Goal: Task Accomplishment & Management: Complete application form

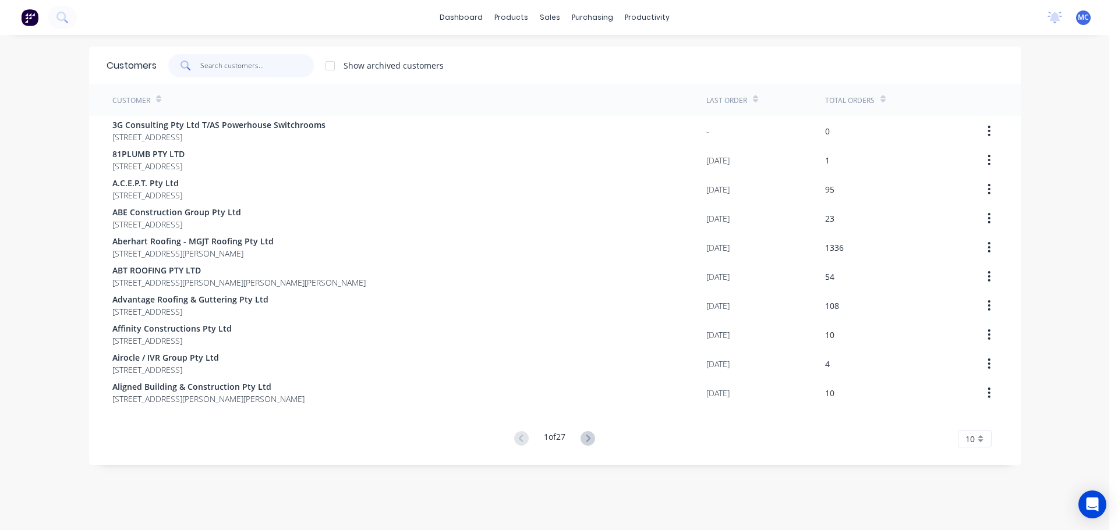
click at [236, 59] on input "text" at bounding box center [257, 65] width 114 height 23
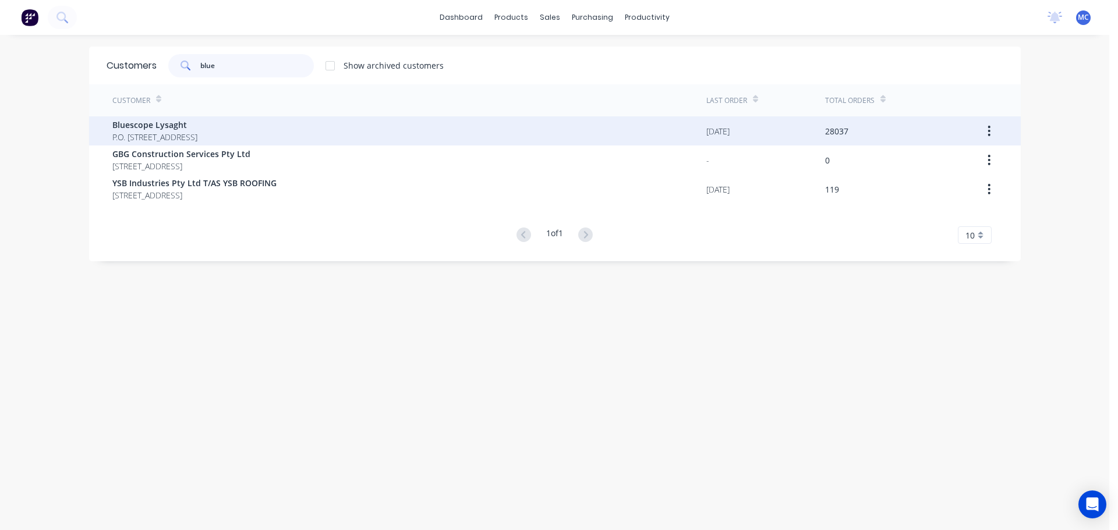
type input "blue"
click at [159, 125] on span "Bluescope Lysaght" at bounding box center [154, 125] width 85 height 12
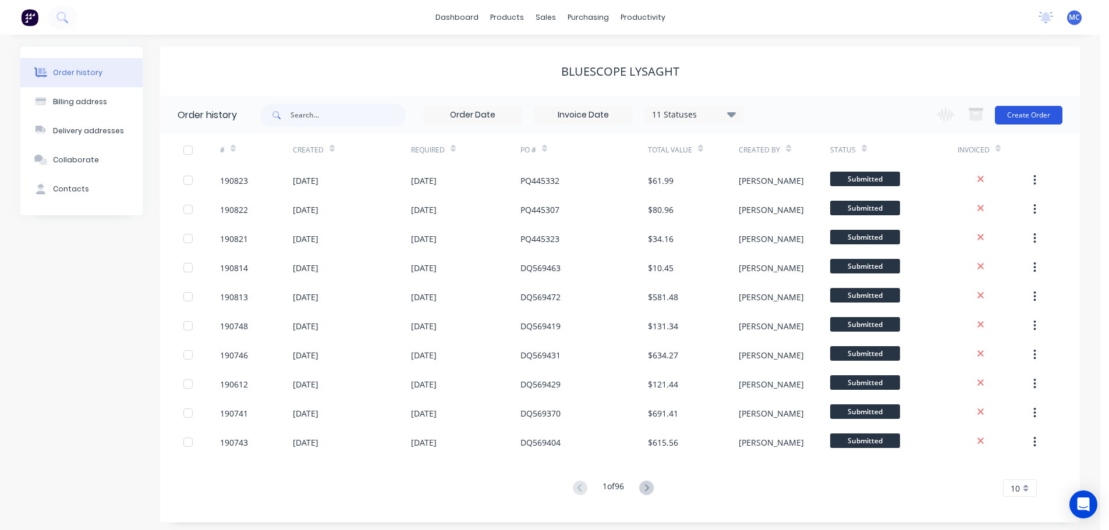
click at [1041, 116] on button "Create Order" at bounding box center [1029, 115] width 68 height 19
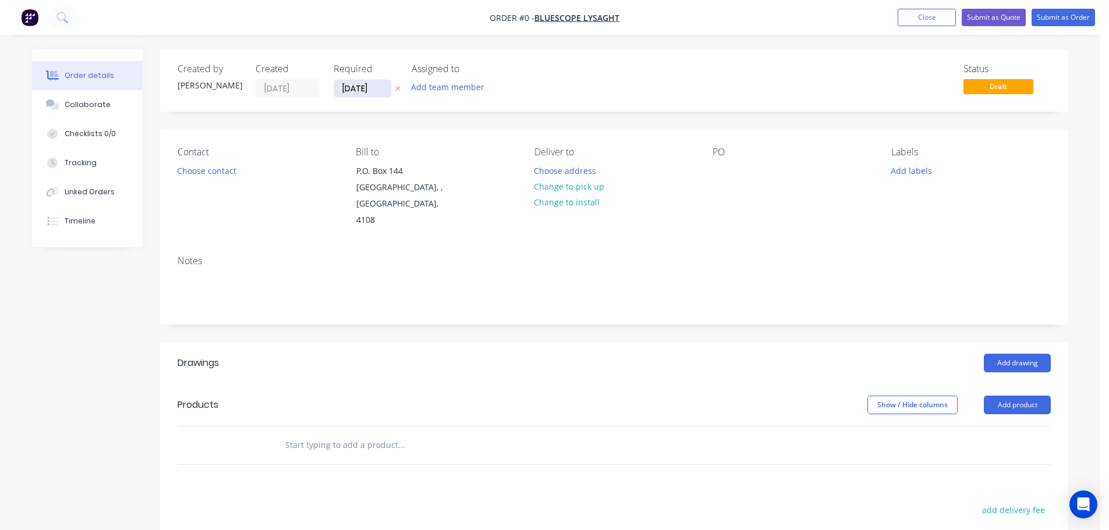
click at [365, 87] on input "[DATE]" at bounding box center [362, 88] width 57 height 17
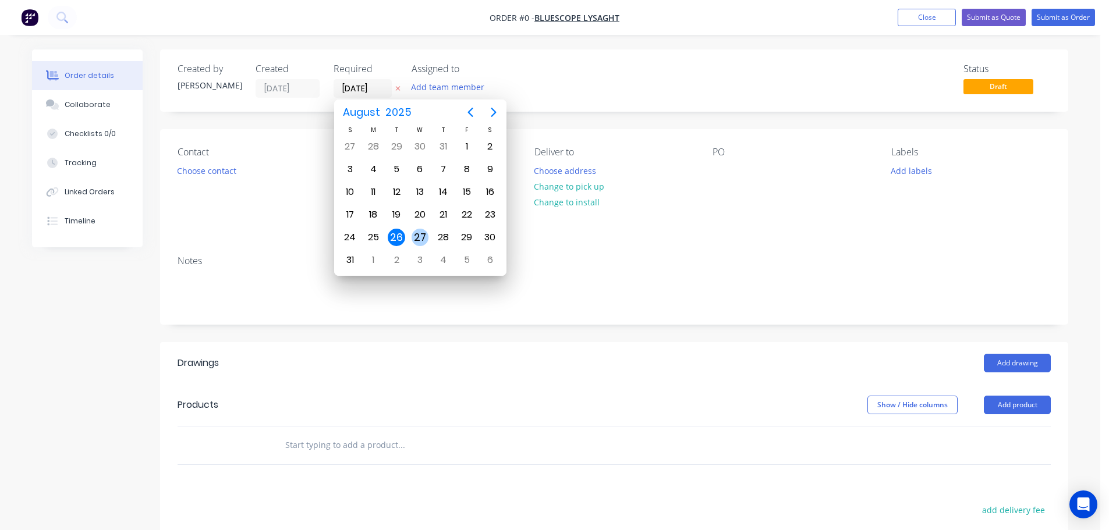
click at [420, 238] on div "27" at bounding box center [420, 237] width 17 height 17
type input "[DATE]"
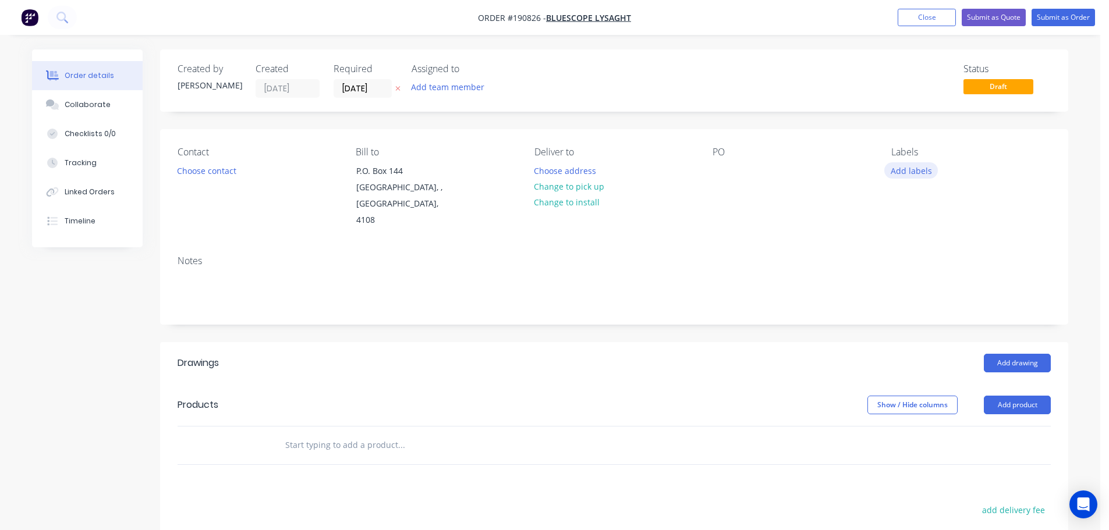
click at [913, 168] on button "Add labels" at bounding box center [911, 170] width 54 height 16
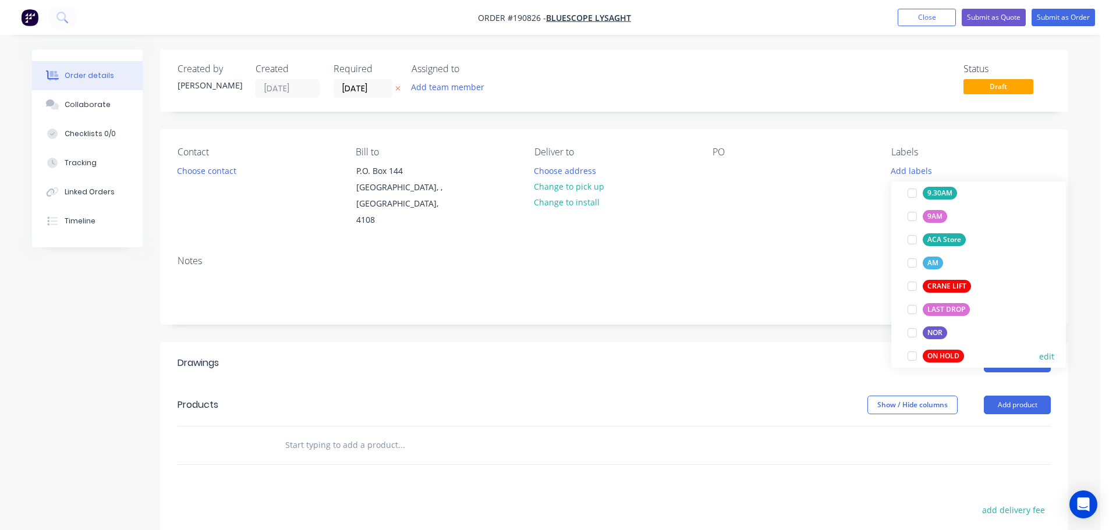
scroll to position [373, 0]
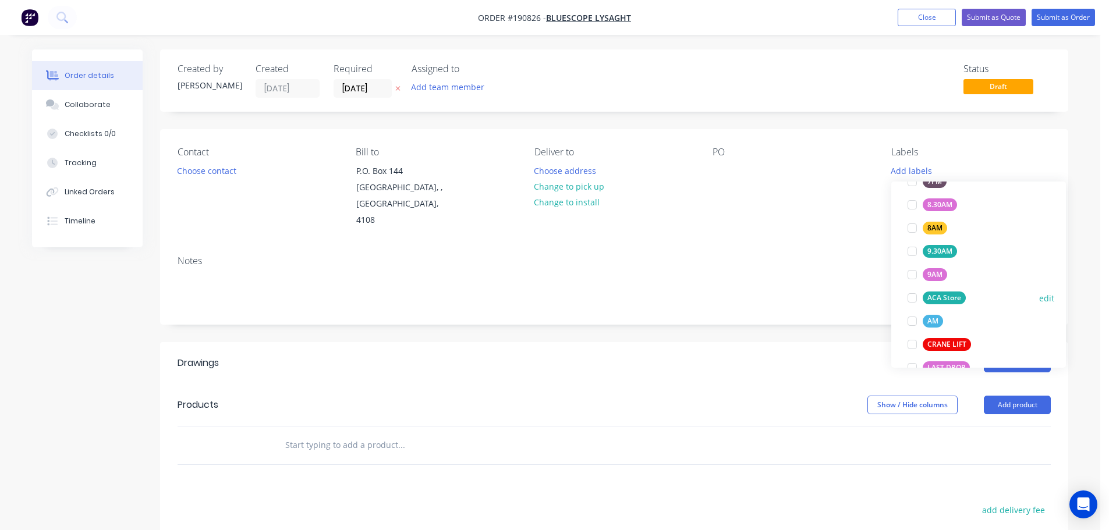
click at [915, 297] on div at bounding box center [912, 297] width 23 height 23
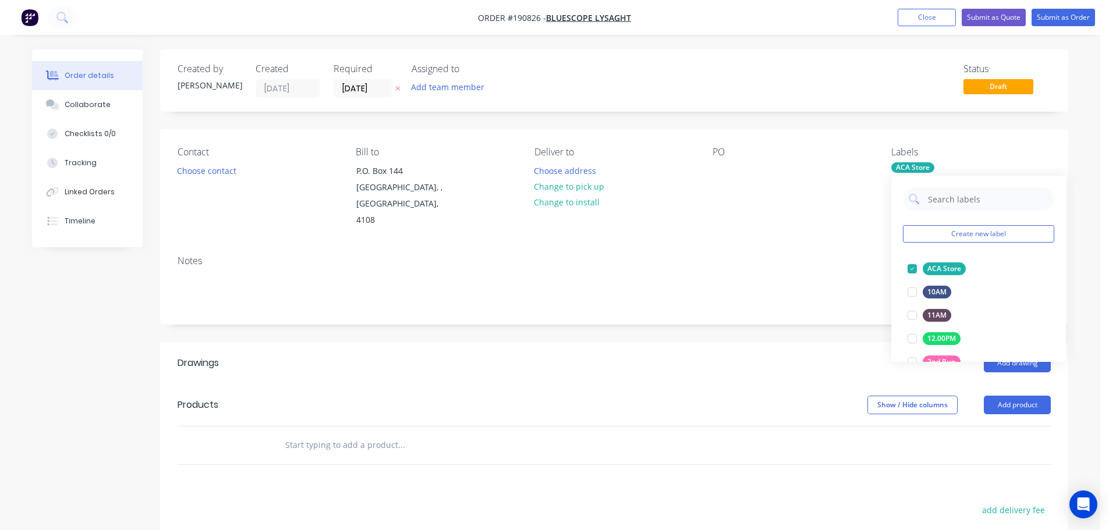
click at [764, 246] on div "Notes" at bounding box center [614, 285] width 908 height 78
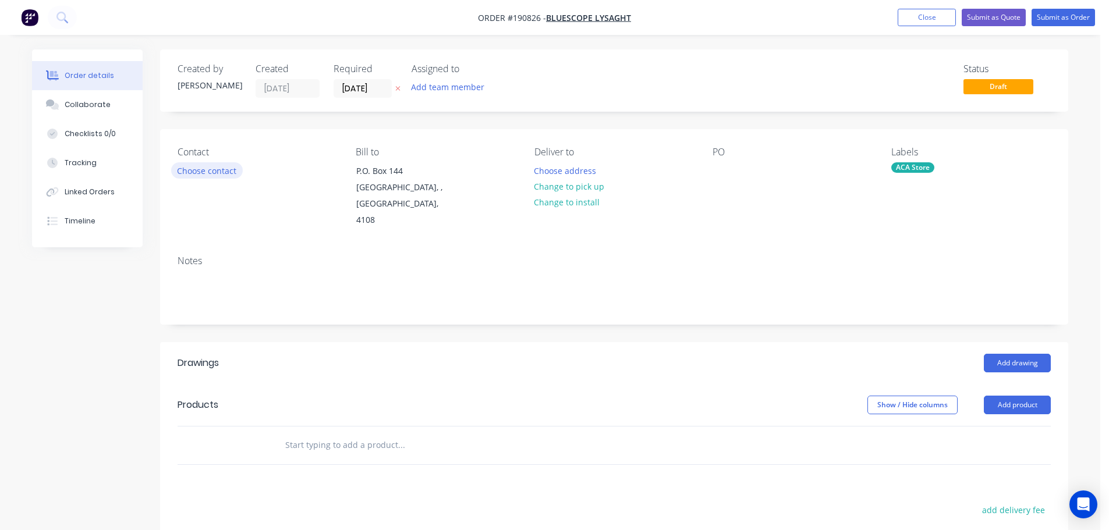
click at [209, 168] on button "Choose contact" at bounding box center [207, 170] width 72 height 16
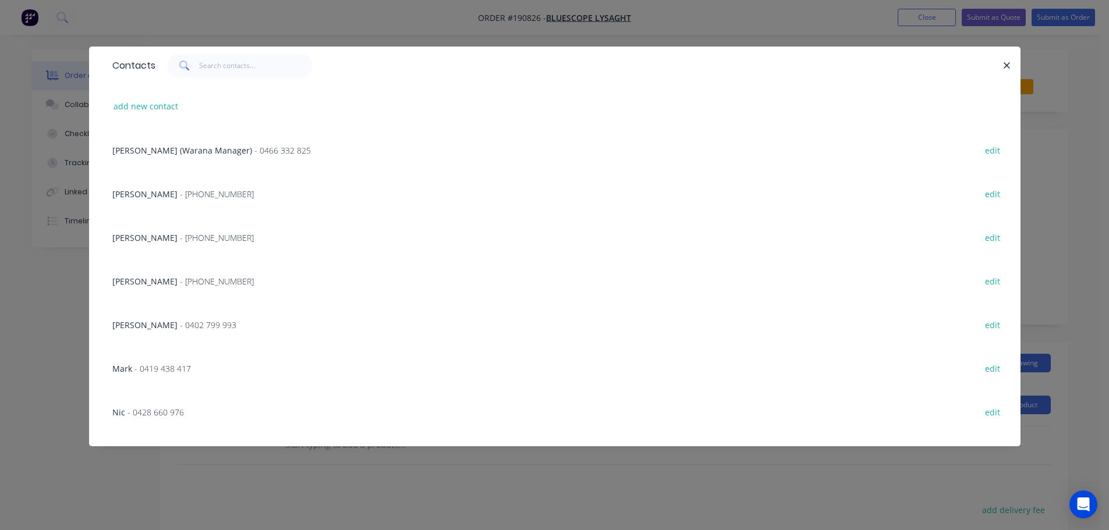
scroll to position [233, 0]
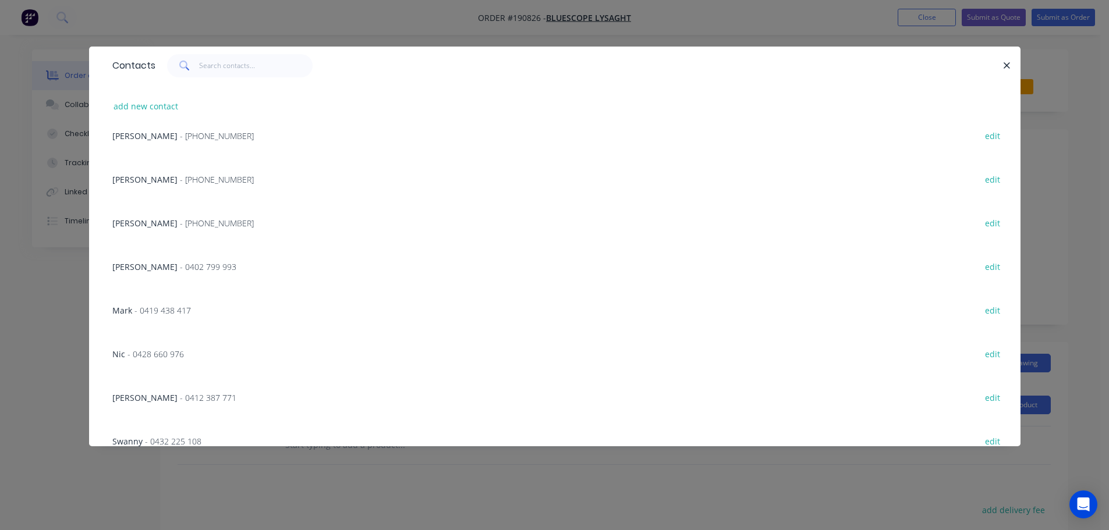
click at [189, 221] on span "- [PHONE_NUMBER]" at bounding box center [217, 223] width 74 height 11
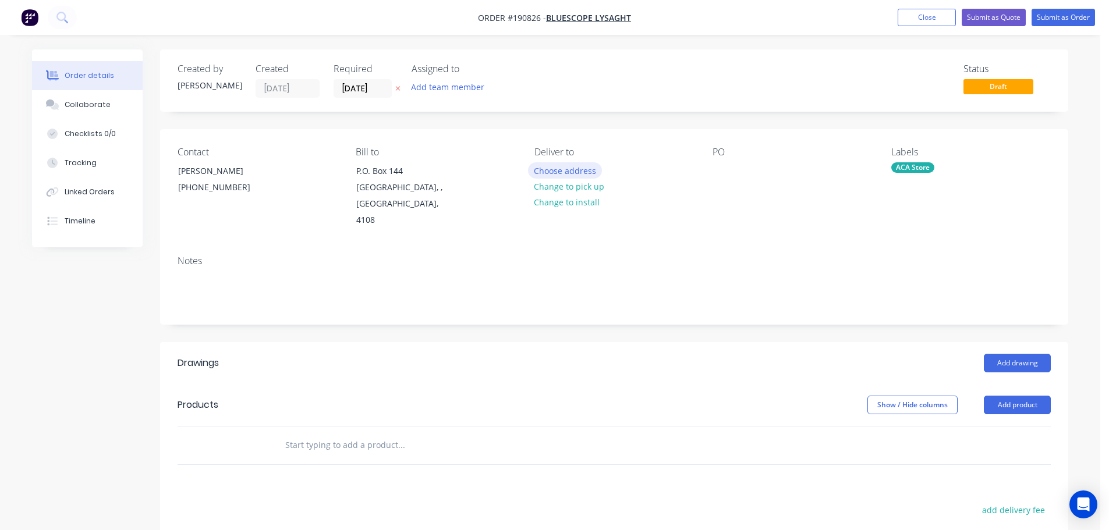
click at [564, 168] on button "Choose address" at bounding box center [565, 170] width 75 height 16
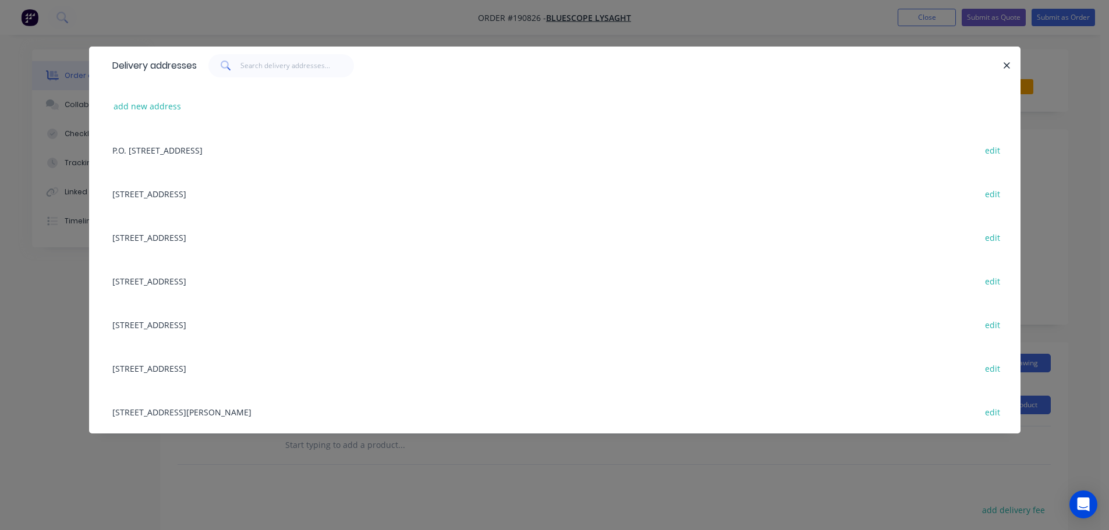
click at [247, 409] on div "[STREET_ADDRESS][PERSON_NAME] edit" at bounding box center [555, 412] width 896 height 44
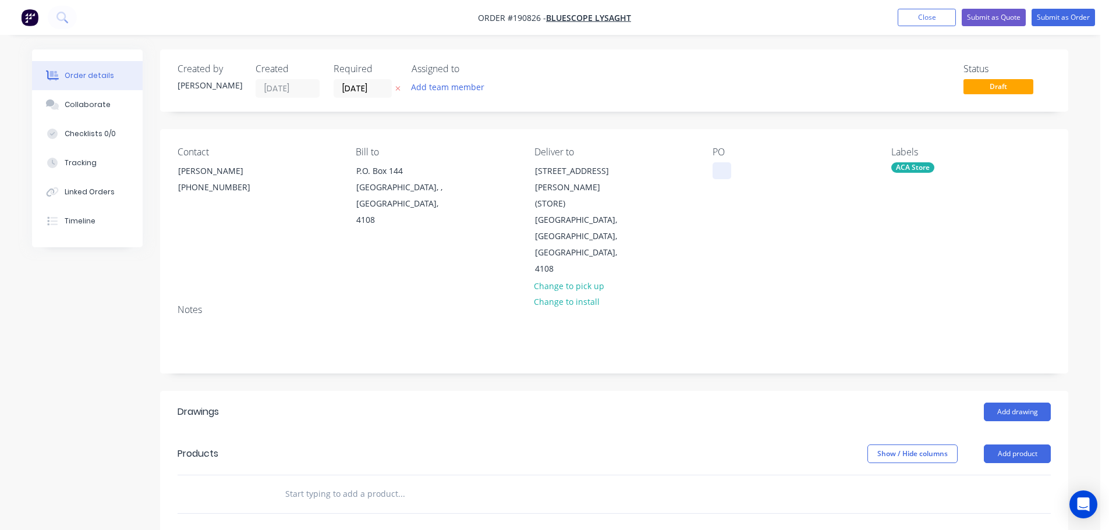
click at [724, 166] on div at bounding box center [722, 170] width 19 height 17
click at [1019, 445] on button "Add product" at bounding box center [1017, 454] width 67 height 19
click at [995, 475] on div "Product catalogue" at bounding box center [996, 483] width 90 height 17
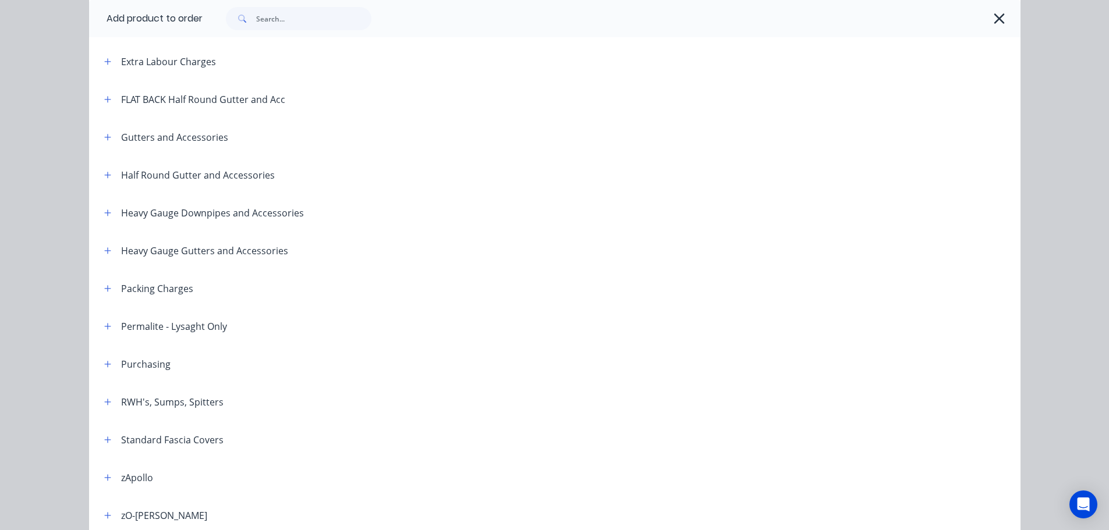
scroll to position [175, 0]
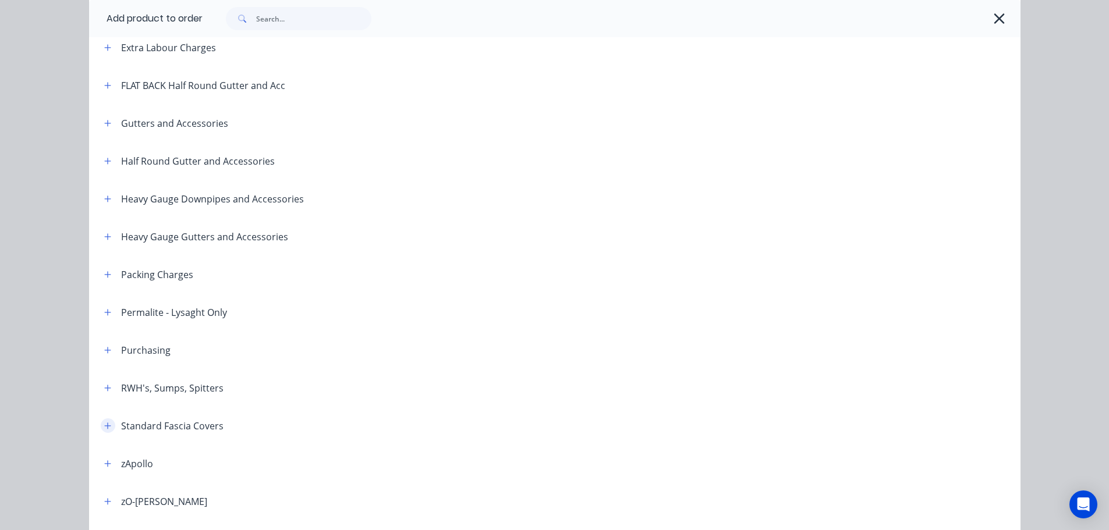
click at [104, 426] on icon "button" at bounding box center [107, 426] width 6 height 6
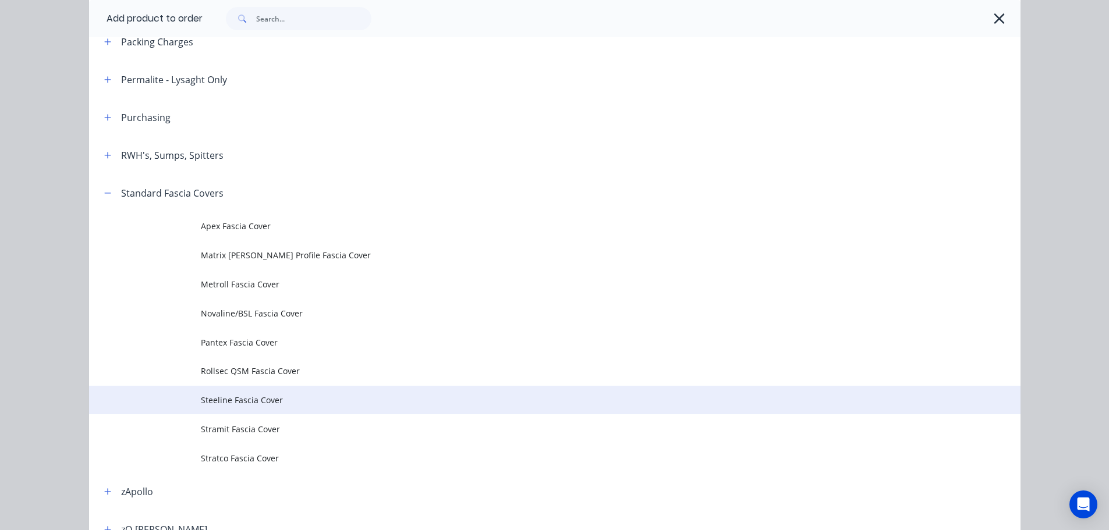
scroll to position [349, 0]
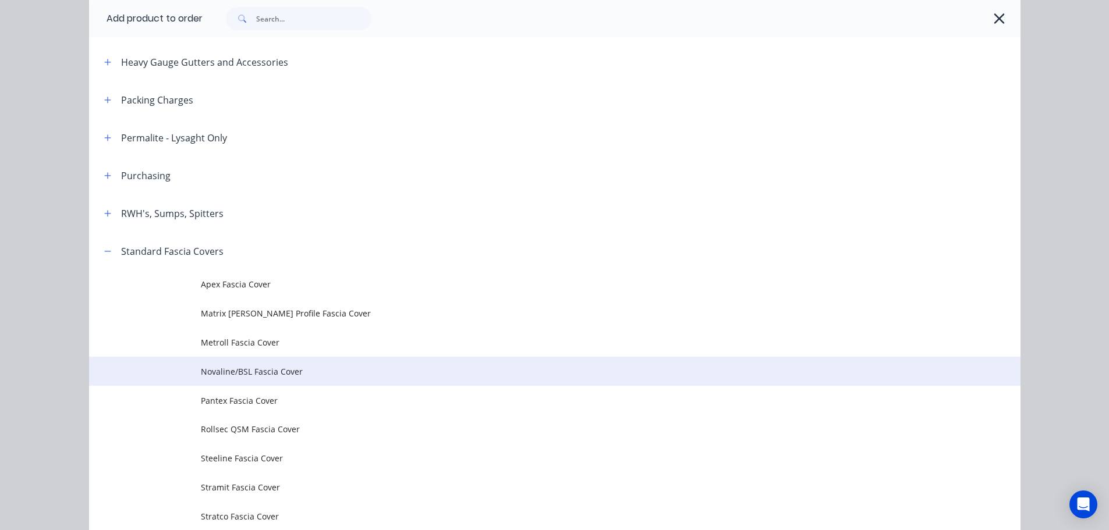
click at [248, 371] on span "Novaline/BSL Fascia Cover" at bounding box center [528, 372] width 655 height 12
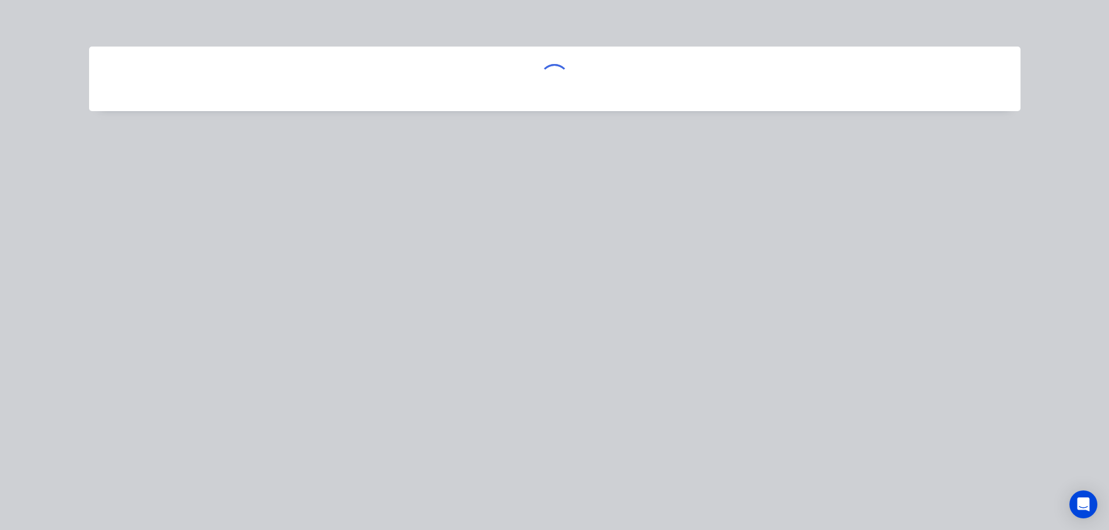
scroll to position [0, 0]
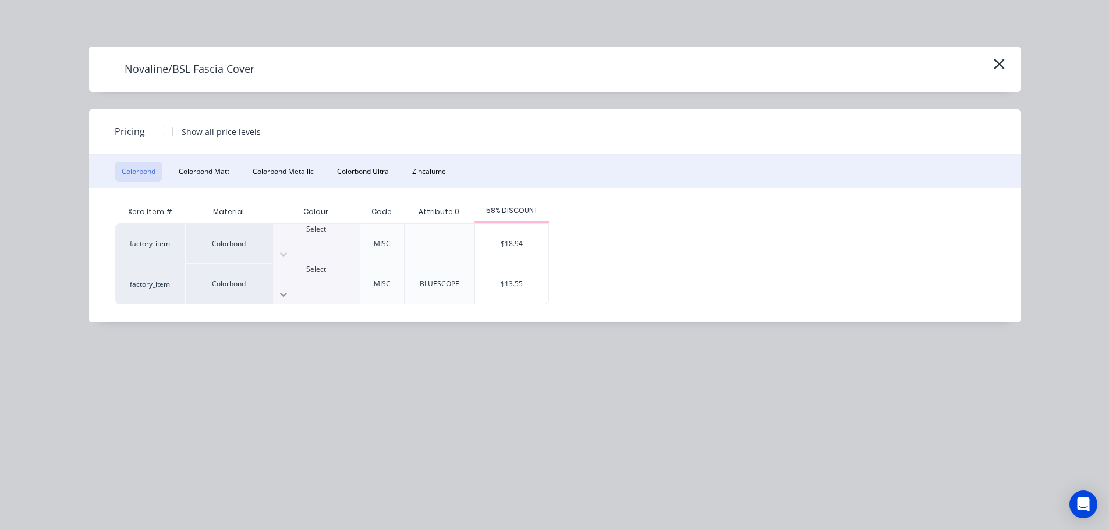
click at [289, 289] on icon at bounding box center [284, 295] width 12 height 12
click at [536, 273] on div "$13.55" at bounding box center [511, 284] width 73 height 40
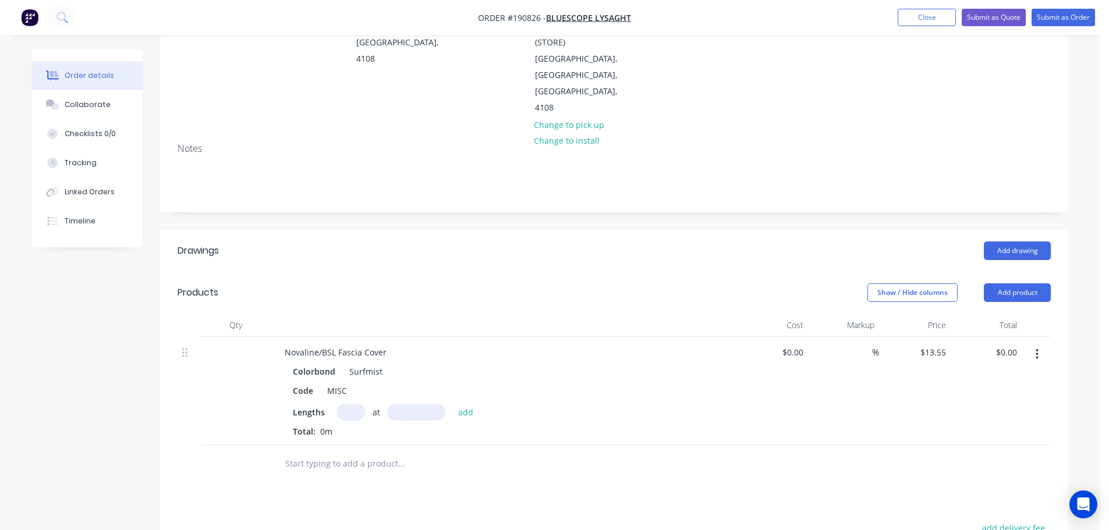
scroll to position [175, 0]
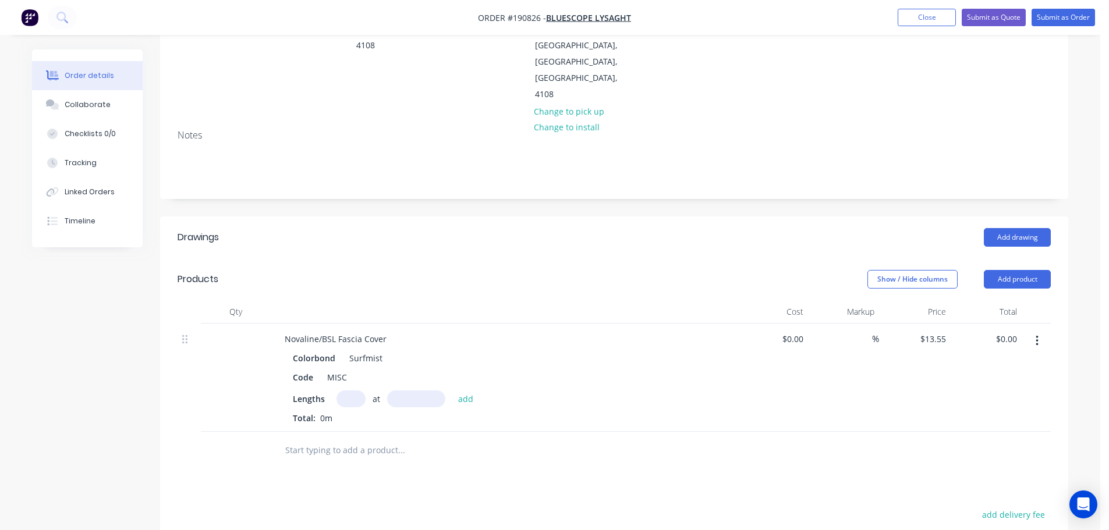
click at [350, 391] on input "text" at bounding box center [350, 399] width 29 height 17
type input "1"
type input "1500"
click at [452, 391] on button "add" at bounding box center [465, 399] width 27 height 16
type input "$20.33"
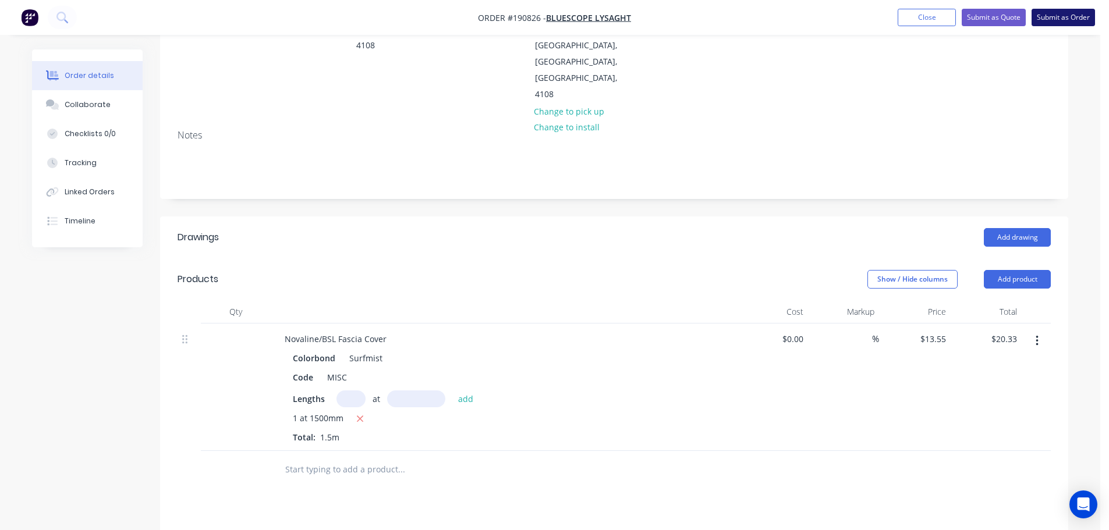
click at [1072, 19] on button "Submit as Order" at bounding box center [1063, 17] width 63 height 17
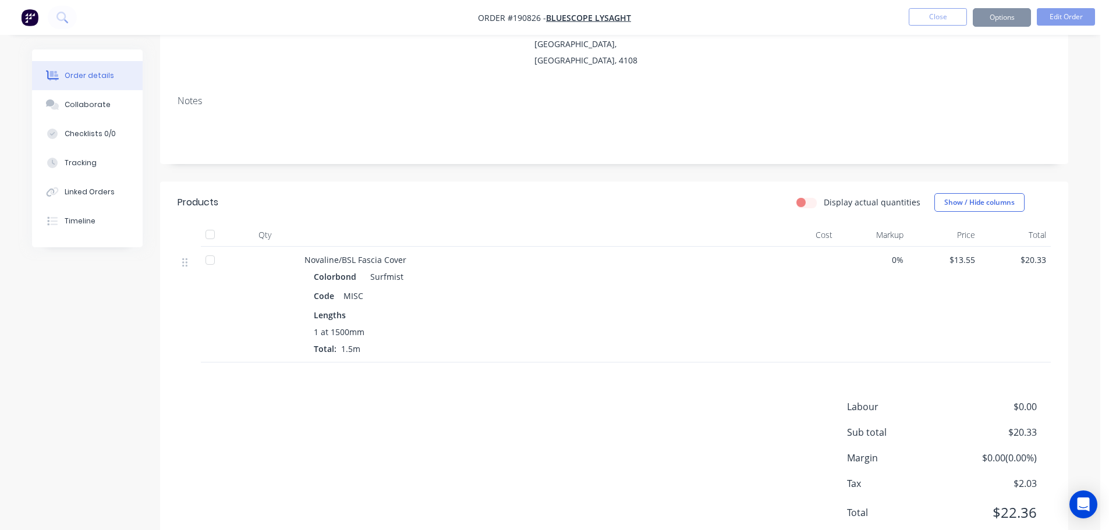
scroll to position [0, 0]
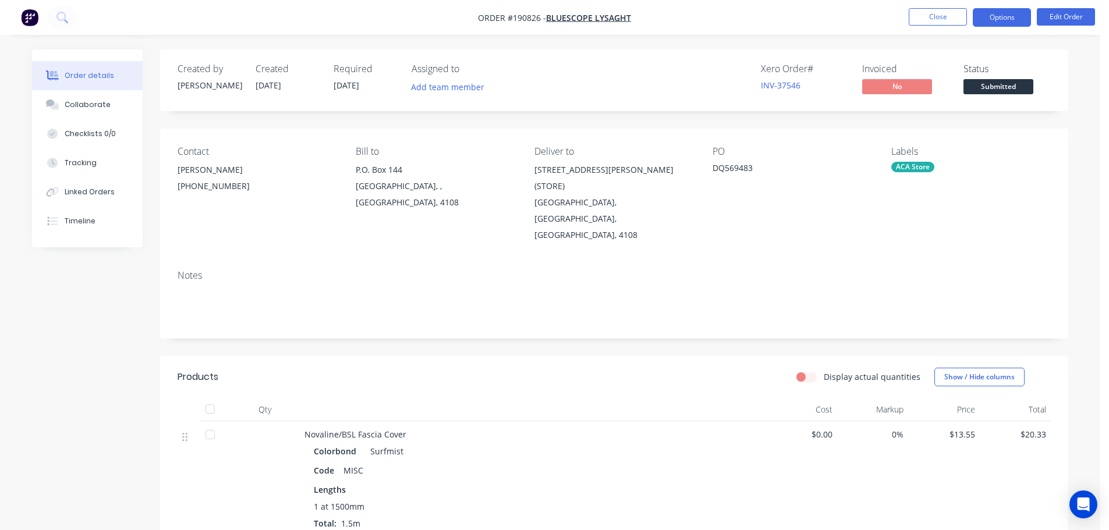
click at [1004, 16] on button "Options" at bounding box center [1002, 17] width 58 height 19
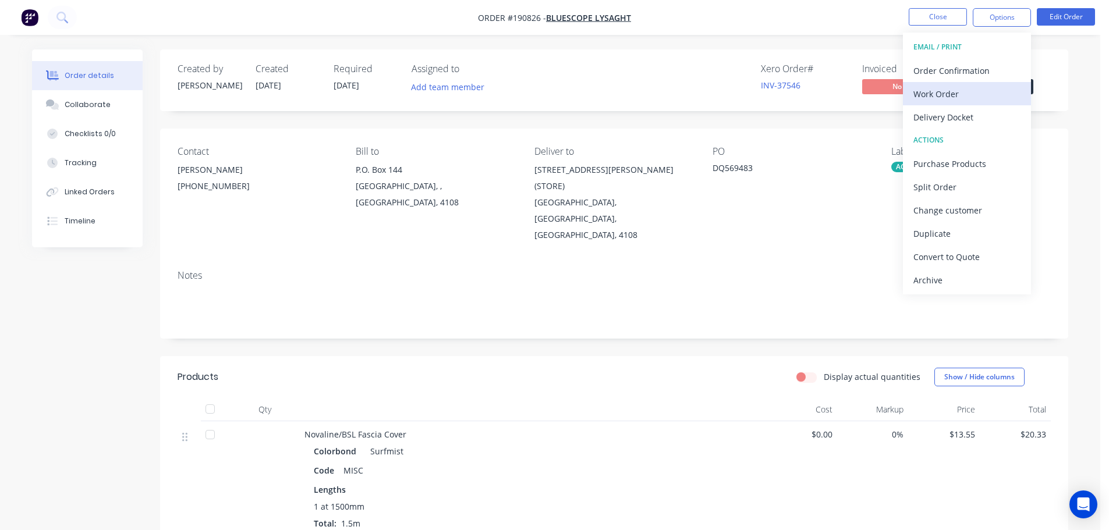
click at [934, 93] on div "Work Order" at bounding box center [966, 94] width 107 height 17
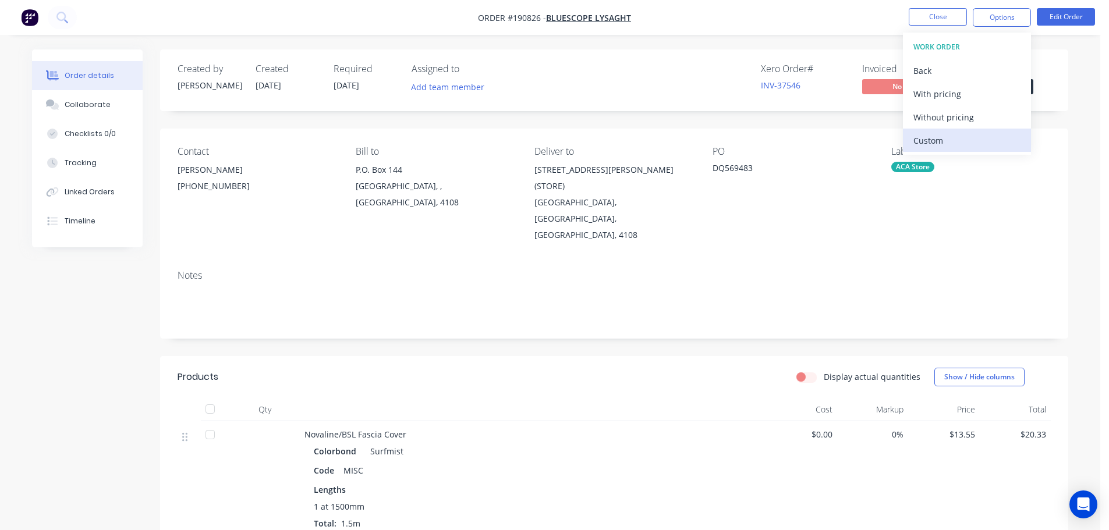
click at [927, 139] on div "Custom" at bounding box center [966, 140] width 107 height 17
click at [939, 118] on div "Without pricing" at bounding box center [966, 117] width 107 height 17
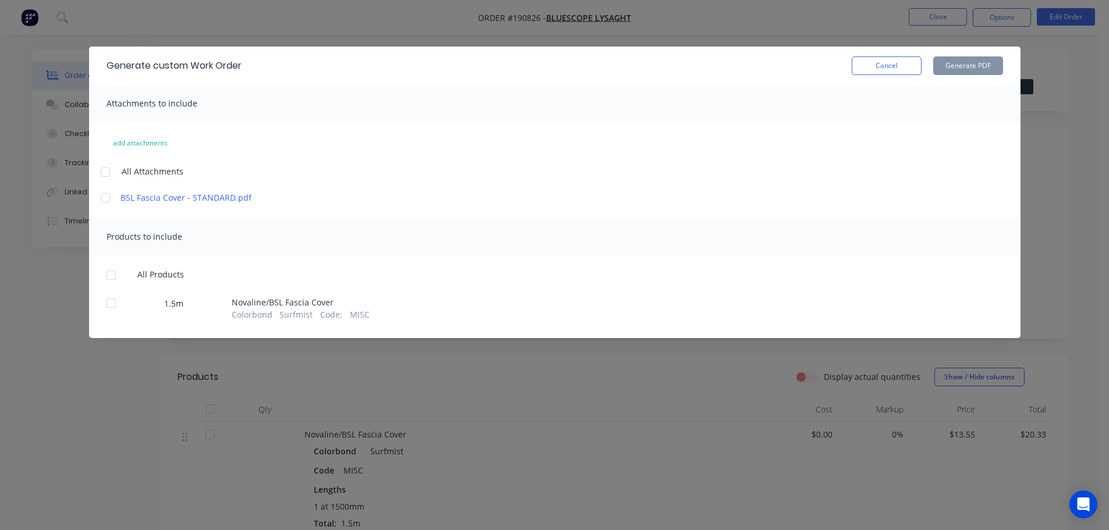
click at [106, 173] on div at bounding box center [105, 172] width 23 height 23
click at [111, 278] on div at bounding box center [111, 275] width 23 height 23
click at [973, 65] on button "Generate PDF" at bounding box center [968, 65] width 70 height 19
click at [876, 65] on button "Cancel" at bounding box center [887, 65] width 70 height 19
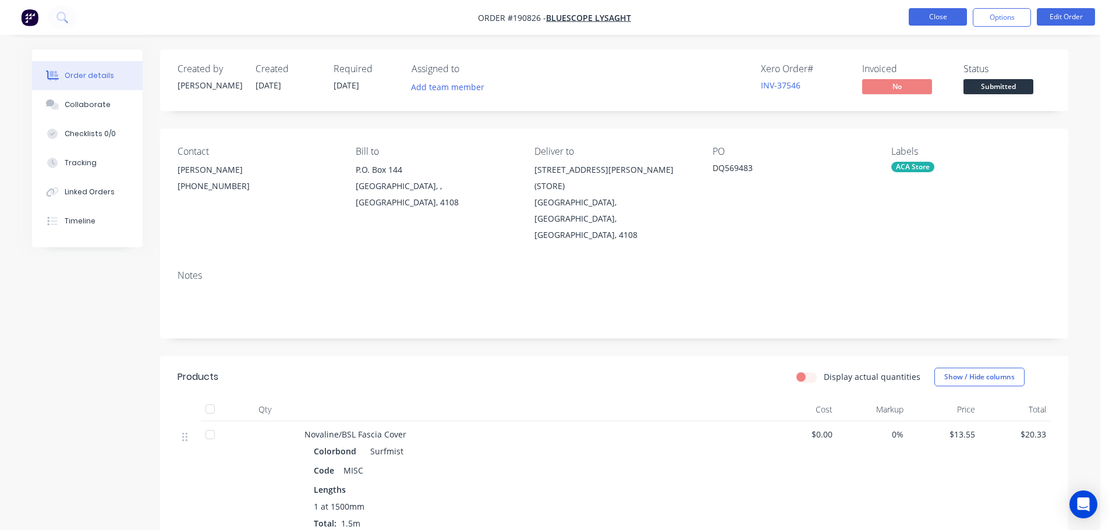
click at [937, 15] on button "Close" at bounding box center [938, 16] width 58 height 17
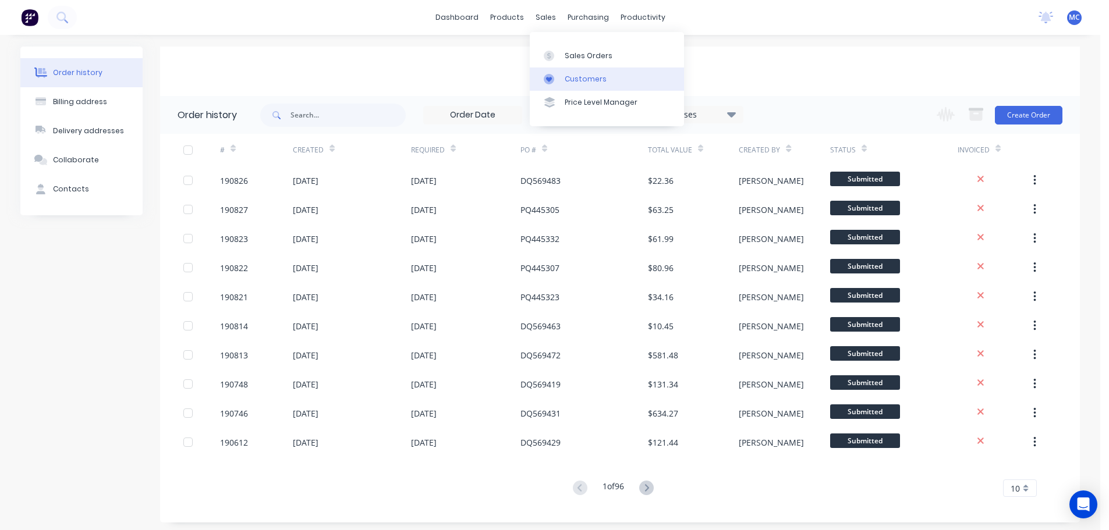
click at [585, 78] on div "Customers" at bounding box center [586, 79] width 42 height 10
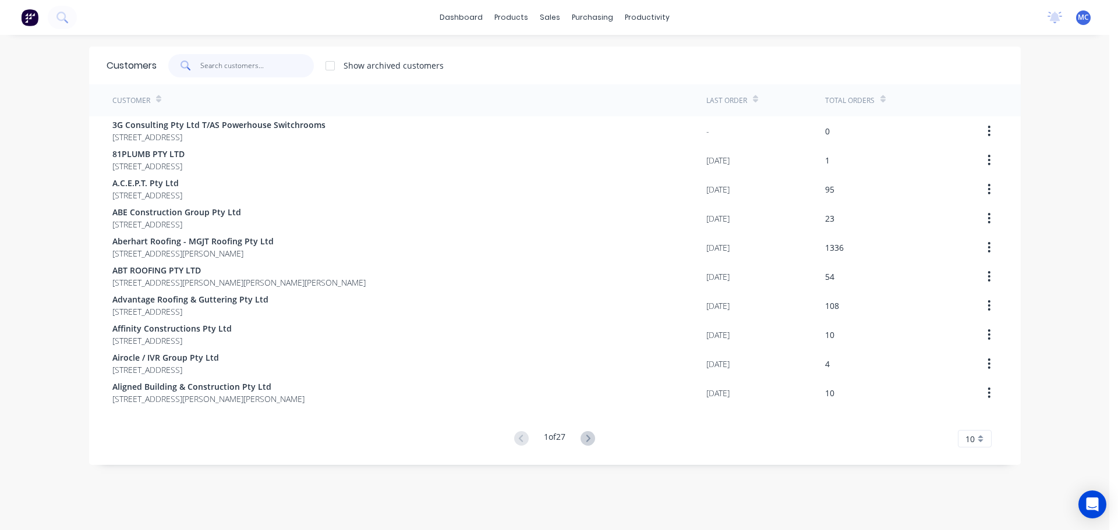
click at [234, 69] on input "text" at bounding box center [257, 65] width 114 height 23
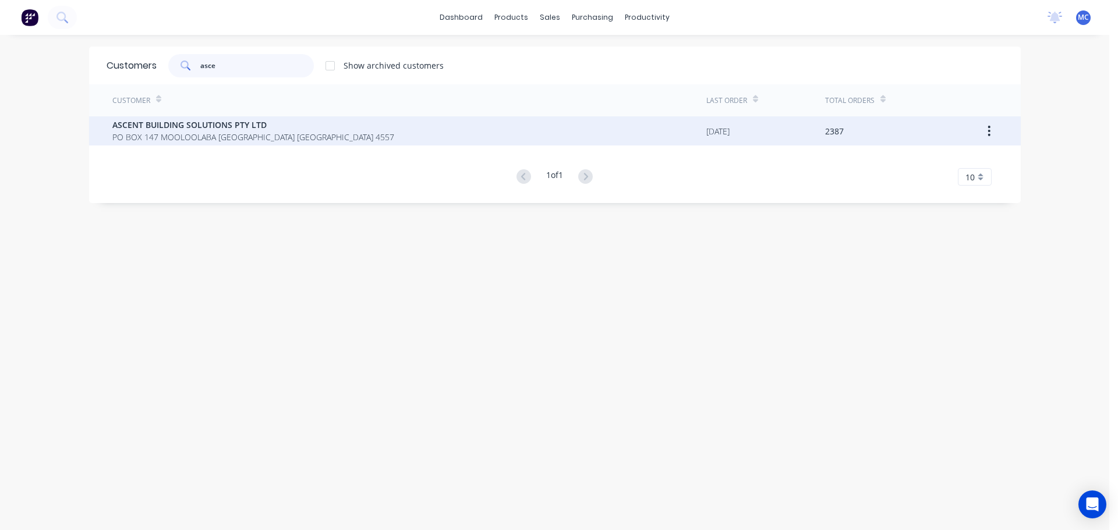
type input "asce"
click at [170, 126] on span "ASCENT BUILDING SOLUTIONS PTY LTD" at bounding box center [253, 125] width 282 height 12
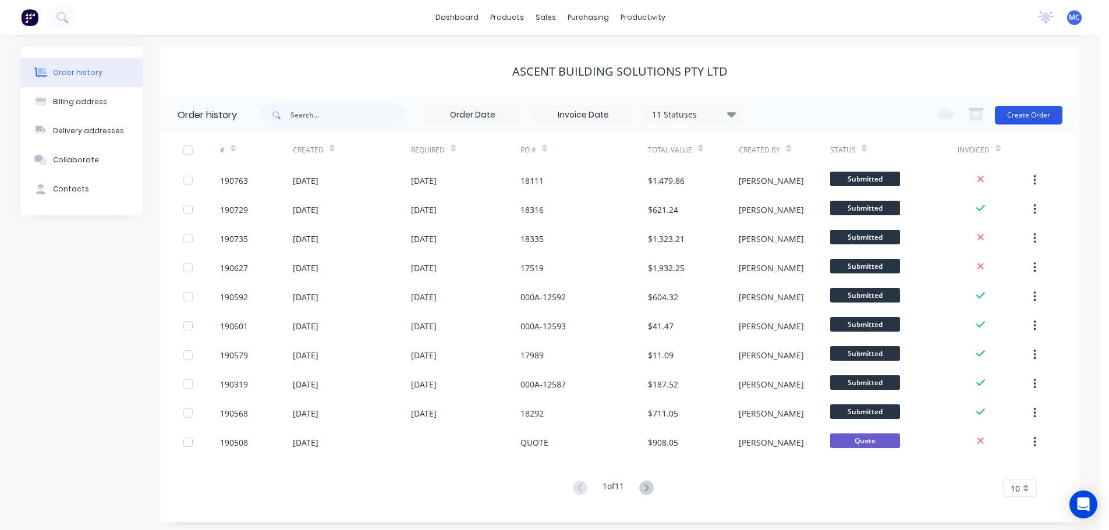
click at [1017, 114] on button "Create Order" at bounding box center [1029, 115] width 68 height 19
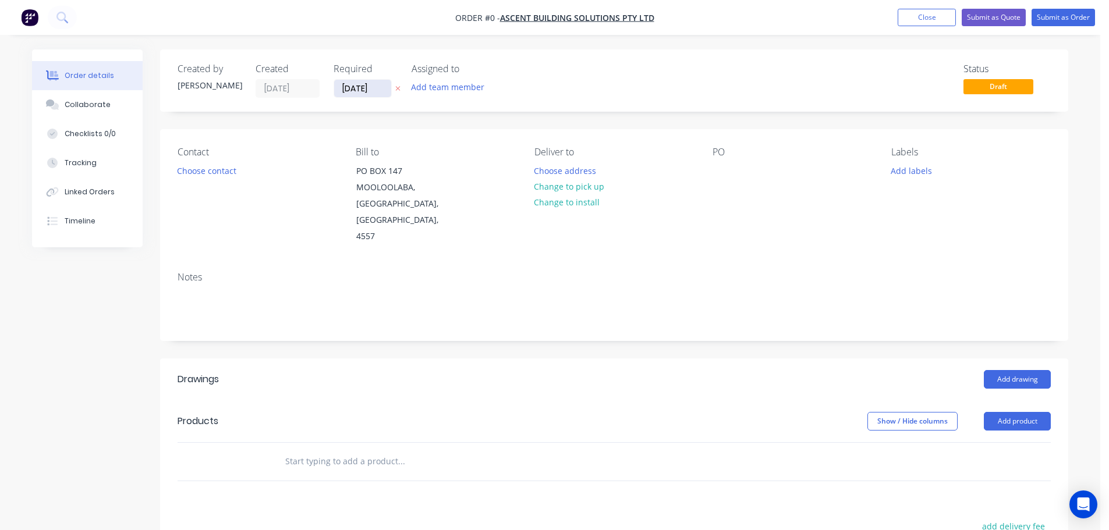
click at [358, 83] on input "[DATE]" at bounding box center [362, 88] width 57 height 17
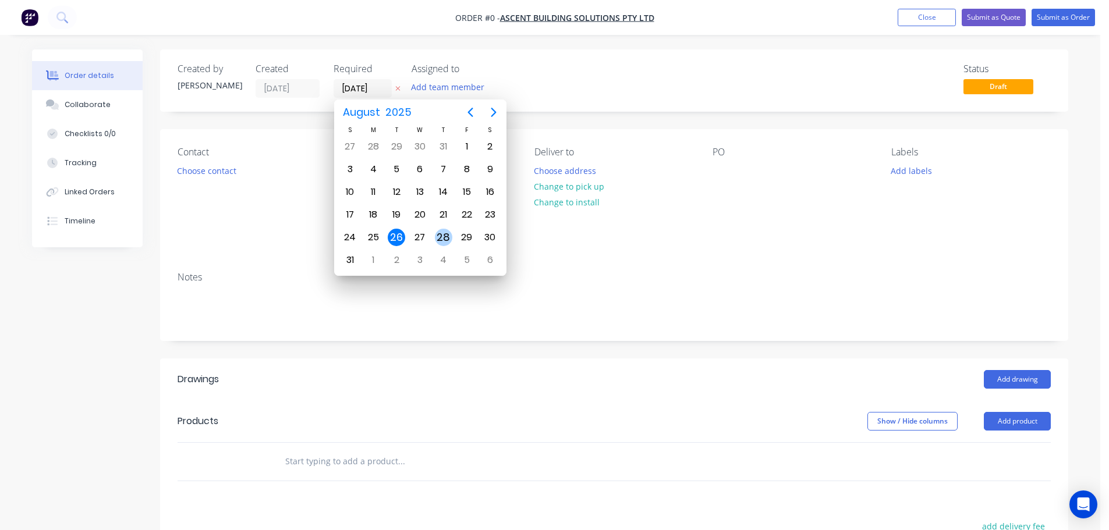
click at [448, 235] on div "28" at bounding box center [443, 237] width 17 height 17
type input "[DATE]"
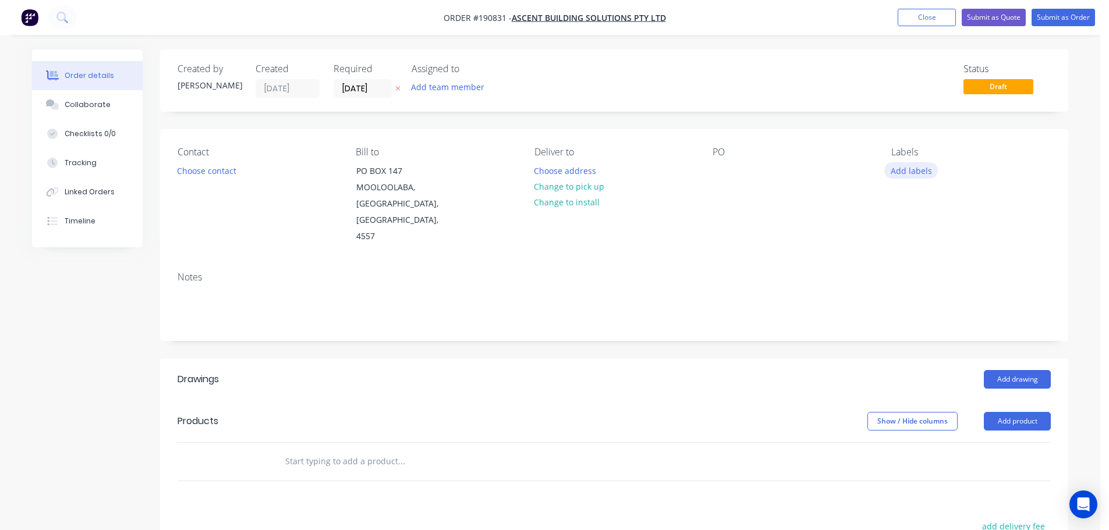
click at [919, 172] on button "Add labels" at bounding box center [911, 170] width 54 height 16
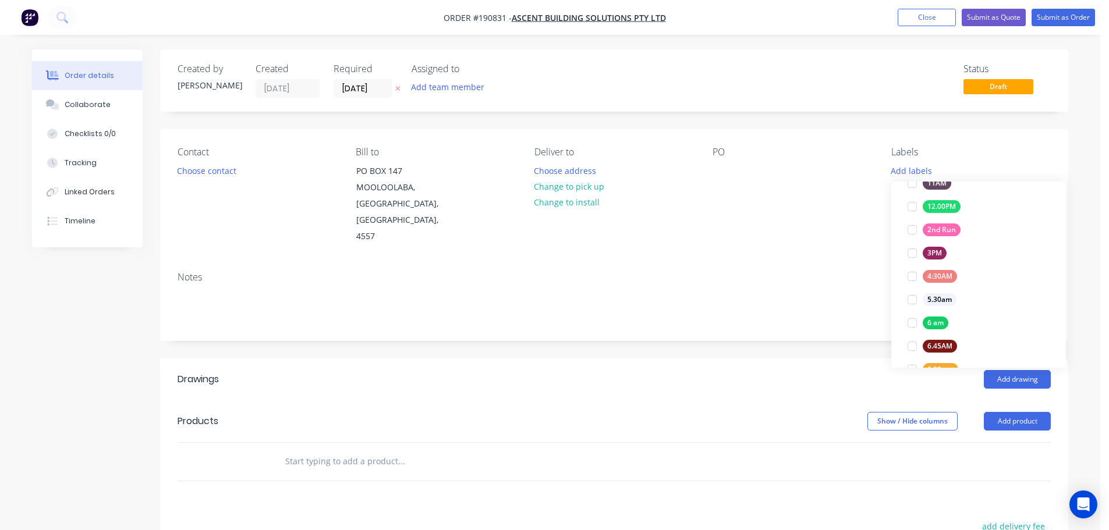
scroll to position [291, 0]
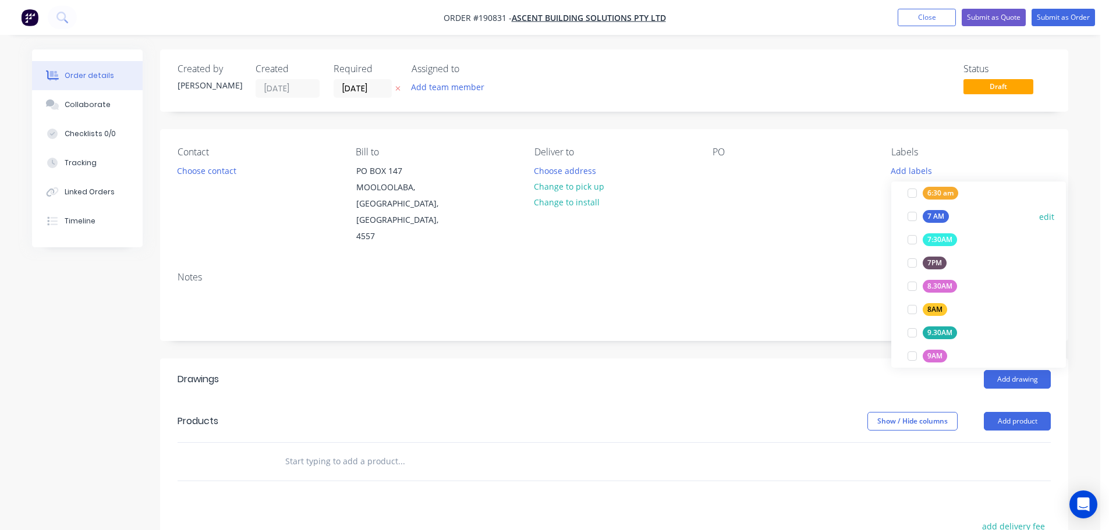
click at [912, 216] on div at bounding box center [912, 216] width 23 height 23
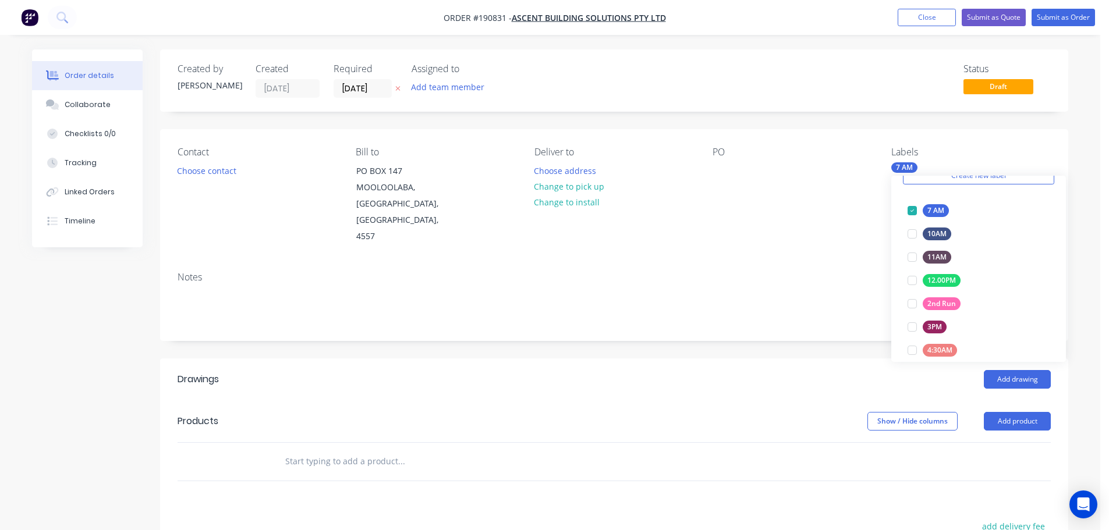
click at [856, 210] on div "PO" at bounding box center [793, 196] width 160 height 98
click at [901, 168] on div "7 AM" at bounding box center [904, 167] width 26 height 10
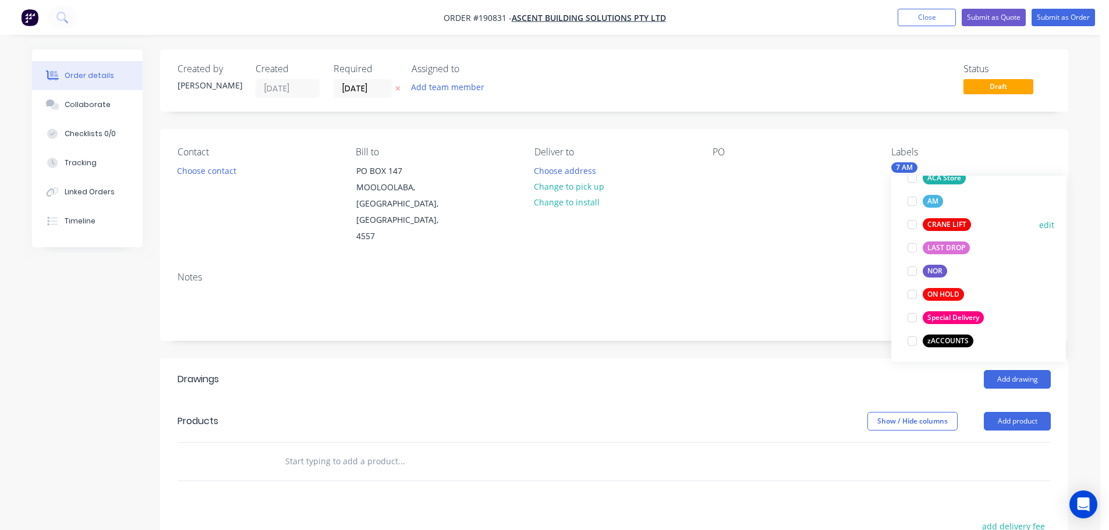
scroll to position [489, 0]
click at [914, 315] on div at bounding box center [912, 315] width 23 height 23
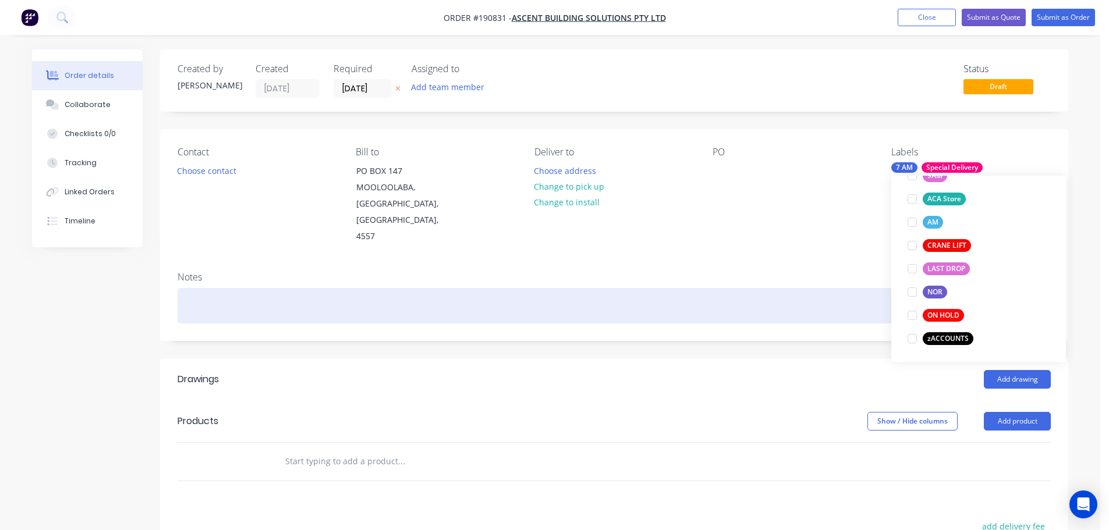
scroll to position [0, 0]
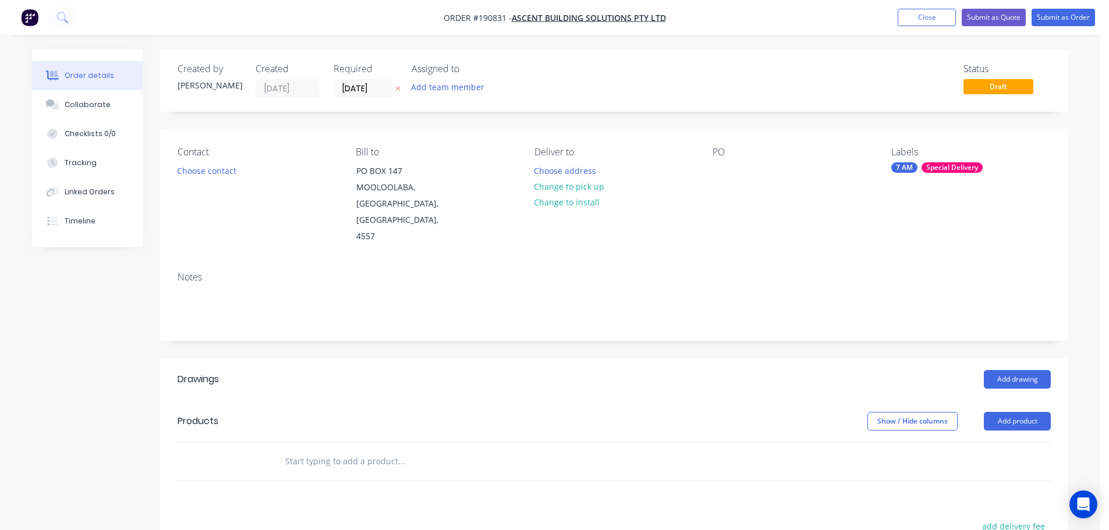
click at [777, 235] on div "Contact Choose contact [PERSON_NAME] to [GEOGRAPHIC_DATA] Deliver to Choose add…" at bounding box center [614, 195] width 908 height 133
click at [210, 168] on button "Choose contact" at bounding box center [207, 170] width 72 height 16
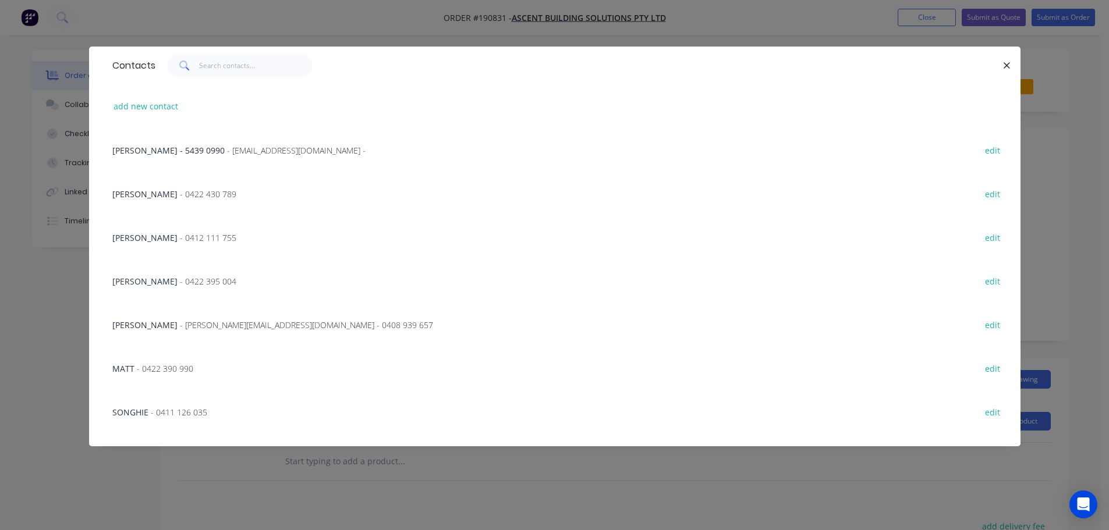
click at [180, 190] on span "- 0422 430 789" at bounding box center [208, 194] width 56 height 11
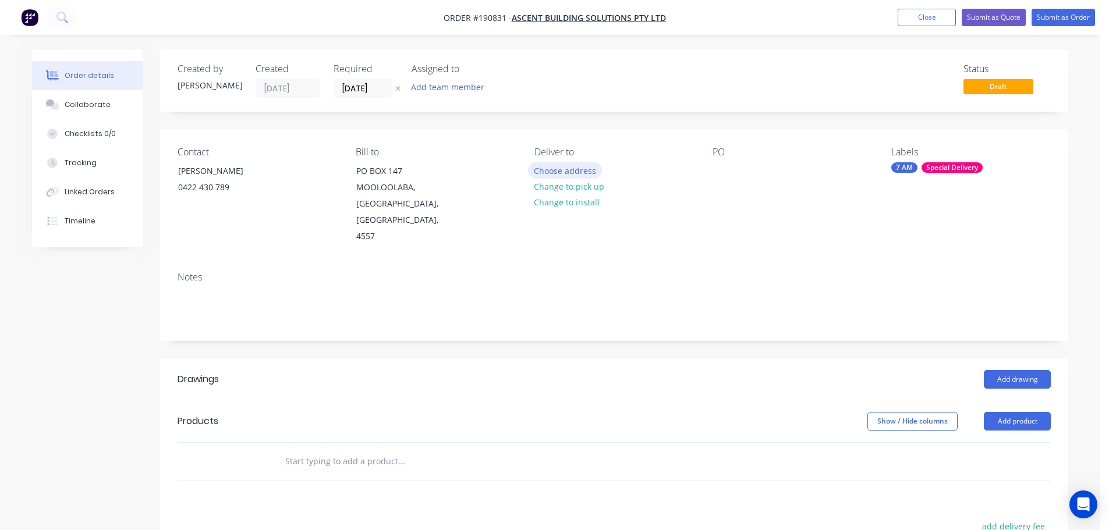
click at [551, 166] on button "Choose address" at bounding box center [565, 170] width 75 height 16
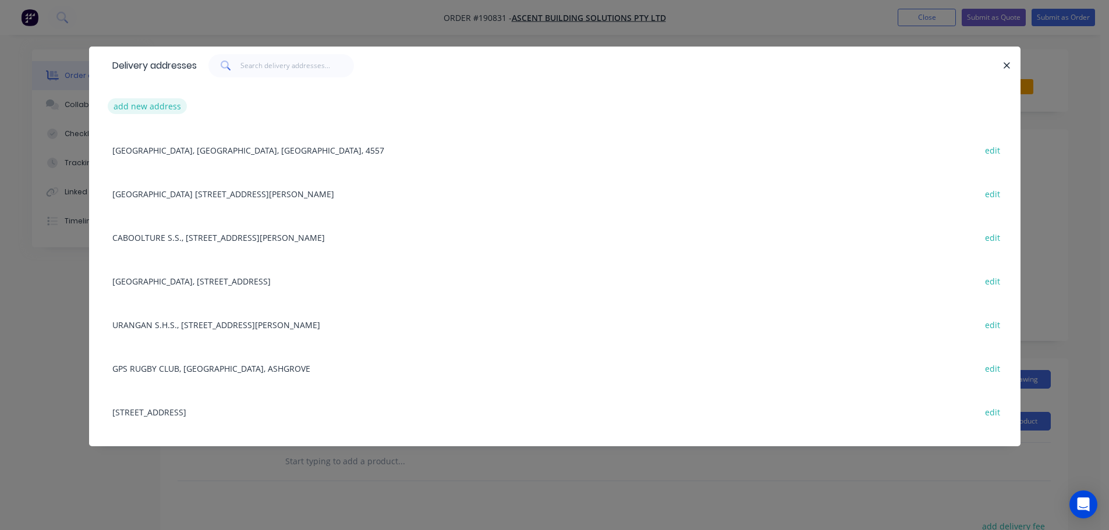
click at [140, 103] on button "add new address" at bounding box center [148, 106] width 80 height 16
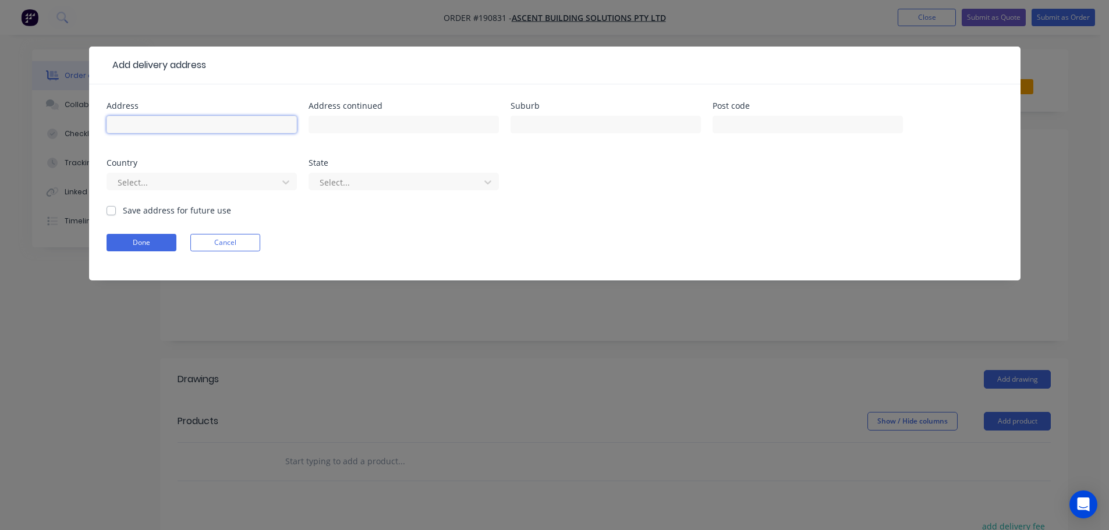
click at [126, 120] on input "text" at bounding box center [202, 124] width 190 height 17
type input "[STREET_ADDRESS]"
type input "L"
type input "Maleny"
click button "Done" at bounding box center [142, 242] width 70 height 17
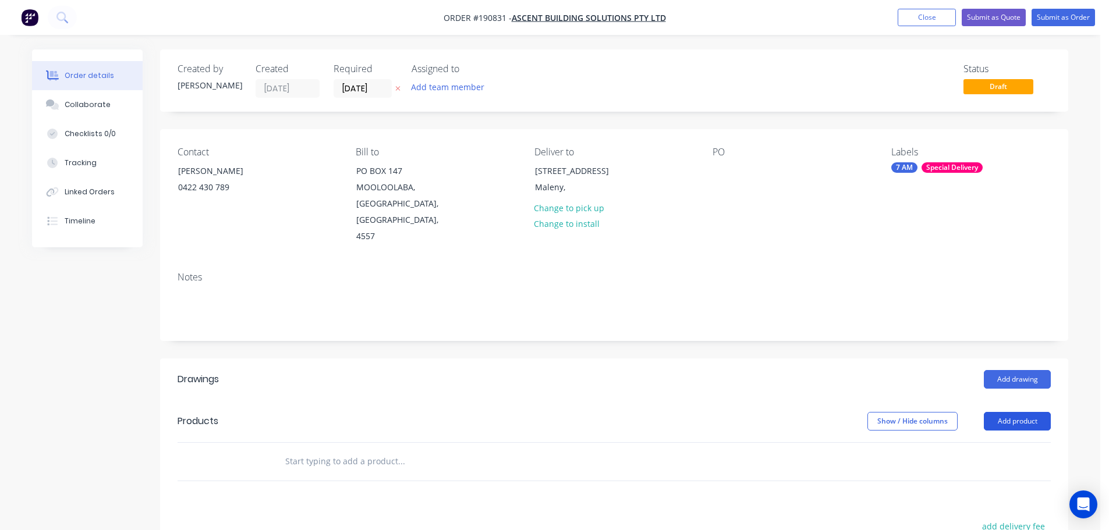
click at [1007, 412] on button "Add product" at bounding box center [1017, 421] width 67 height 19
click at [973, 442] on div "Product catalogue" at bounding box center [996, 450] width 90 height 17
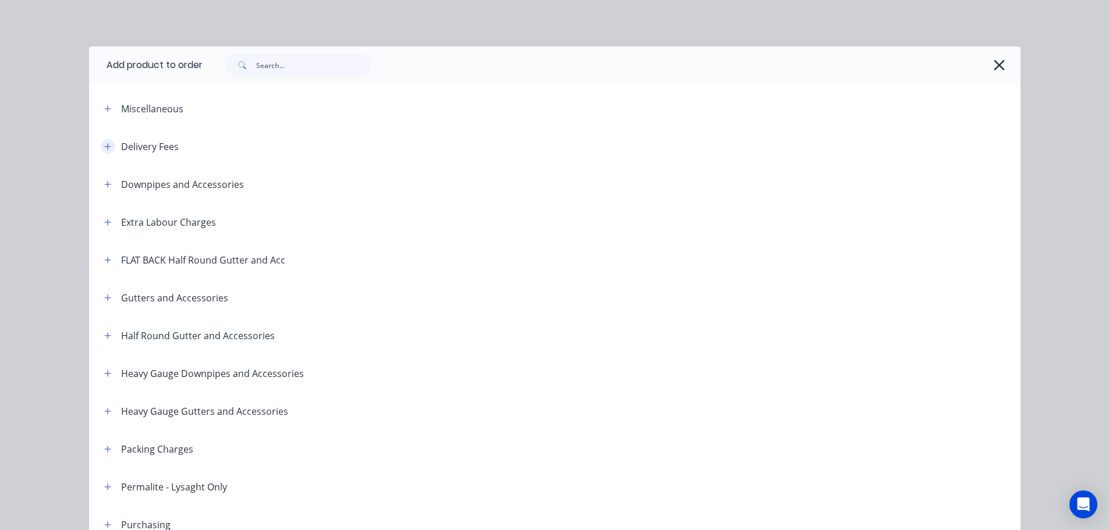
click at [104, 145] on icon "button" at bounding box center [107, 147] width 7 height 8
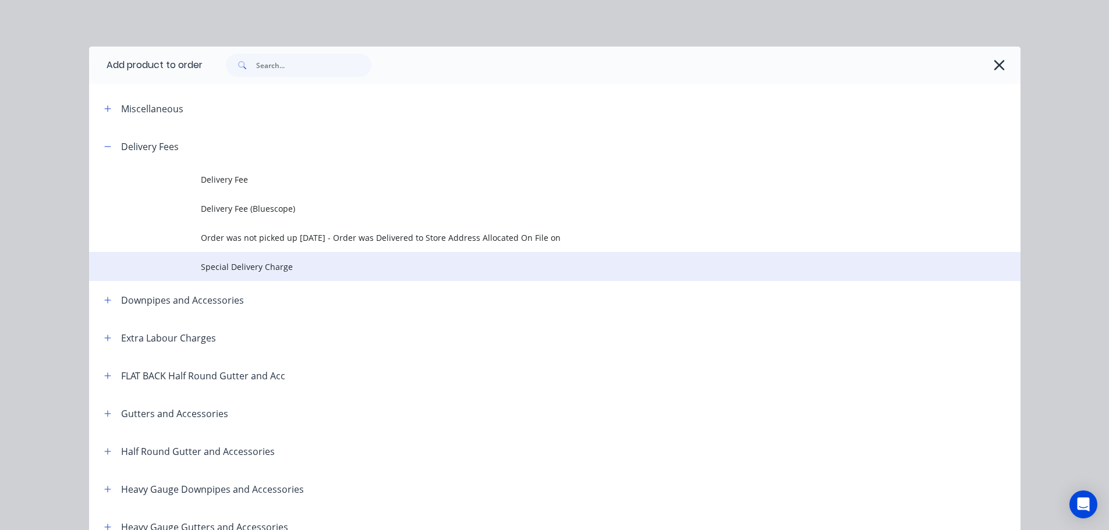
click at [239, 267] on span "Special Delivery Charge" at bounding box center [528, 267] width 655 height 12
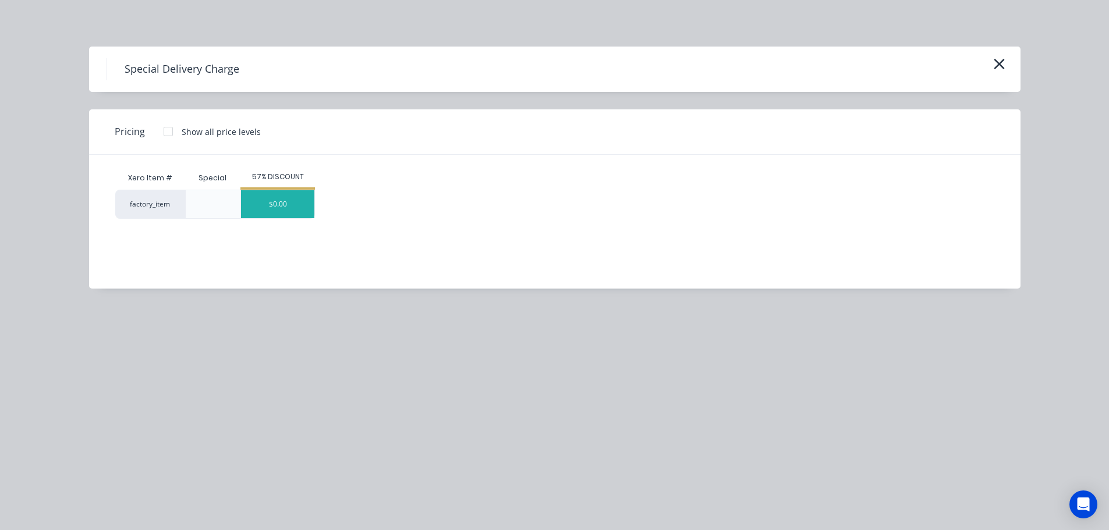
click at [295, 210] on div "$0.00" at bounding box center [277, 204] width 73 height 28
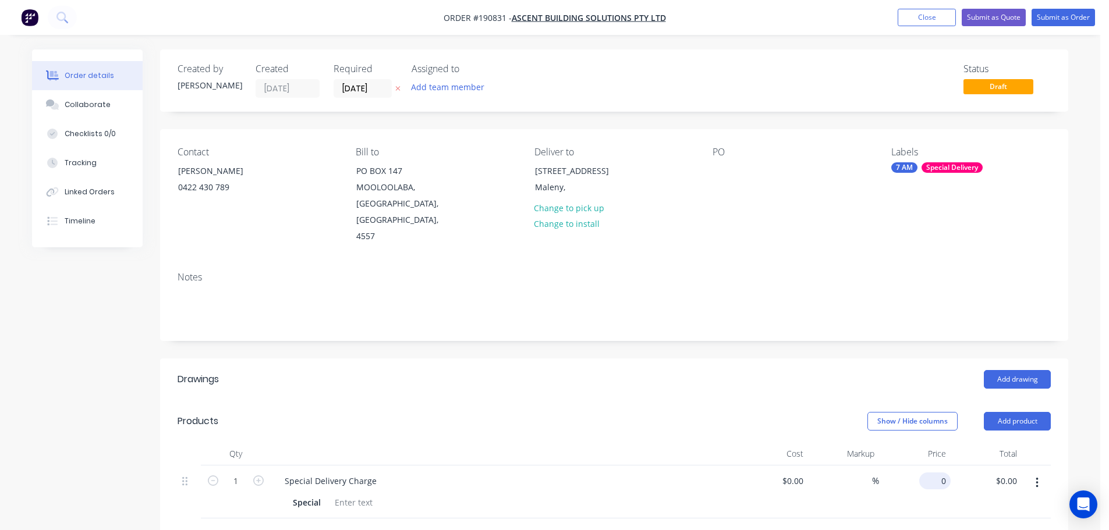
click at [935, 473] on div "0 $0.00" at bounding box center [934, 481] width 31 height 17
type input "$135.00"
click at [520, 400] on header "Products Show / Hide columns Add product" at bounding box center [614, 421] width 908 height 42
click at [1017, 370] on button "Add drawing" at bounding box center [1017, 379] width 67 height 19
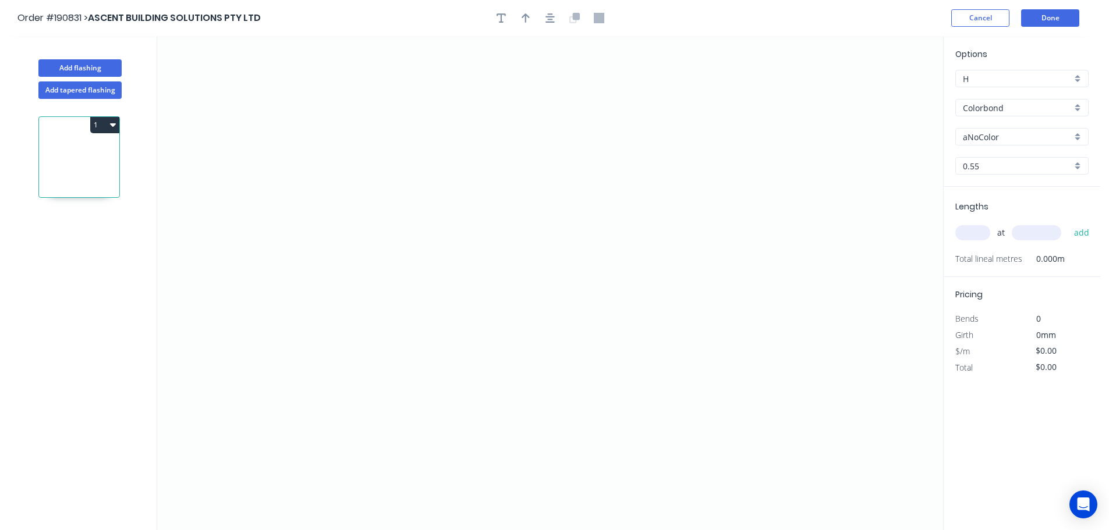
click at [981, 136] on input "aNoColor" at bounding box center [1017, 137] width 109 height 12
click at [988, 148] on div "Options H H Colorbond Colorbond Colorbond (Premium) Colorbond Coolmax Colorbond…" at bounding box center [1022, 117] width 157 height 139
type input "aNoColor"
click at [987, 141] on input "aNoColor" at bounding box center [1017, 137] width 109 height 12
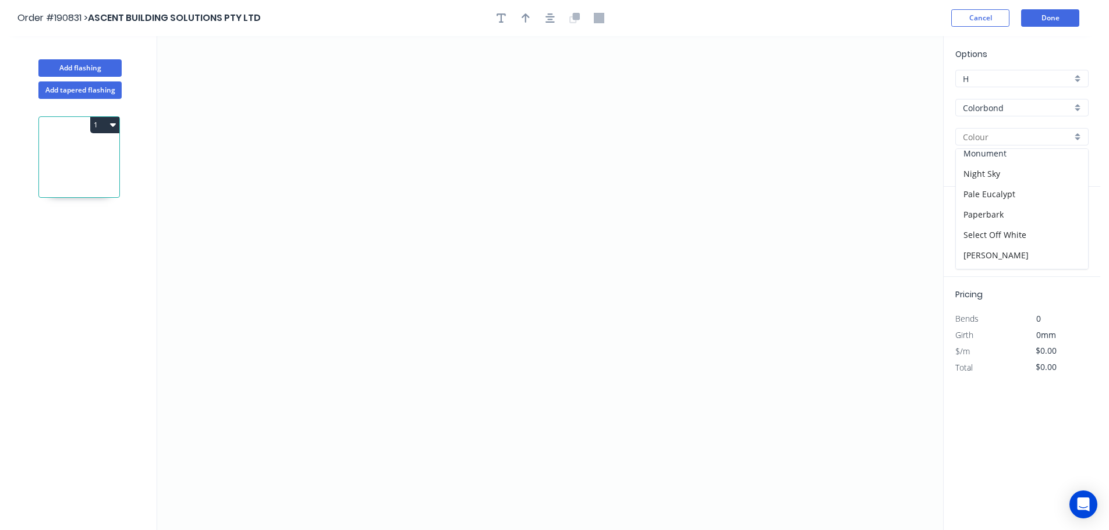
click at [987, 153] on div "Monument" at bounding box center [1022, 153] width 132 height 20
type input "Monument"
click at [980, 234] on input "text" at bounding box center [972, 232] width 35 height 15
type input "1"
type input "5700"
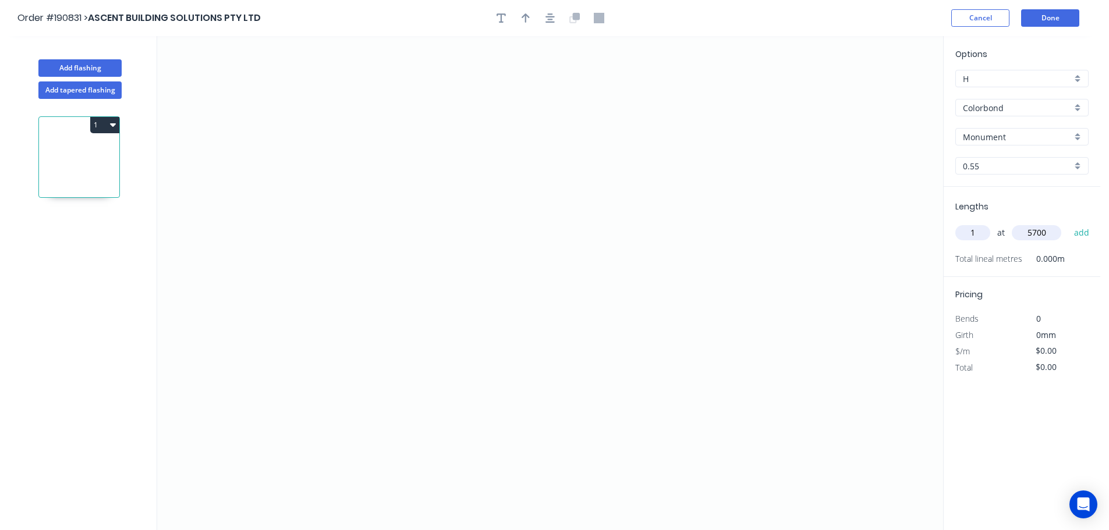
click at [1068, 223] on button "add" at bounding box center [1081, 233] width 27 height 20
type input "1"
type input "6500"
click at [1068, 223] on button "add" at bounding box center [1081, 233] width 27 height 20
type input "4"
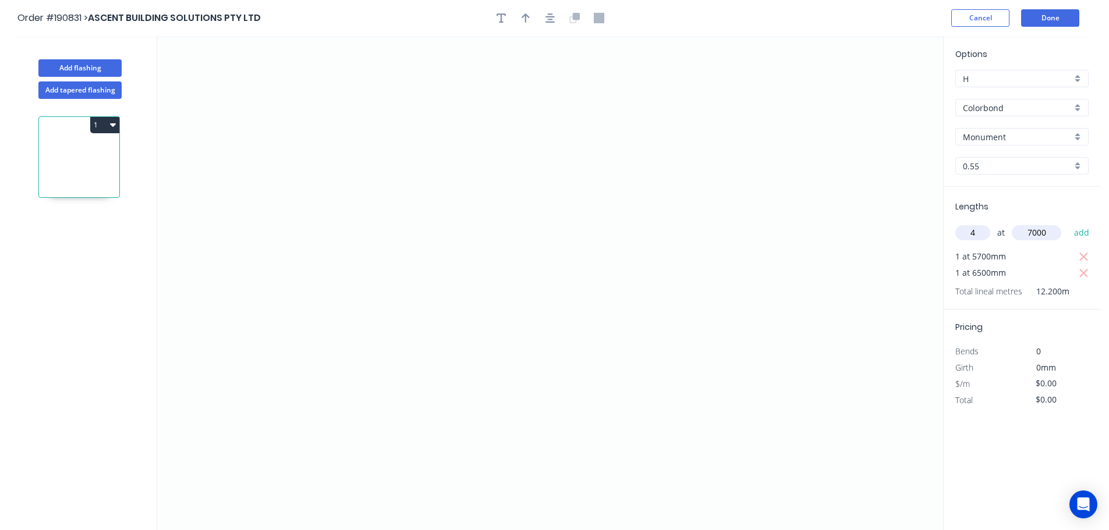
type input "7000"
click at [1068, 223] on button "add" at bounding box center [1081, 233] width 27 height 20
type input "2"
type input "6000"
click at [1068, 223] on button "add" at bounding box center [1081, 233] width 27 height 20
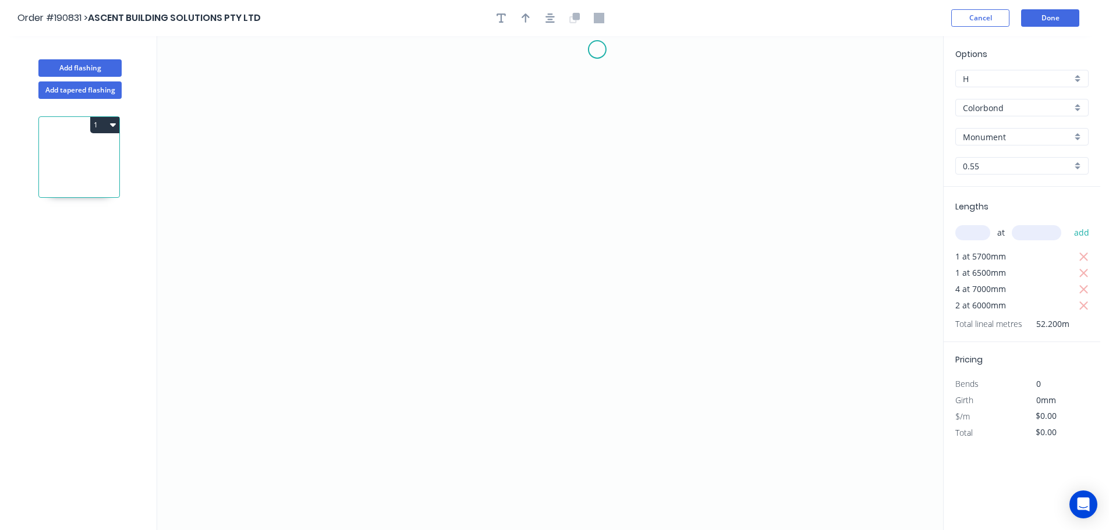
click at [597, 49] on icon "0" at bounding box center [550, 283] width 786 height 494
click at [600, 158] on icon "0" at bounding box center [550, 283] width 786 height 494
click at [623, 183] on icon at bounding box center [610, 171] width 26 height 26
click at [601, 205] on icon "0 ? ?" at bounding box center [550, 283] width 786 height 494
click at [596, 318] on icon "0 ? ? ?" at bounding box center [550, 283] width 786 height 494
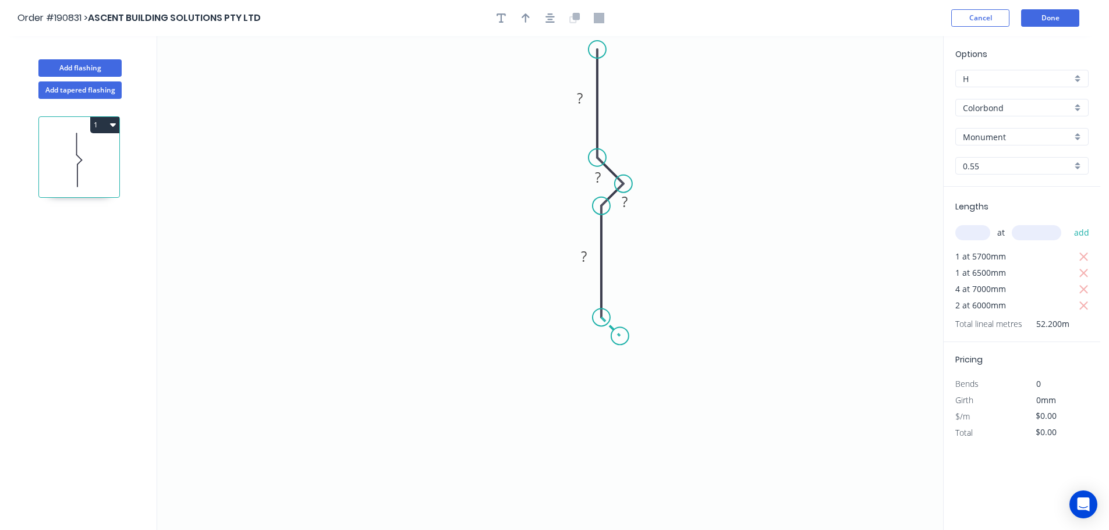
click at [620, 340] on icon "0 ? ? ? ?" at bounding box center [550, 283] width 786 height 494
click at [601, 357] on icon "0 ? ? ? ? ?" at bounding box center [550, 283] width 786 height 494
click at [600, 443] on icon "0 ? ? ? ? ? ?" at bounding box center [550, 283] width 786 height 494
click at [621, 462] on icon "0 ? ? ? ? ? ? ?" at bounding box center [550, 283] width 786 height 494
click at [604, 481] on icon "0 ? ? ? ? ? ? ? ?" at bounding box center [550, 283] width 786 height 494
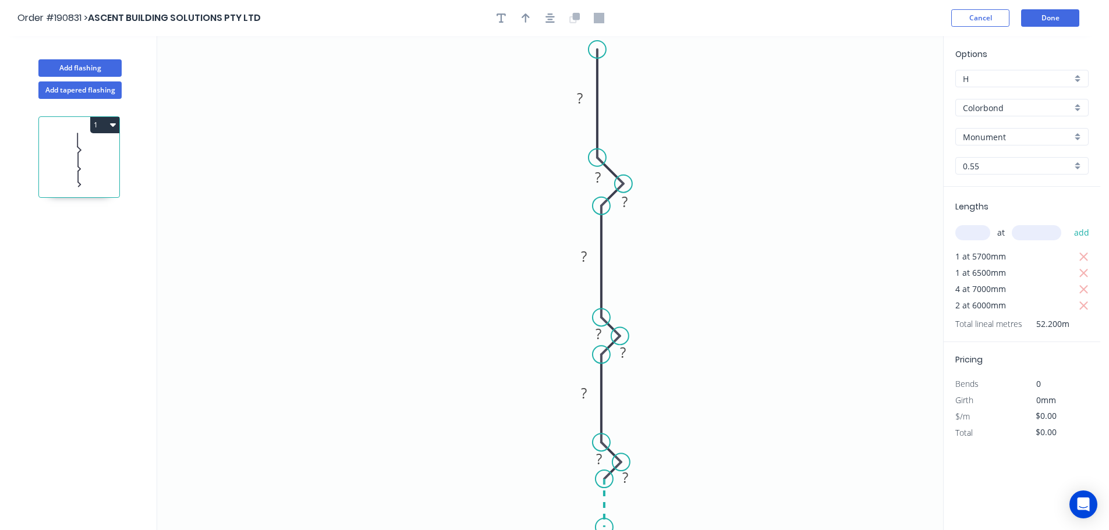
click at [601, 528] on icon "0 ? ? ? ? ? ? ? ? ?" at bounding box center [550, 283] width 786 height 494
click at [496, 524] on icon "0 ? ? ? ? ? ? ? ? ? ?" at bounding box center [550, 283] width 786 height 494
click at [493, 476] on icon "0 ? ? ? ? ? ? ? ? ? ? ?" at bounding box center [550, 283] width 786 height 494
click at [493, 476] on circle at bounding box center [495, 475] width 17 height 17
click at [549, 18] on icon "button" at bounding box center [549, 18] width 9 height 10
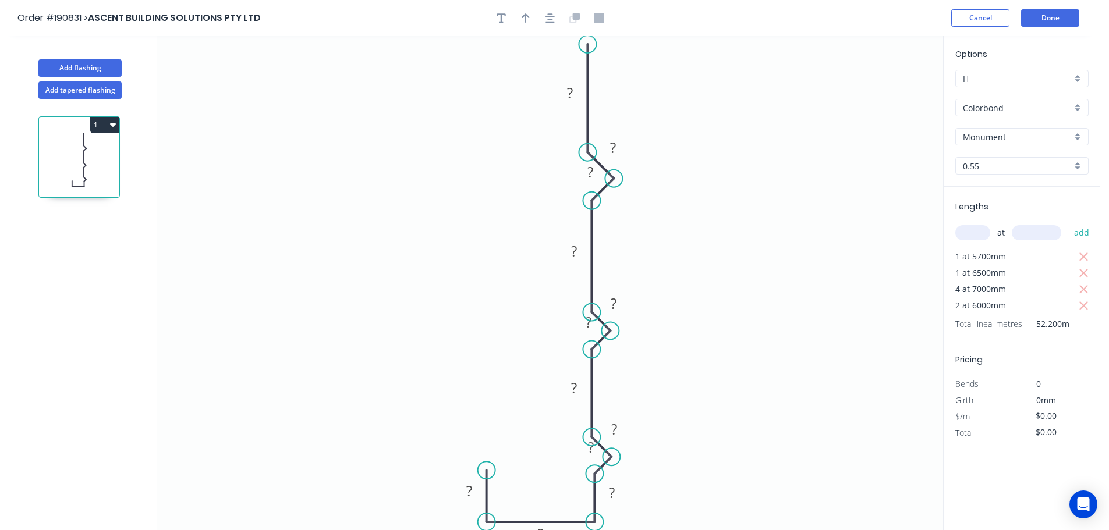
drag, startPoint x: 520, startPoint y: 16, endPoint x: 554, endPoint y: 34, distance: 38.6
click at [521, 16] on button "button" at bounding box center [525, 17] width 17 height 17
click at [886, 93] on icon at bounding box center [885, 79] width 10 height 37
click at [887, 93] on icon at bounding box center [885, 79] width 10 height 37
drag, startPoint x: 887, startPoint y: 93, endPoint x: 725, endPoint y: 154, distance: 172.4
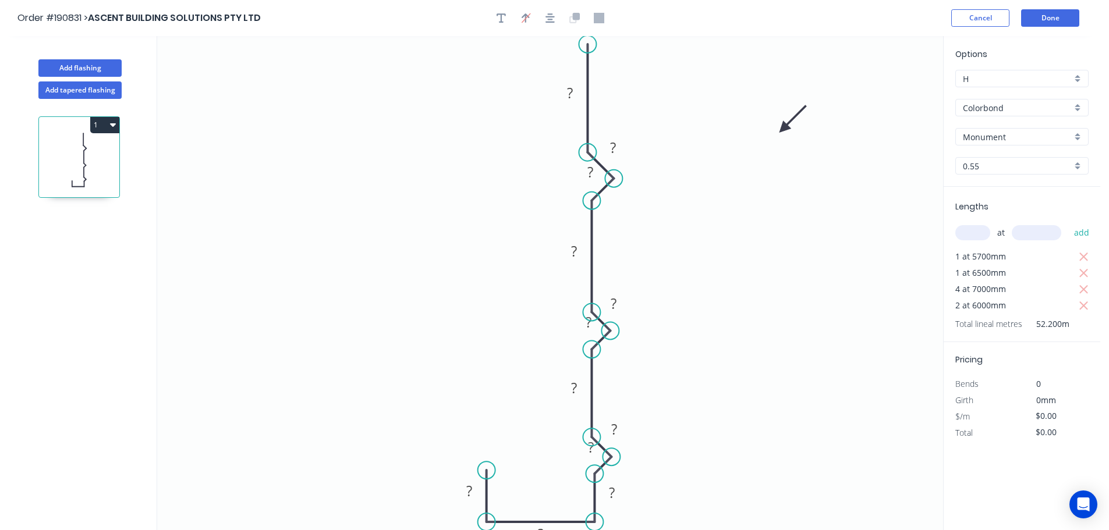
click at [776, 136] on icon at bounding box center [793, 119] width 34 height 34
click at [569, 91] on tspan "?" at bounding box center [570, 92] width 6 height 19
type input "$17.04"
click at [113, 123] on icon "button" at bounding box center [113, 124] width 6 height 9
click at [48, 155] on div "Duplicate" at bounding box center [64, 154] width 90 height 17
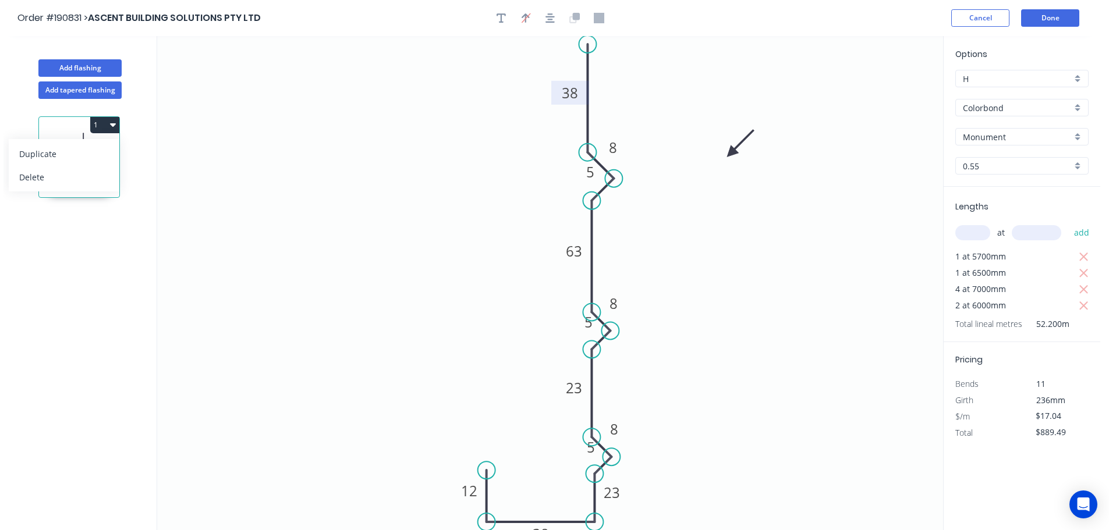
type input "$0.00"
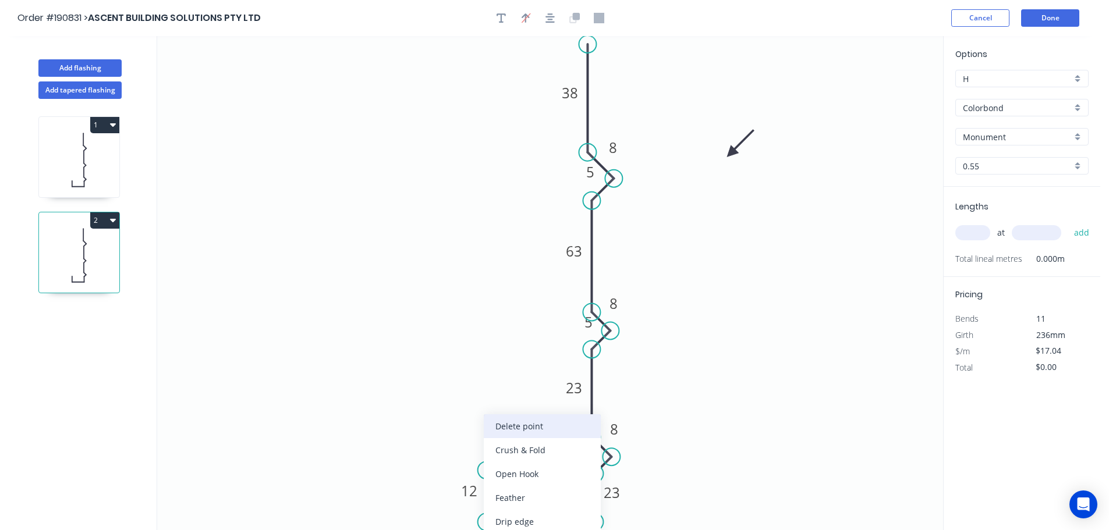
click at [521, 426] on div "Delete point" at bounding box center [542, 426] width 117 height 24
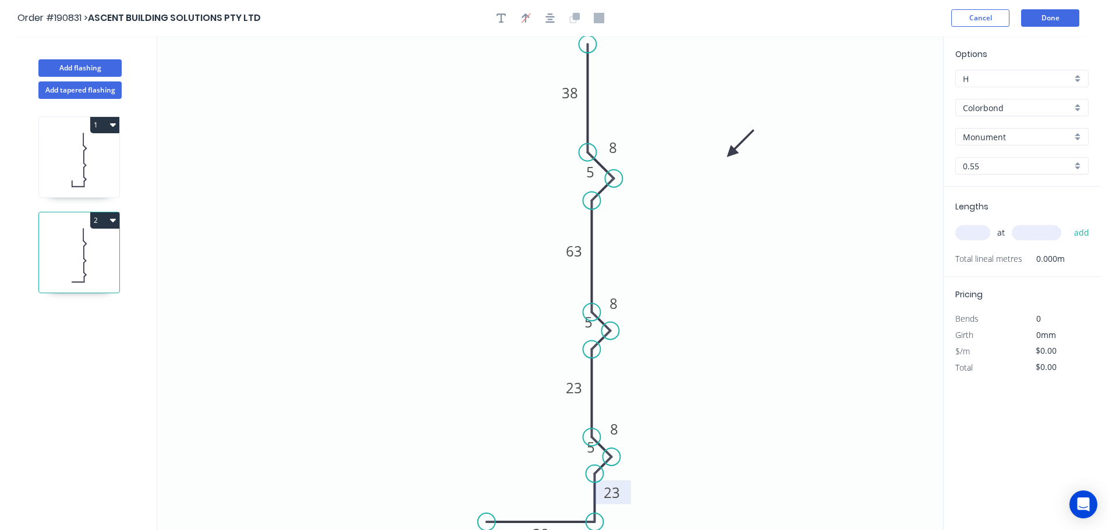
click at [614, 485] on tspan "23" at bounding box center [612, 492] width 16 height 19
drag, startPoint x: 483, startPoint y: 519, endPoint x: 487, endPoint y: 509, distance: 10.9
click at [487, 509] on circle at bounding box center [487, 507] width 17 height 17
click at [573, 498] on tspan "?" at bounding box center [573, 499] width 6 height 19
click at [68, 158] on icon at bounding box center [79, 160] width 80 height 75
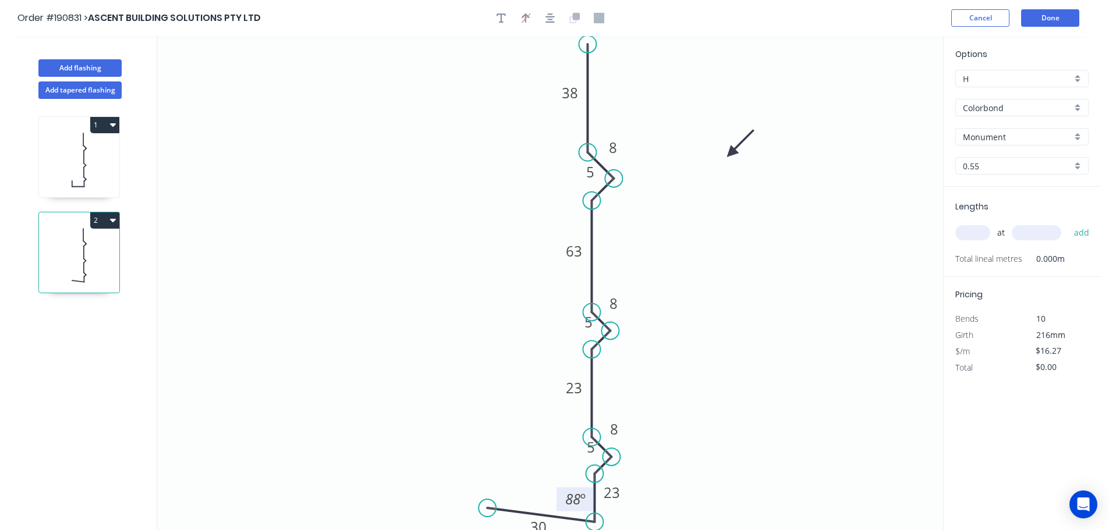
type input "$17.04"
type input "$889.49"
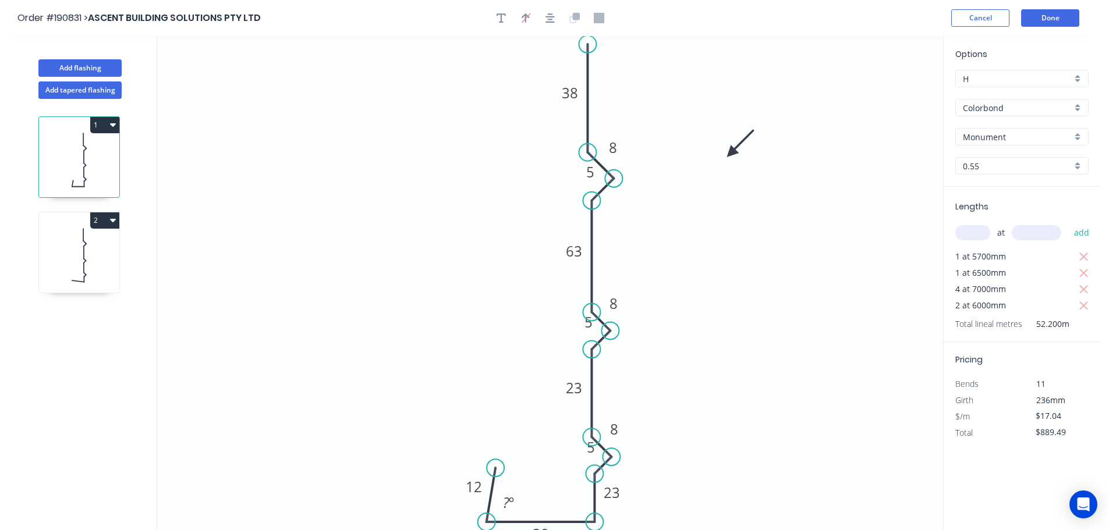
click at [495, 469] on circle at bounding box center [495, 467] width 17 height 17
click at [509, 504] on tspan "º" at bounding box center [511, 502] width 5 height 19
click at [71, 250] on icon at bounding box center [79, 255] width 80 height 75
type input "$16.27"
type input "$0.00"
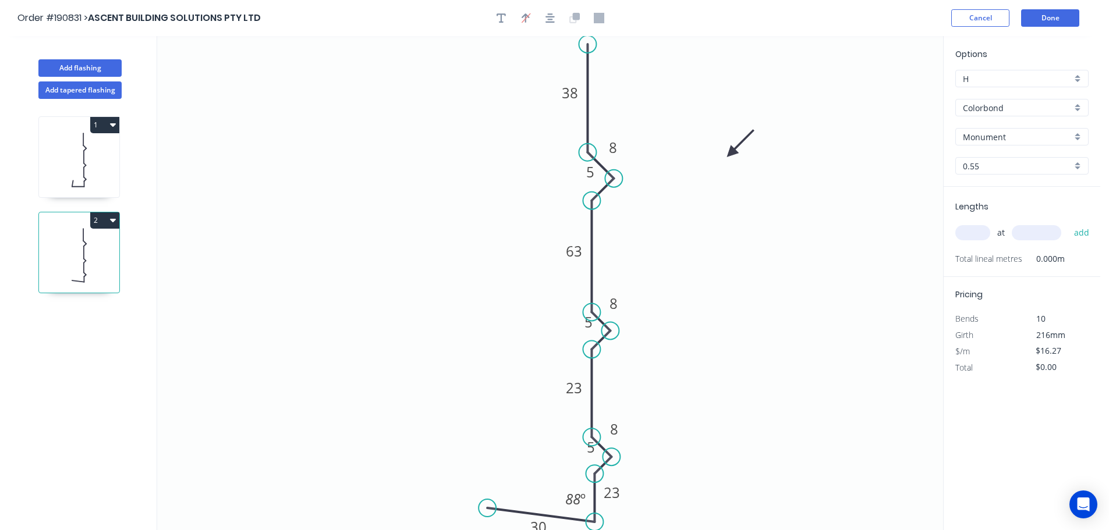
click at [979, 233] on input "text" at bounding box center [972, 232] width 35 height 15
type input "2"
type input "4500"
click at [1068, 223] on button "add" at bounding box center [1081, 233] width 27 height 20
type input "$146.43"
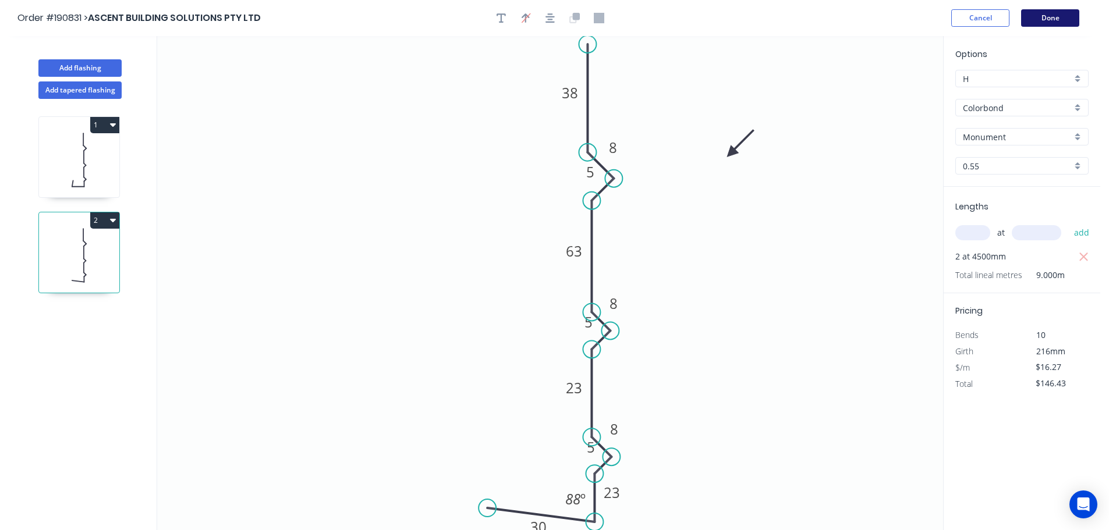
click at [1069, 17] on button "Done" at bounding box center [1050, 17] width 58 height 17
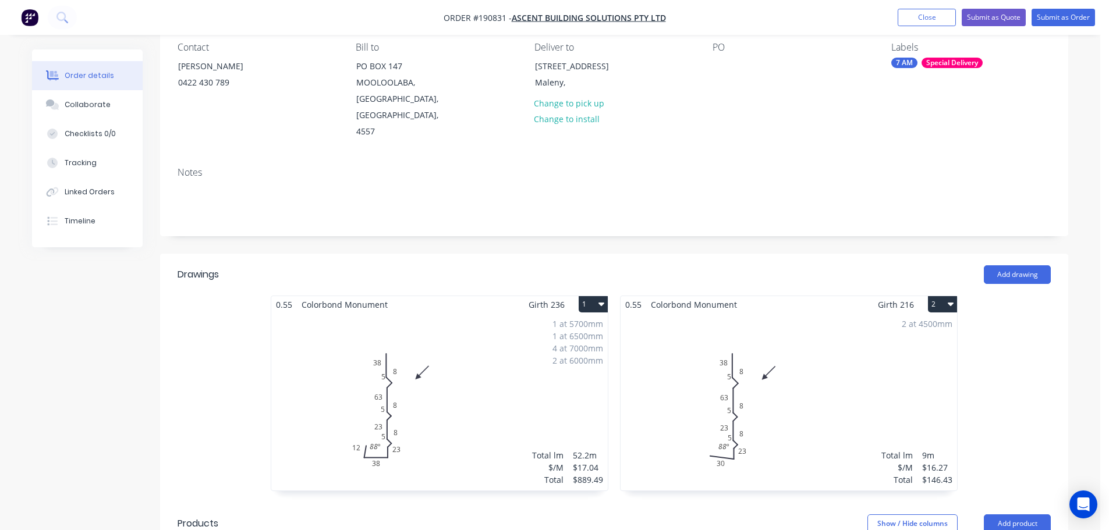
scroll to position [175, 0]
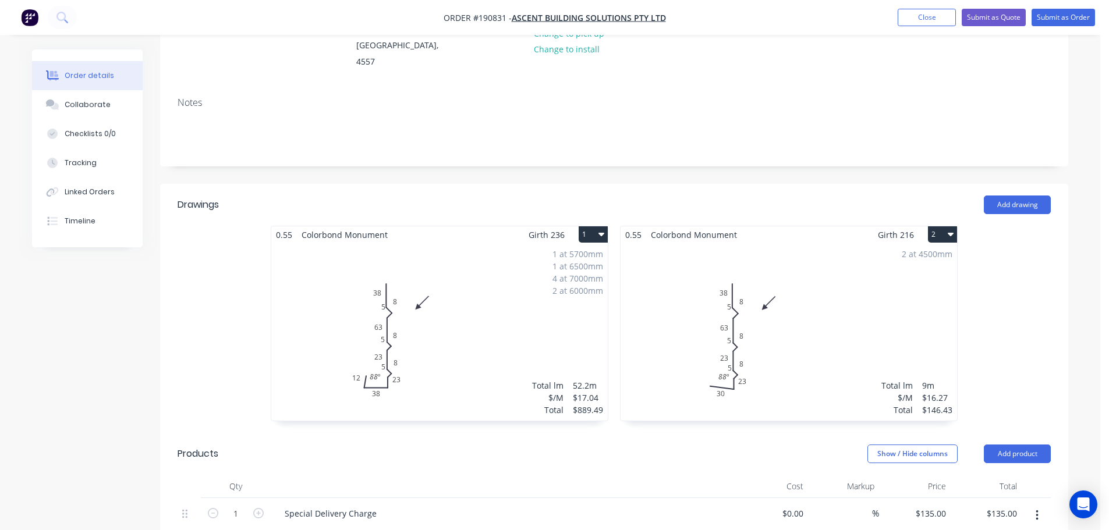
click at [483, 302] on div "1 at 5700mm 1 at 6500mm 4 at 7000mm 2 at 6000mm Total lm $/M Total 52.2m $17.04…" at bounding box center [439, 332] width 336 height 178
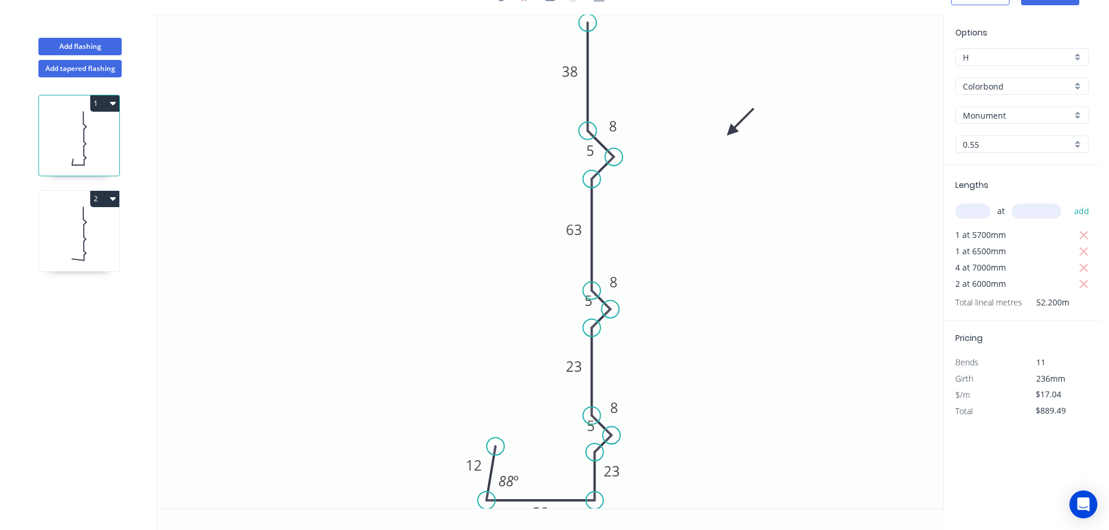
scroll to position [22, 0]
drag, startPoint x: 523, startPoint y: 474, endPoint x: 516, endPoint y: 482, distance: 10.7
click at [516, 482] on rect at bounding box center [502, 489] width 38 height 24
click at [68, 227] on icon at bounding box center [79, 234] width 80 height 75
type input "$16.27"
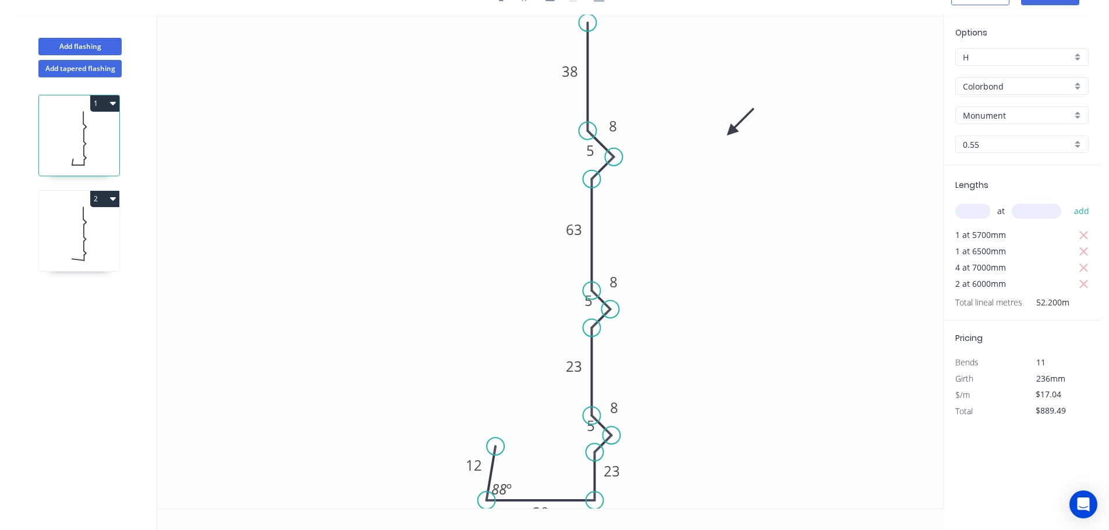
type input "$146.43"
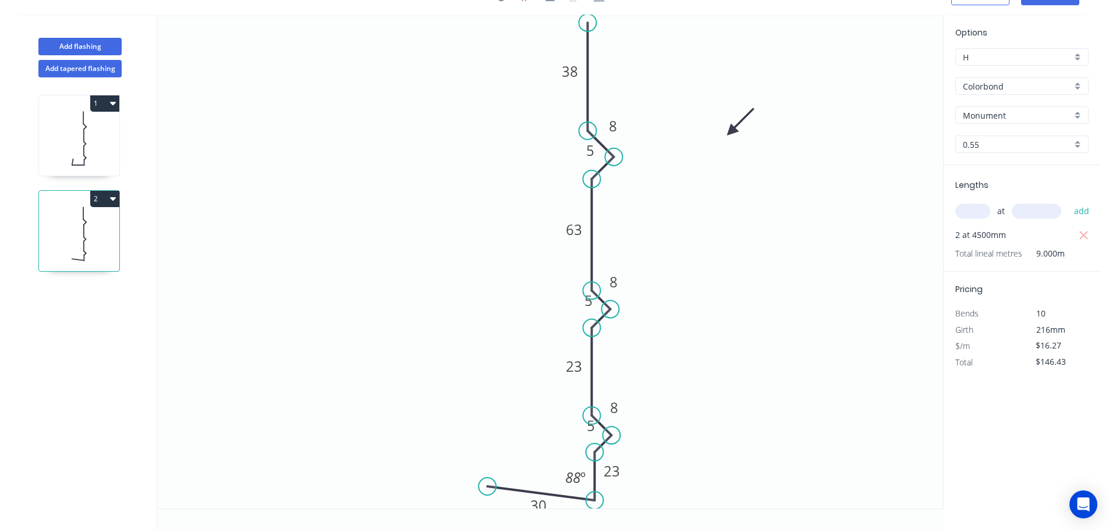
click at [568, 465] on icon "0 63 30 8 8 38 23 5 5 5 23 8 88 º" at bounding box center [550, 262] width 786 height 494
drag, startPoint x: 563, startPoint y: 470, endPoint x: 569, endPoint y: 482, distance: 13.0
click at [569, 482] on rect at bounding box center [581, 489] width 38 height 24
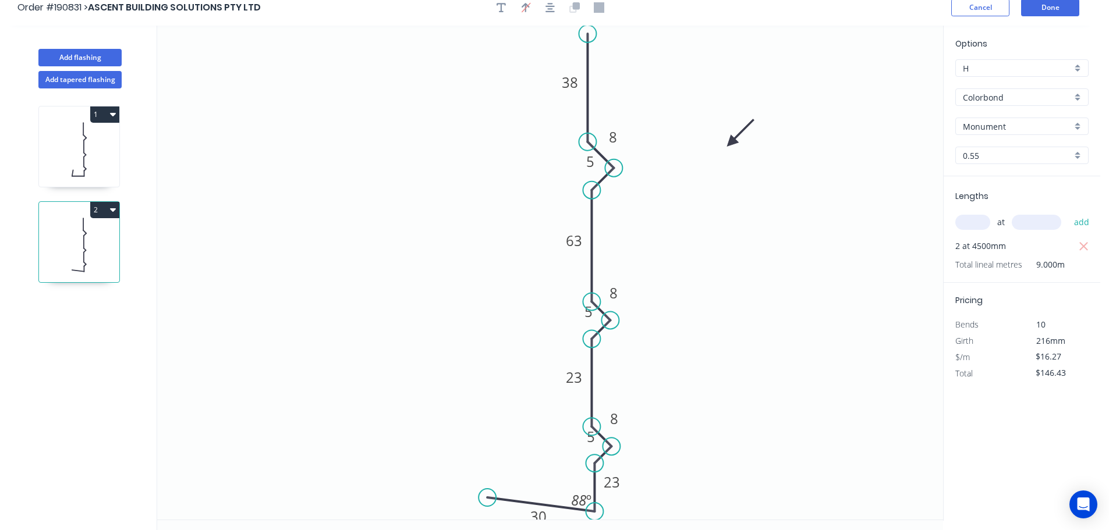
scroll to position [0, 0]
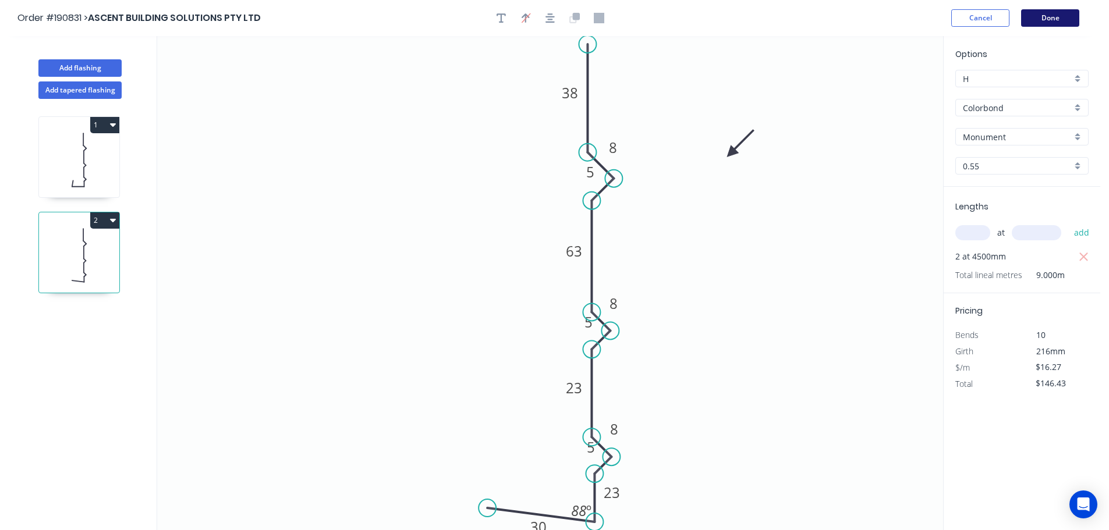
click at [1051, 16] on button "Done" at bounding box center [1050, 17] width 58 height 17
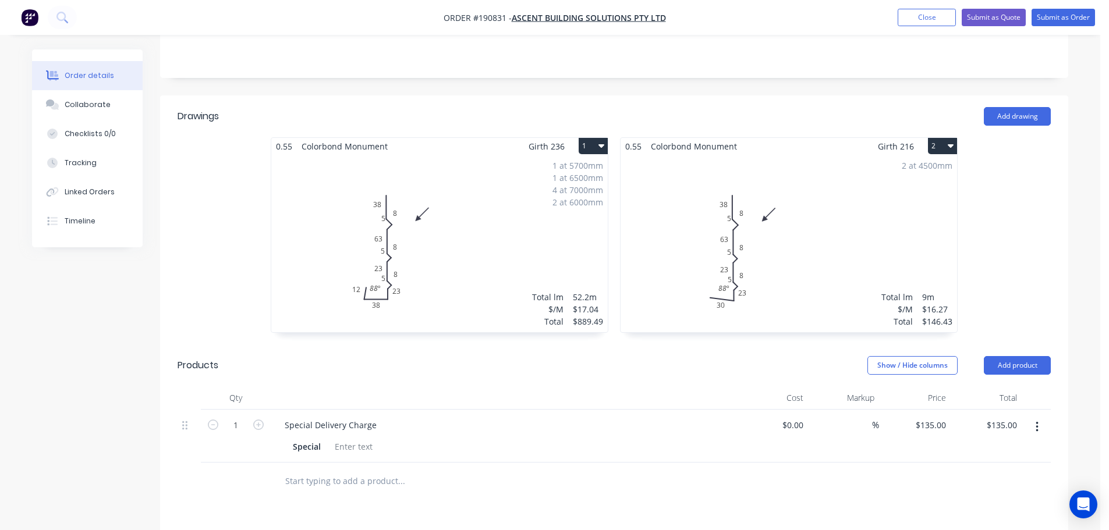
scroll to position [291, 0]
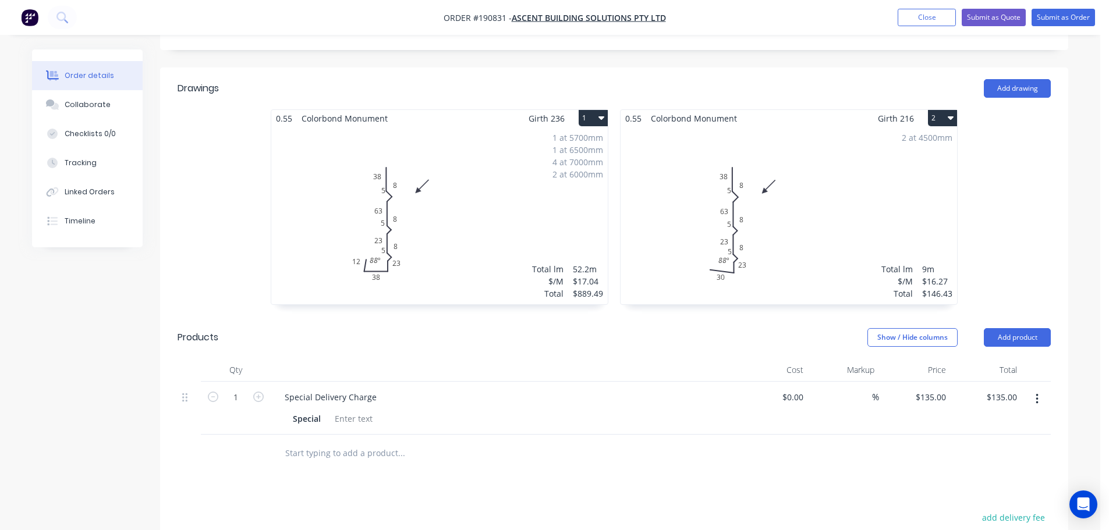
click at [602, 113] on icon "button" at bounding box center [601, 117] width 6 height 9
click at [532, 138] on div "Use larger box size" at bounding box center [553, 146] width 90 height 17
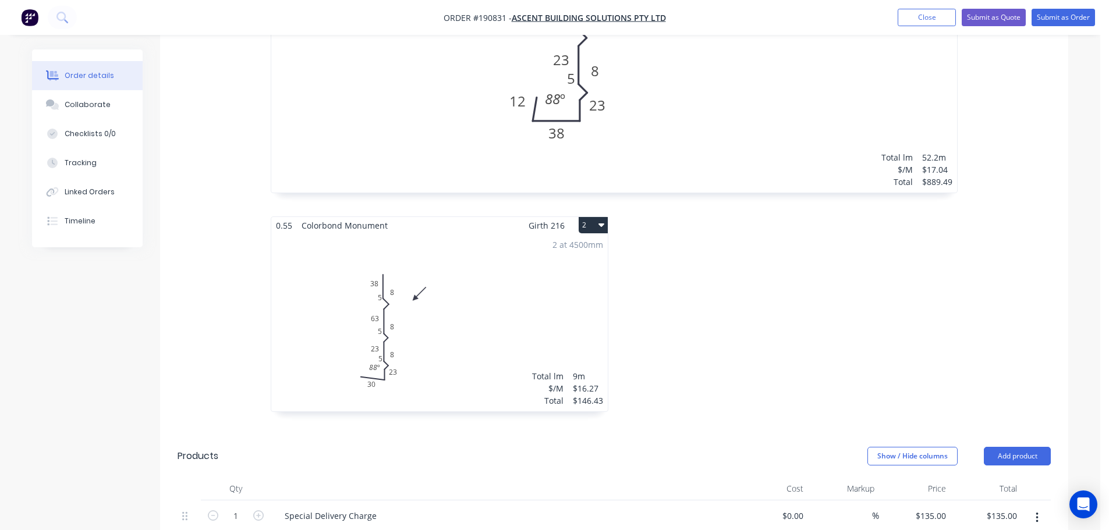
scroll to position [640, 0]
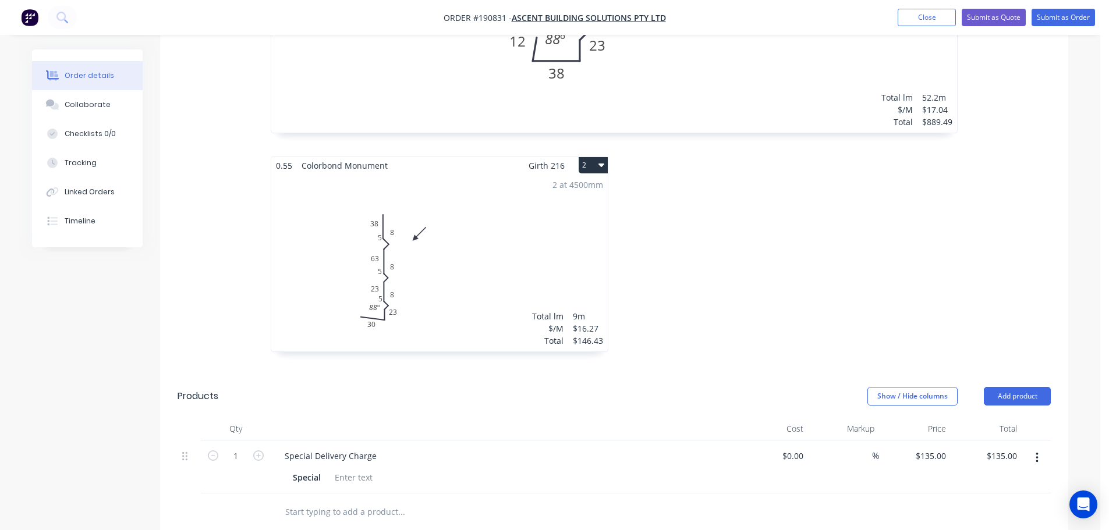
click at [602, 160] on icon "button" at bounding box center [601, 164] width 6 height 9
click at [534, 185] on div "Use larger box size" at bounding box center [553, 193] width 90 height 17
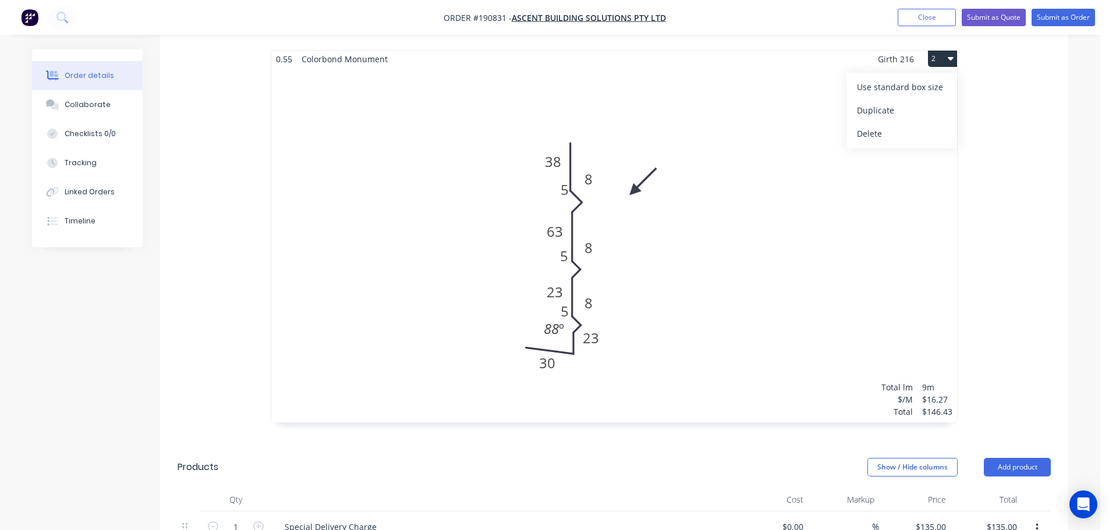
scroll to position [750, 0]
click at [813, 247] on div "2 at 4500mm Total lm $/M Total 9m $16.27 $146.43" at bounding box center [614, 241] width 686 height 355
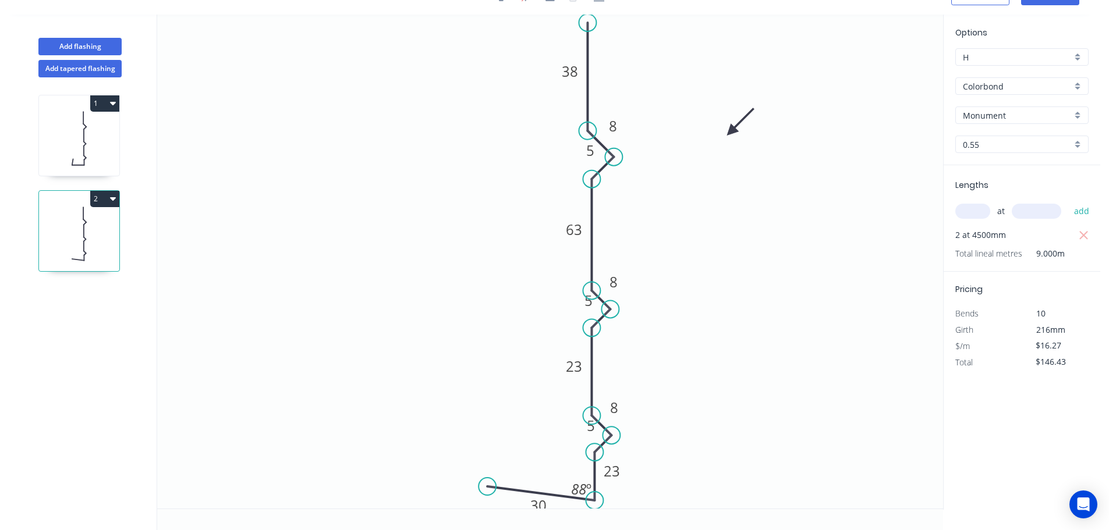
click at [69, 148] on icon at bounding box center [79, 138] width 80 height 75
type input "$17.04"
type input "$889.49"
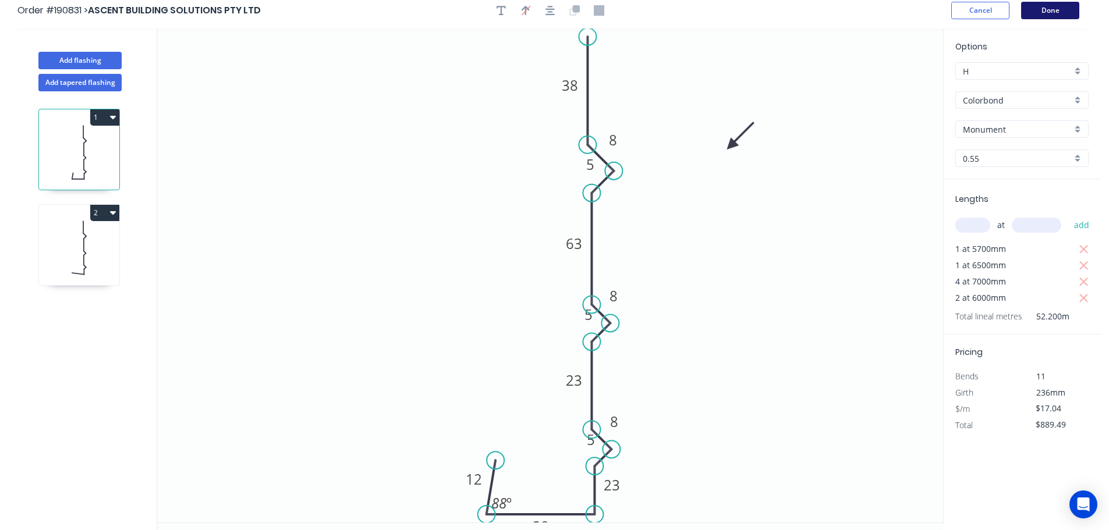
scroll to position [0, 0]
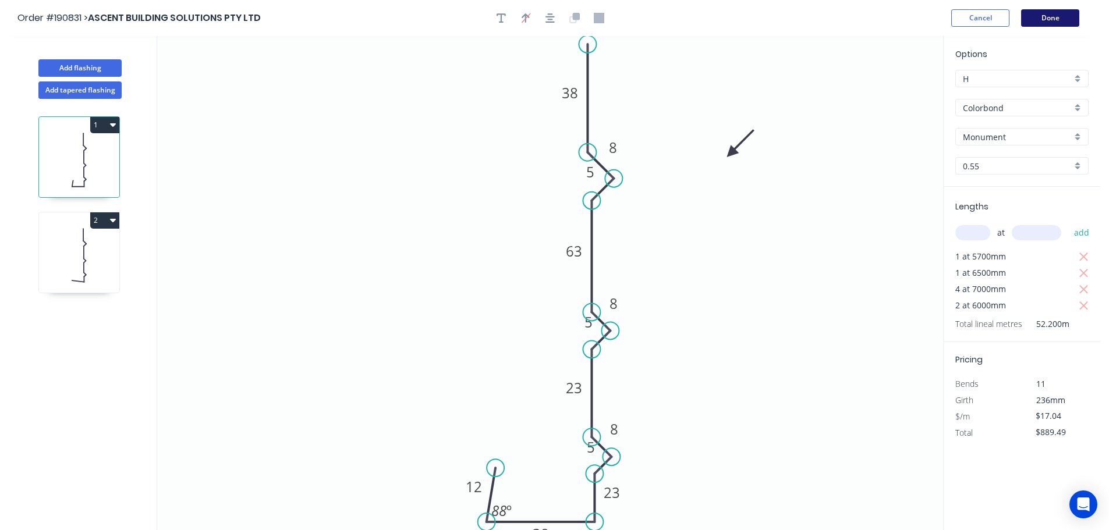
click at [1050, 19] on button "Done" at bounding box center [1050, 17] width 58 height 17
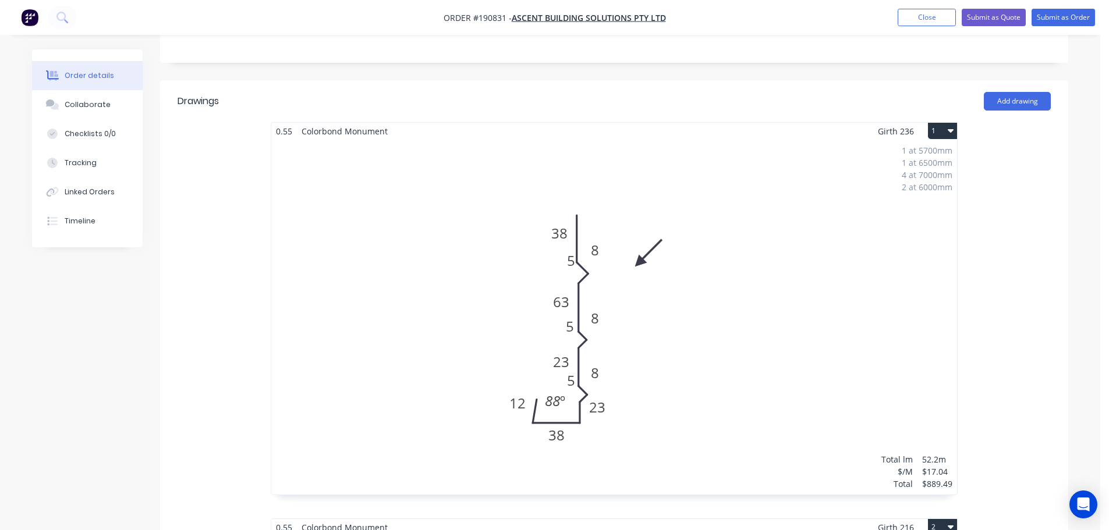
scroll to position [291, 0]
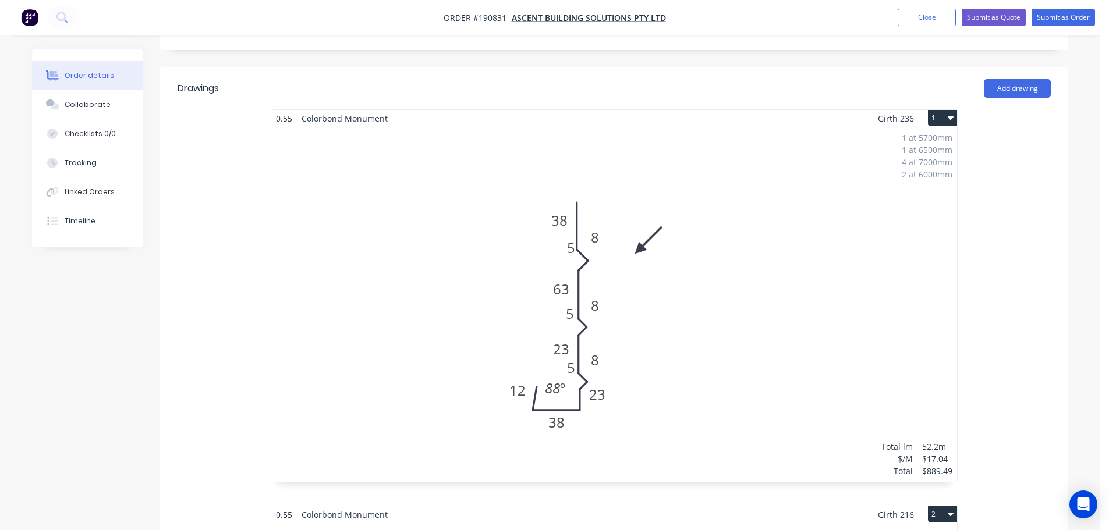
click at [954, 110] on button "1" at bounding box center [942, 118] width 29 height 16
click at [879, 138] on div "Use standard box size" at bounding box center [902, 146] width 90 height 17
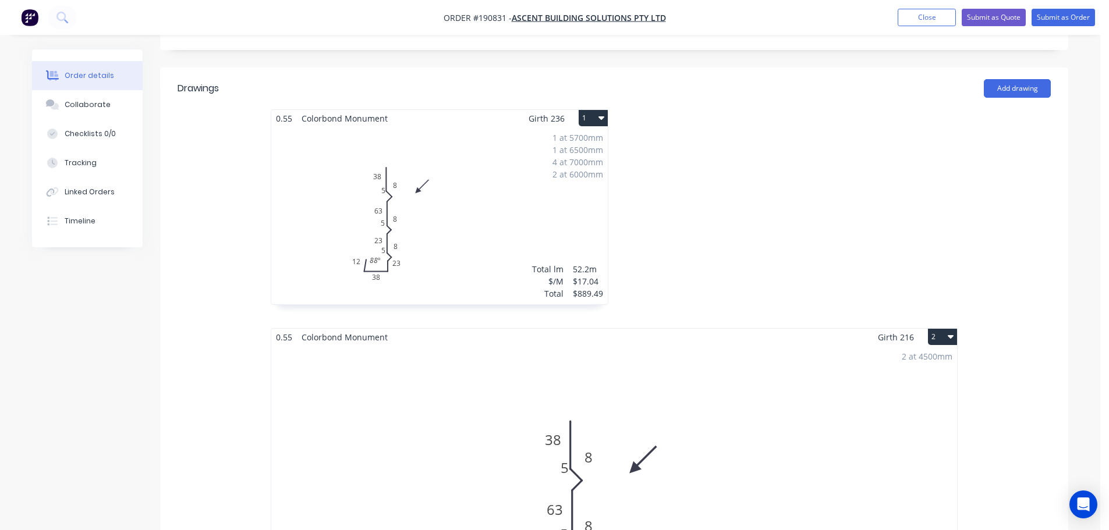
click at [439, 196] on div "1 at 5700mm 1 at 6500mm 4 at 7000mm 2 at 6000mm Total lm $/M Total 52.2m $17.04…" at bounding box center [439, 216] width 336 height 178
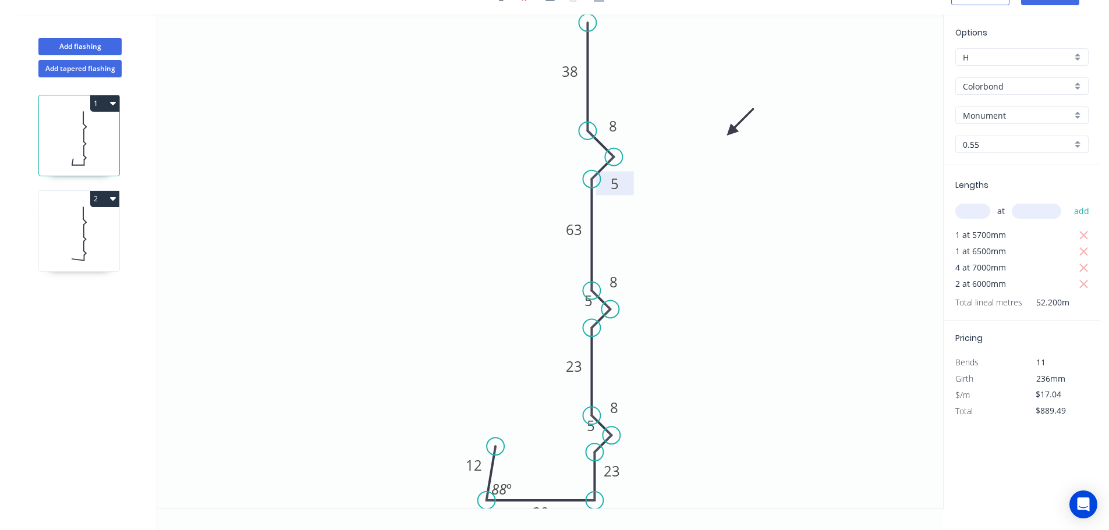
drag, startPoint x: 577, startPoint y: 146, endPoint x: 602, endPoint y: 180, distance: 42.5
click at [602, 180] on rect at bounding box center [616, 185] width 38 height 24
drag, startPoint x: 625, startPoint y: 116, endPoint x: 623, endPoint y: 126, distance: 9.6
click at [623, 126] on rect at bounding box center [611, 135] width 38 height 24
drag, startPoint x: 575, startPoint y: 297, endPoint x: 607, endPoint y: 329, distance: 44.9
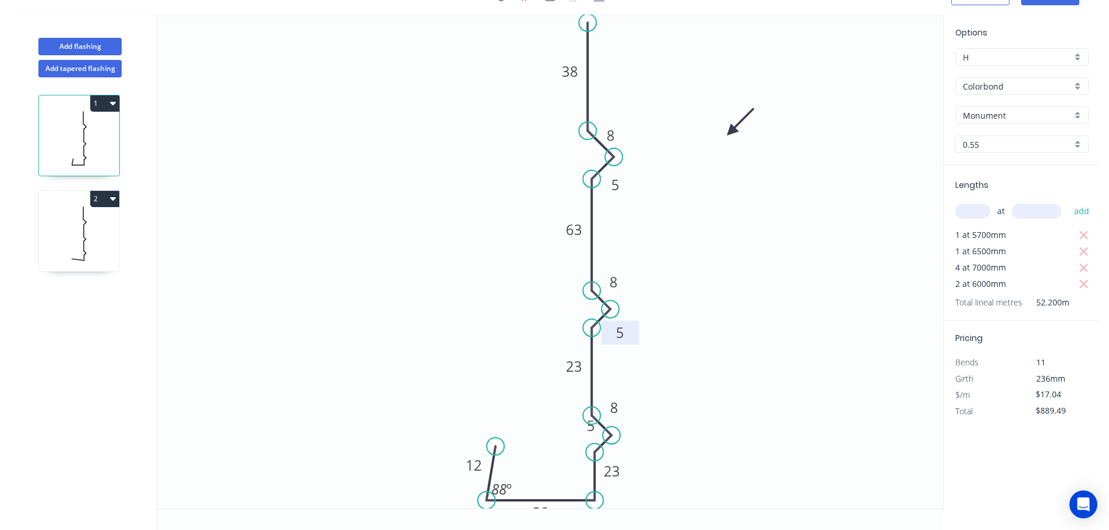
click at [607, 329] on rect at bounding box center [620, 333] width 38 height 24
drag, startPoint x: 581, startPoint y: 422, endPoint x: 596, endPoint y: 443, distance: 25.9
click at [602, 448] on icon "0 63 38 8 8 38 23 12 5 5 5 23 8 88 º" at bounding box center [550, 262] width 786 height 494
drag, startPoint x: 577, startPoint y: 424, endPoint x: 602, endPoint y: 450, distance: 35.4
click at [602, 450] on icon "0 63 38 8 8 38 23 12 5 5 5 23 8 88 º" at bounding box center [550, 262] width 786 height 494
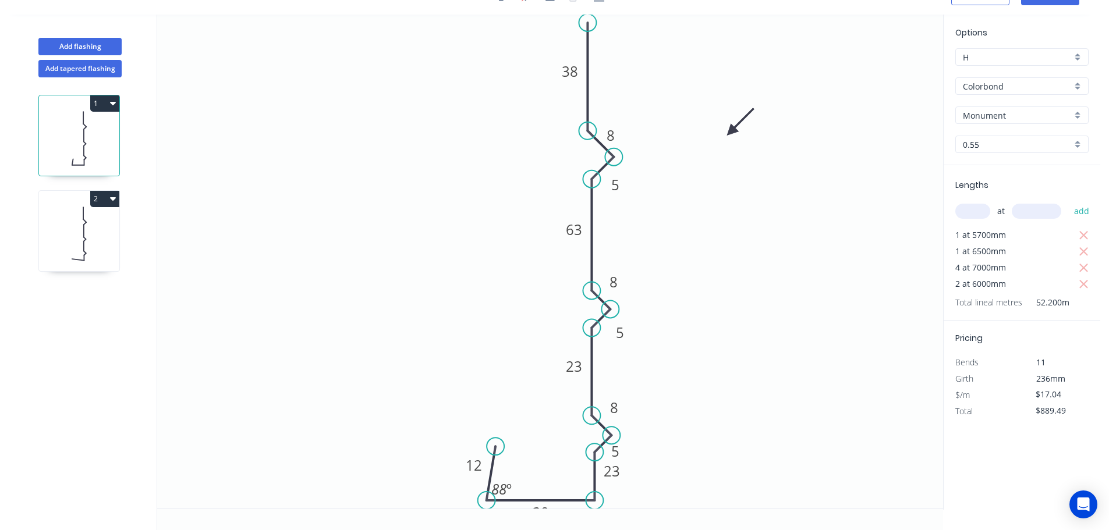
click at [85, 229] on icon at bounding box center [79, 234] width 80 height 75
type input "$16.27"
type input "$146.43"
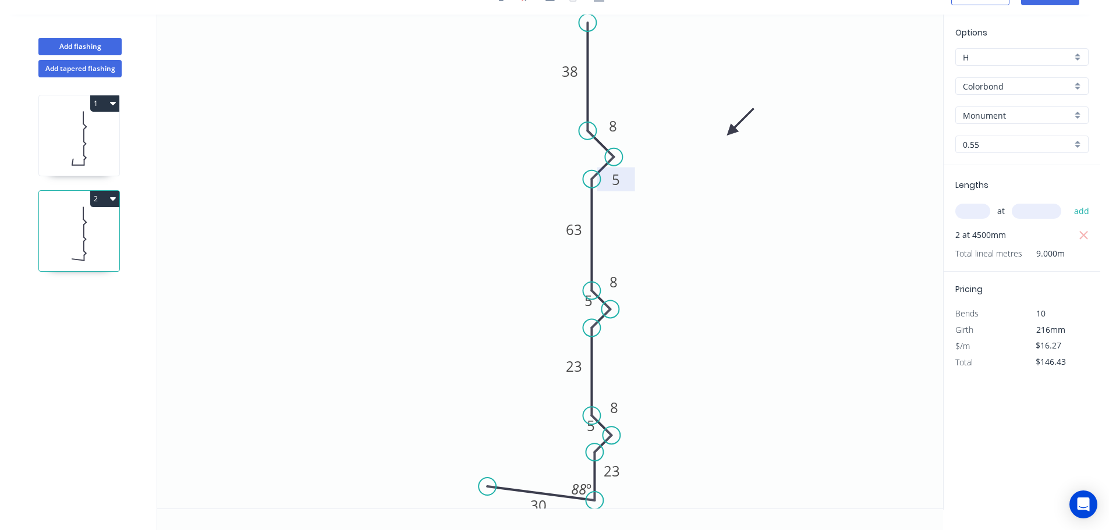
drag, startPoint x: 575, startPoint y: 146, endPoint x: 601, endPoint y: 175, distance: 38.8
click at [601, 175] on rect at bounding box center [616, 180] width 38 height 24
drag, startPoint x: 576, startPoint y: 296, endPoint x: 600, endPoint y: 327, distance: 38.7
click at [600, 327] on icon "0 63 30 8 8 38 23 5 5 5 23 8 88 º" at bounding box center [550, 262] width 786 height 494
drag, startPoint x: 575, startPoint y: 419, endPoint x: 598, endPoint y: 448, distance: 37.4
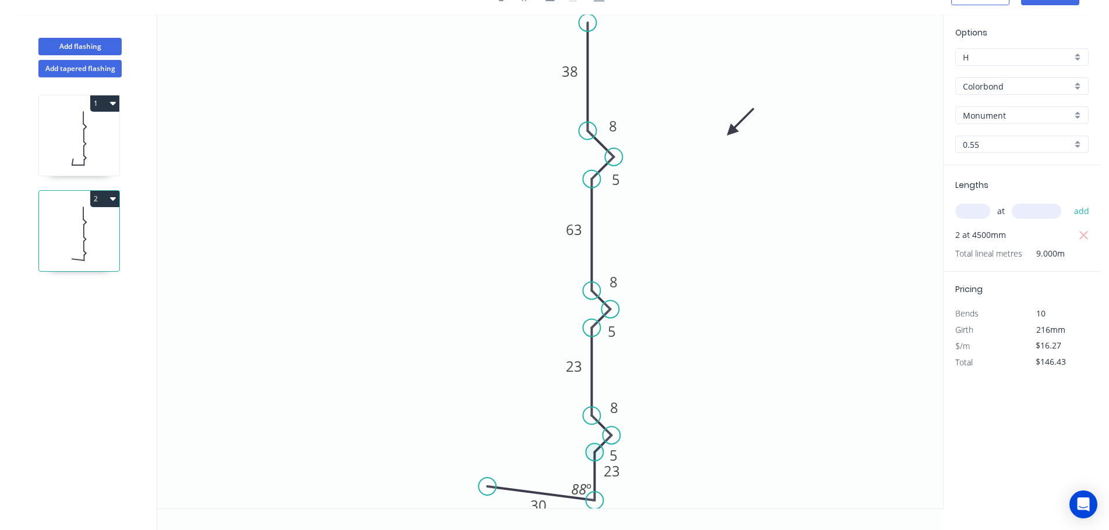
click at [598, 448] on icon "0 63 30 8 8 38 23 5 5 5 23 8 88 º" at bounding box center [550, 262] width 786 height 494
drag, startPoint x: 629, startPoint y: 472, endPoint x: 629, endPoint y: 482, distance: 9.9
click at [629, 482] on rect at bounding box center [613, 481] width 38 height 24
click at [58, 138] on icon at bounding box center [79, 138] width 80 height 75
type input "$17.04"
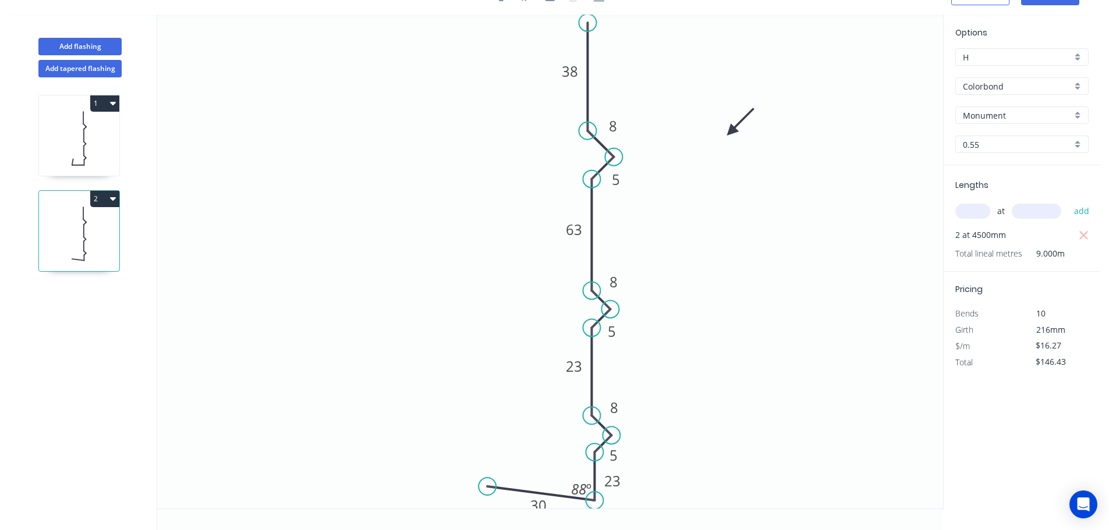
type input "$889.49"
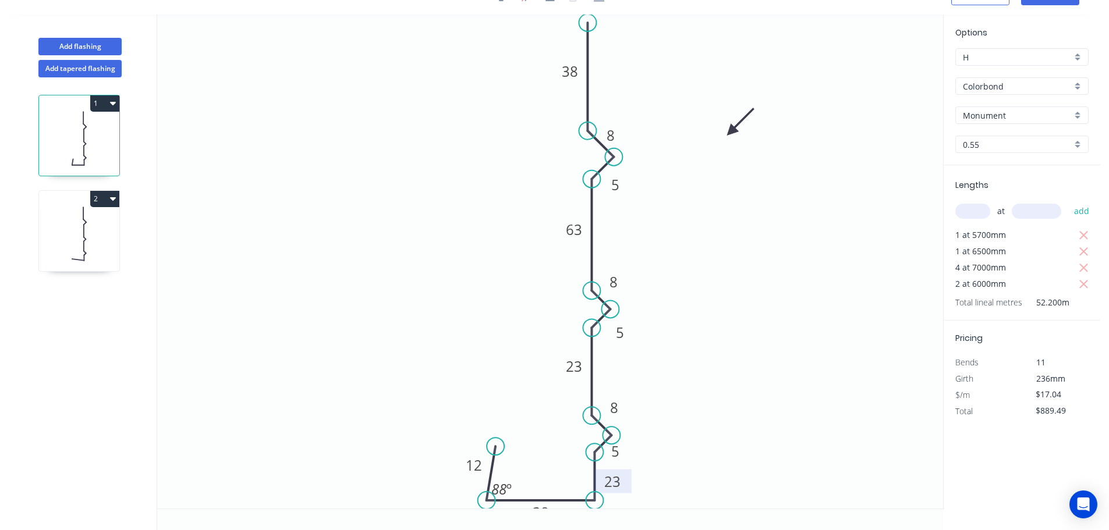
drag, startPoint x: 627, startPoint y: 473, endPoint x: 628, endPoint y: 483, distance: 10.5
click at [628, 483] on rect at bounding box center [613, 482] width 38 height 24
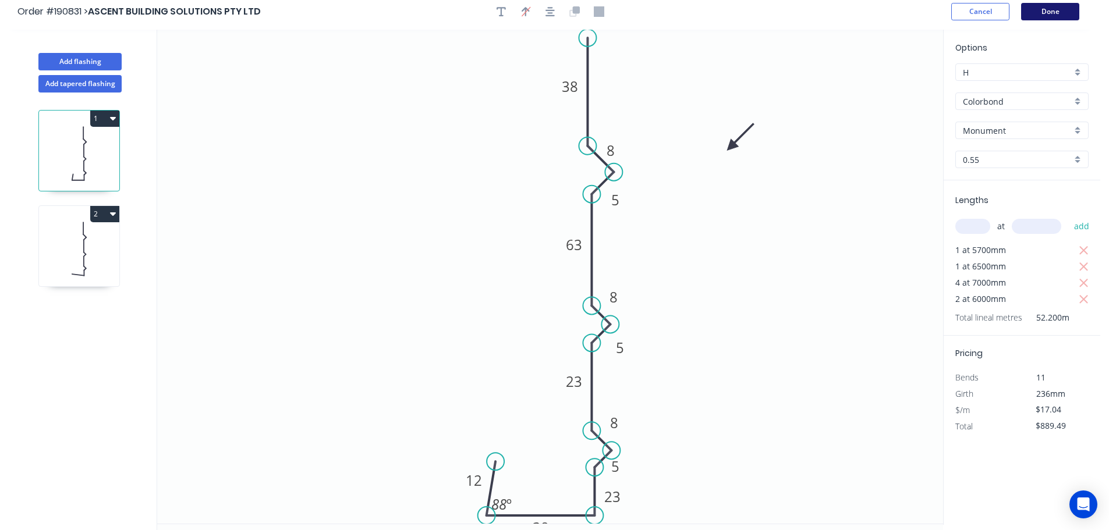
scroll to position [0, 0]
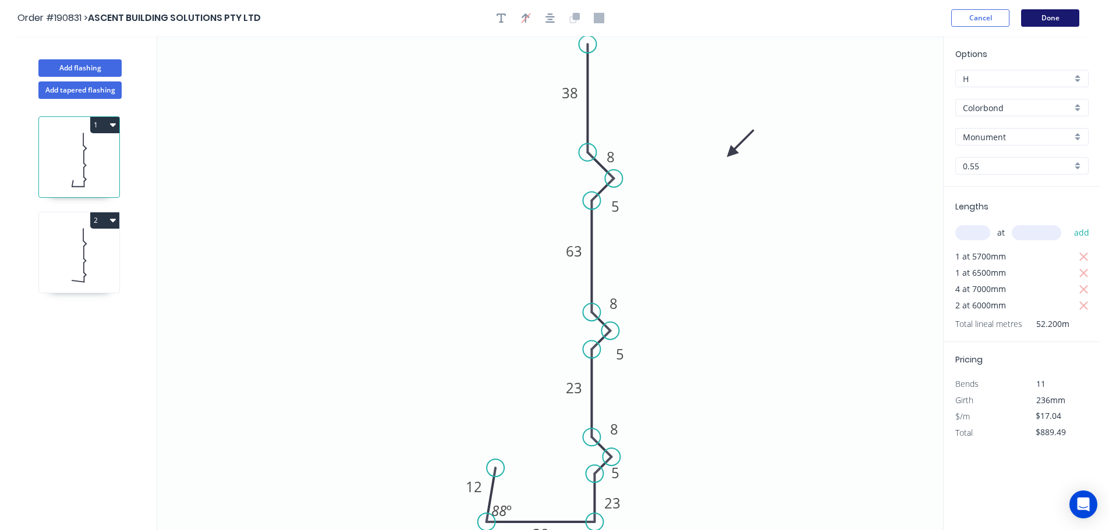
click at [1043, 21] on button "Done" at bounding box center [1050, 17] width 58 height 17
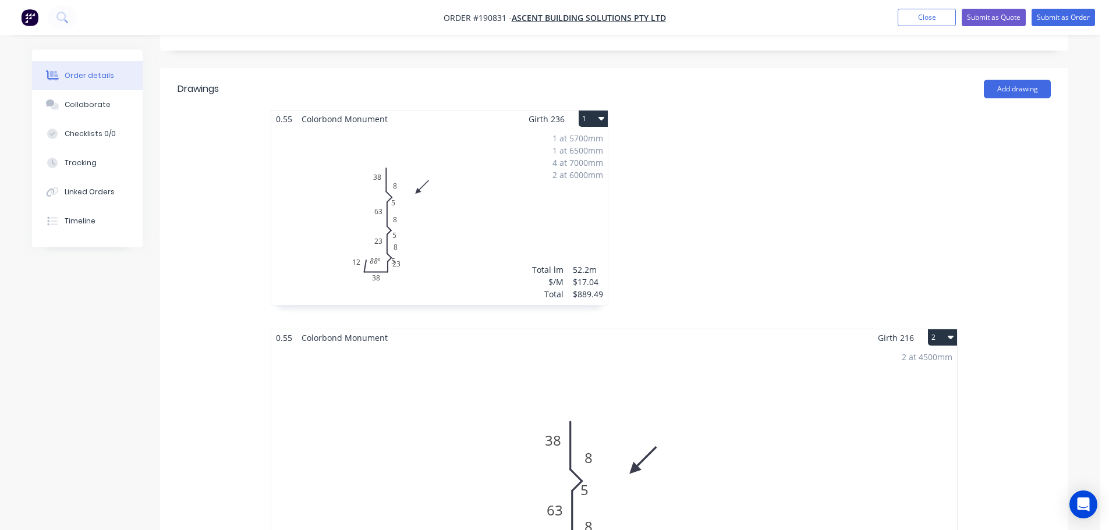
scroll to position [291, 0]
click at [482, 238] on div "1 at 5700mm 1 at 6500mm 4 at 7000mm 2 at 6000mm Total lm $/M Total 52.2m $17.04…" at bounding box center [439, 216] width 336 height 178
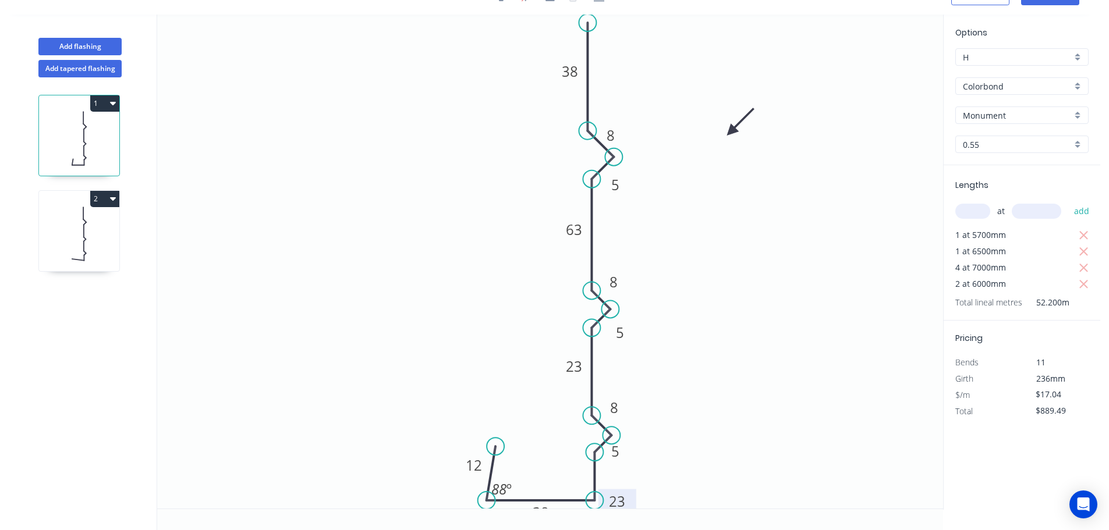
drag, startPoint x: 601, startPoint y: 472, endPoint x: 605, endPoint y: 491, distance: 20.3
click at [605, 491] on rect at bounding box center [617, 502] width 38 height 24
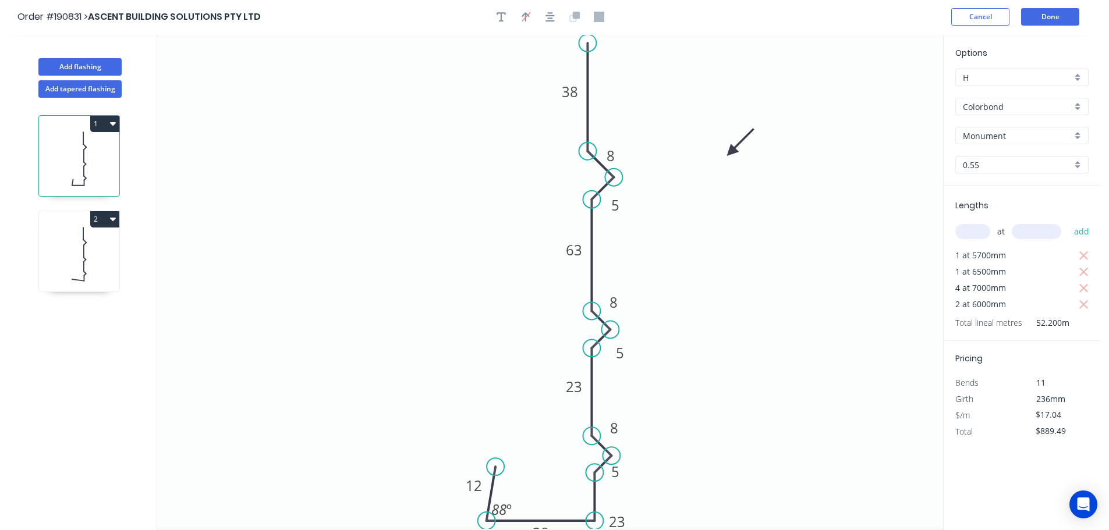
scroll to position [0, 0]
click at [1058, 12] on button "Done" at bounding box center [1050, 17] width 58 height 17
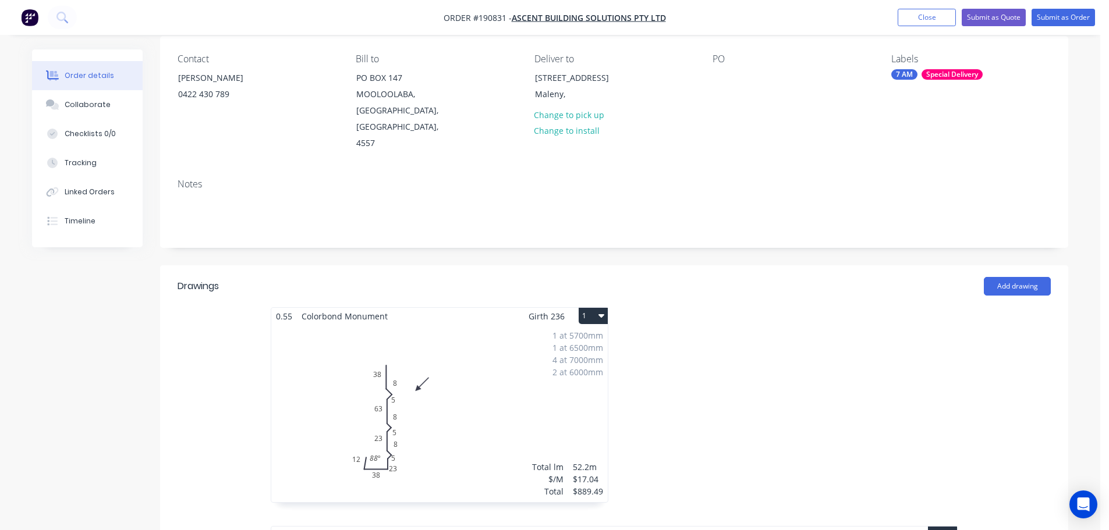
scroll to position [233, 0]
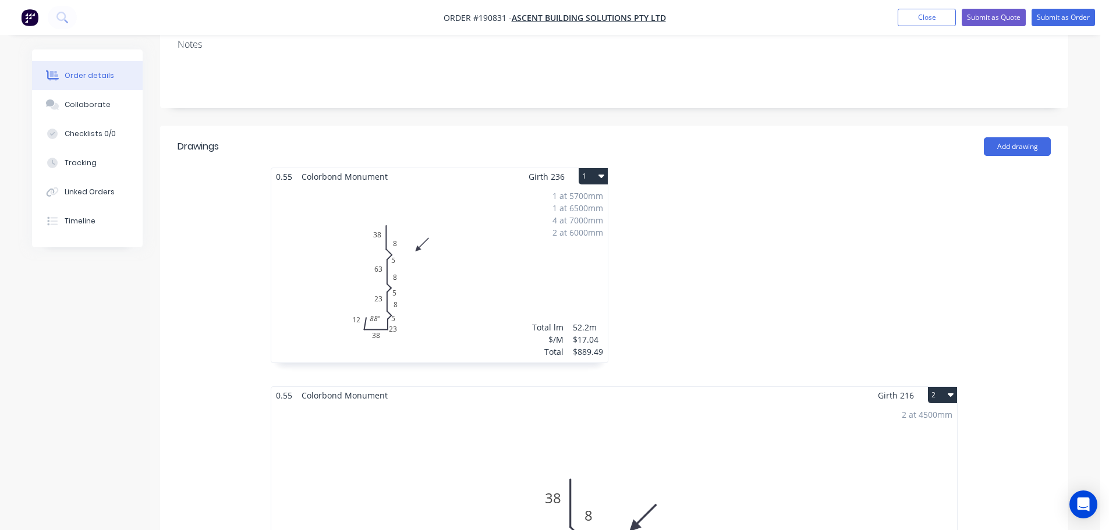
click at [497, 249] on div "1 at 5700mm 1 at 6500mm 4 at 7000mm 2 at 6000mm Total lm $/M Total 52.2m $17.04…" at bounding box center [439, 274] width 336 height 178
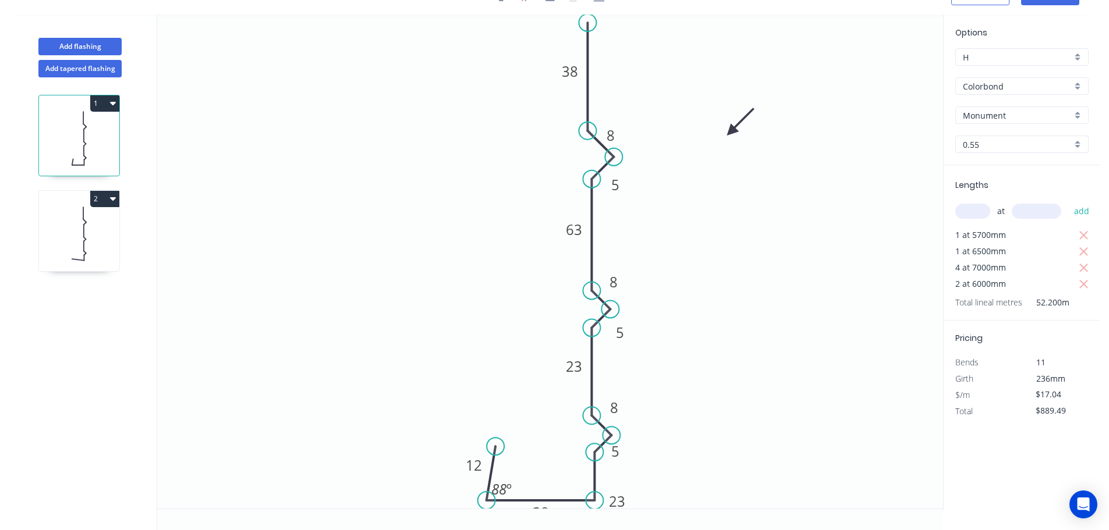
scroll to position [22, 0]
drag, startPoint x: 632, startPoint y: 447, endPoint x: 642, endPoint y: 457, distance: 14.0
click at [642, 457] on rect at bounding box center [625, 461] width 38 height 24
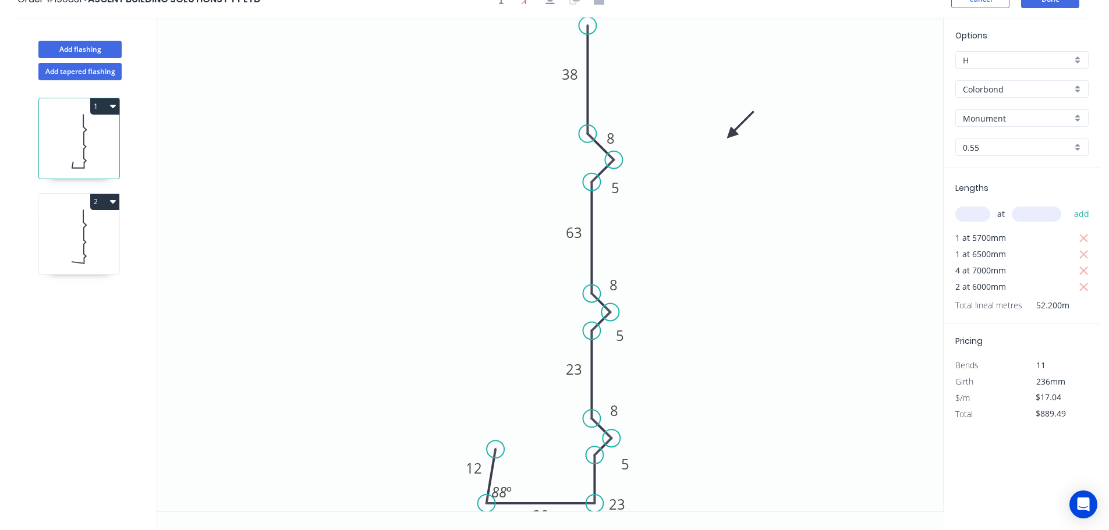
scroll to position [0, 0]
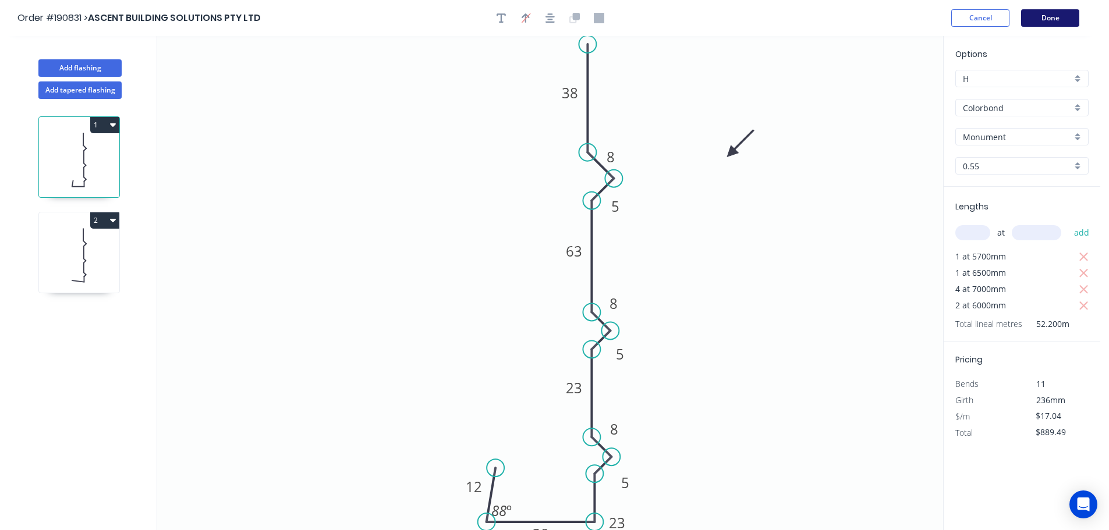
click at [1052, 20] on button "Done" at bounding box center [1050, 17] width 58 height 17
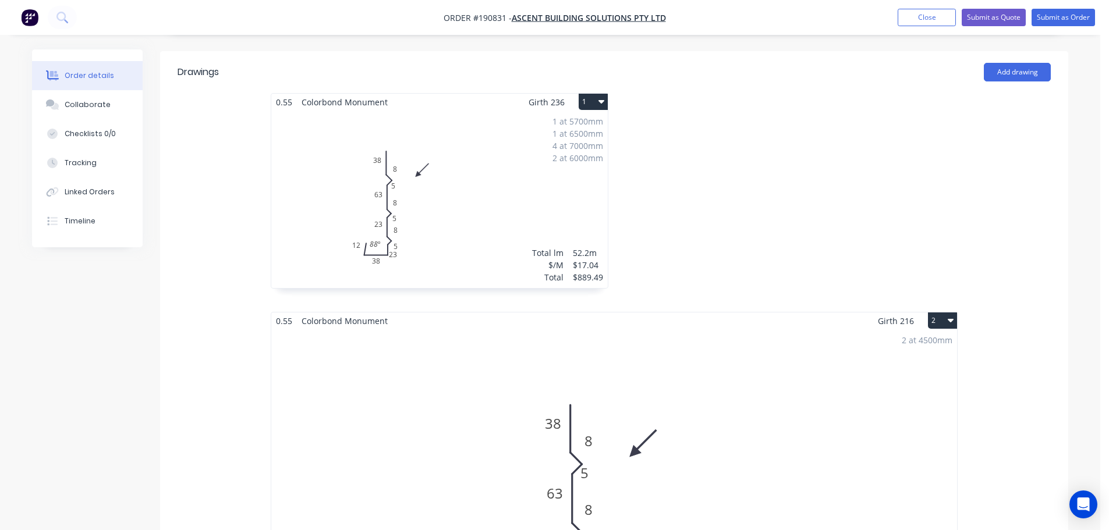
scroll to position [291, 0]
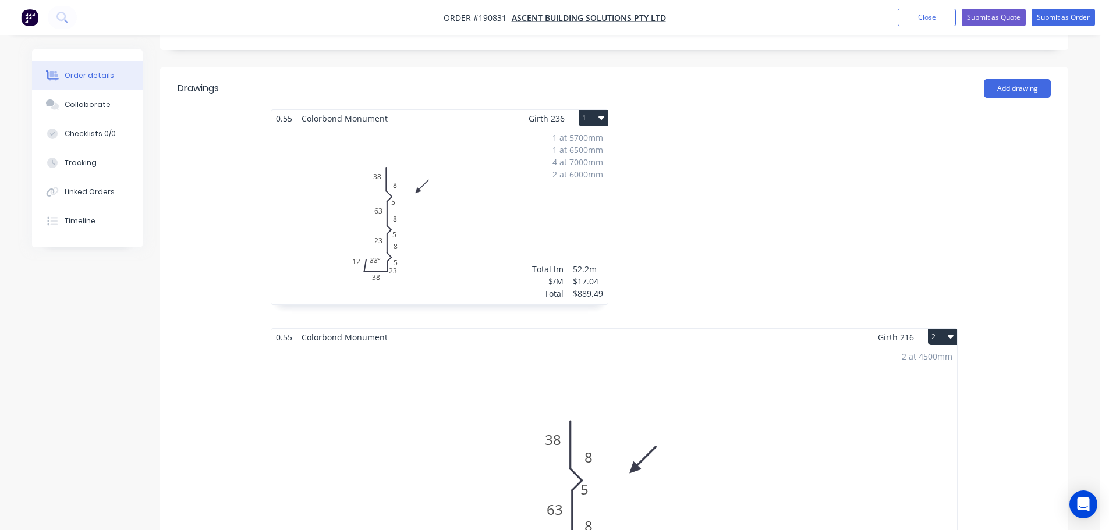
click at [600, 116] on icon "button" at bounding box center [601, 117] width 6 height 3
click at [532, 138] on div "Use larger box size" at bounding box center [553, 146] width 90 height 17
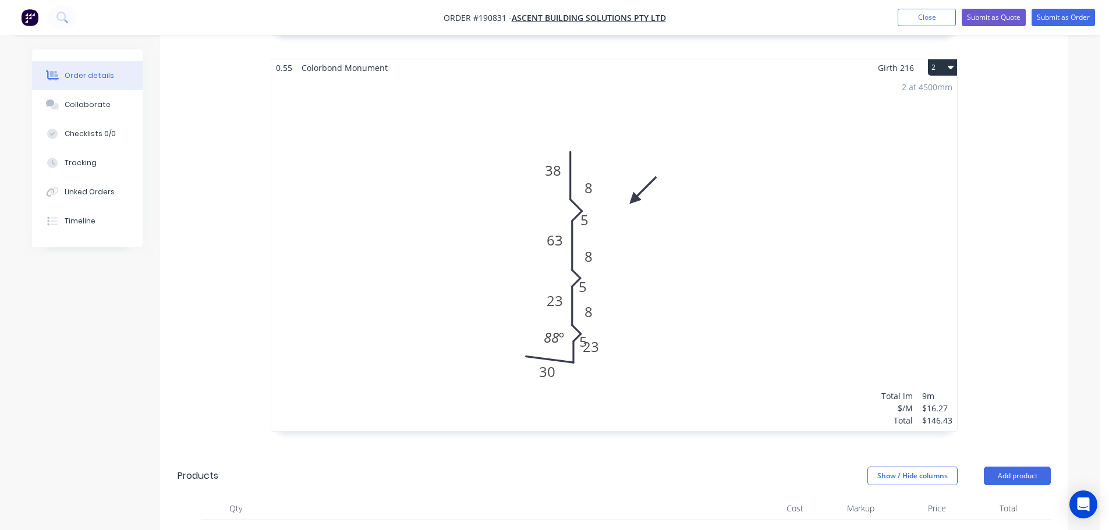
scroll to position [757, 0]
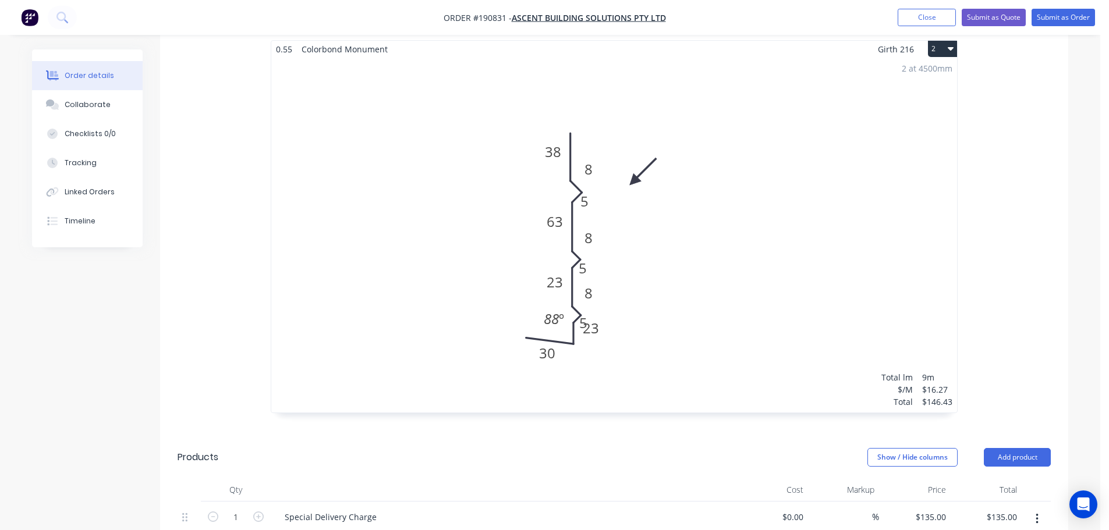
click at [667, 218] on div "2 at 4500mm Total lm $/M Total 9m $16.27 $146.43" at bounding box center [614, 235] width 686 height 355
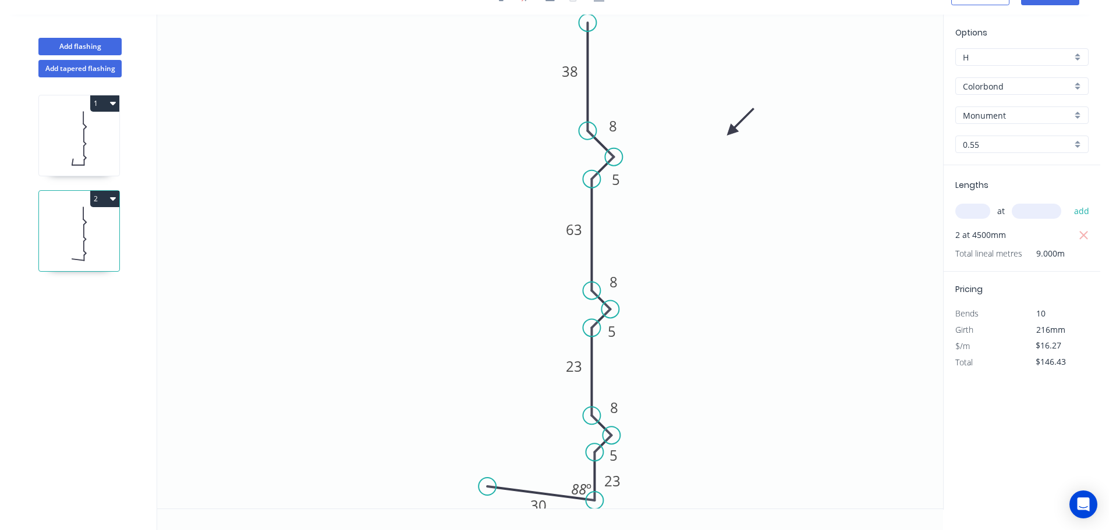
scroll to position [22, 0]
drag, startPoint x: 629, startPoint y: 474, endPoint x: 629, endPoint y: 494, distance: 19.8
click at [629, 494] on rect at bounding box center [613, 501] width 38 height 24
drag, startPoint x: 627, startPoint y: 451, endPoint x: 639, endPoint y: 454, distance: 12.2
click at [639, 454] on rect at bounding box center [625, 459] width 38 height 24
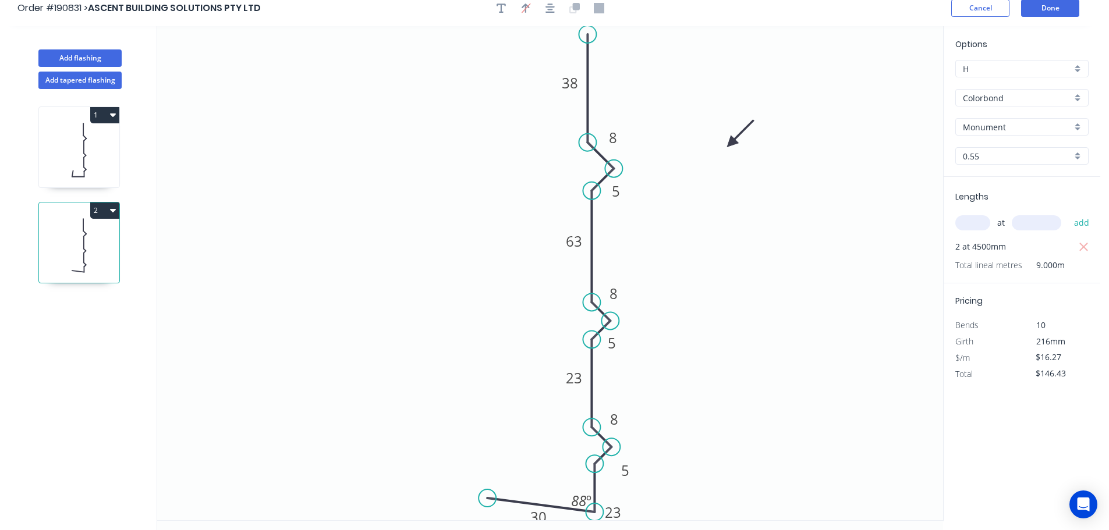
scroll to position [0, 0]
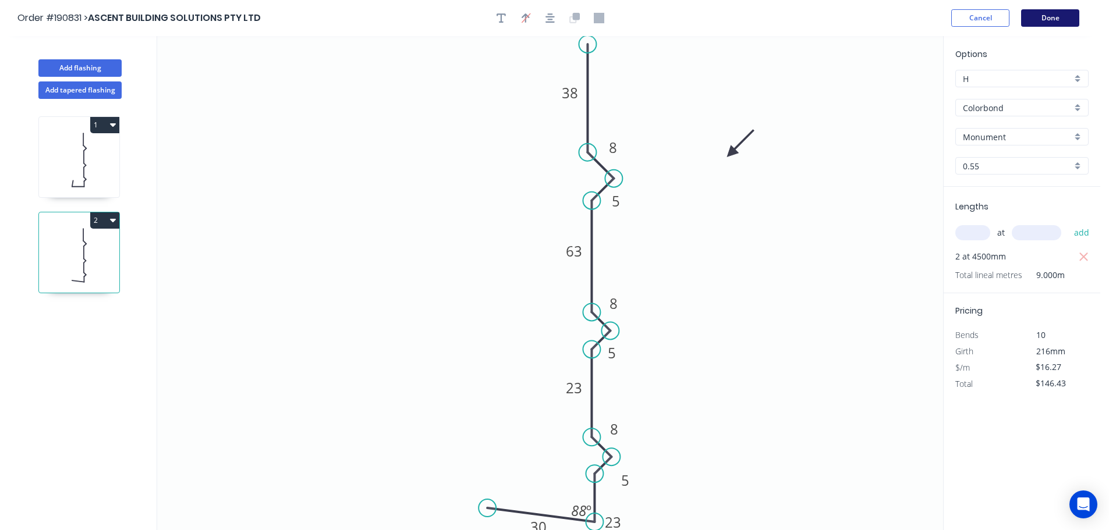
click at [1050, 17] on button "Done" at bounding box center [1050, 17] width 58 height 17
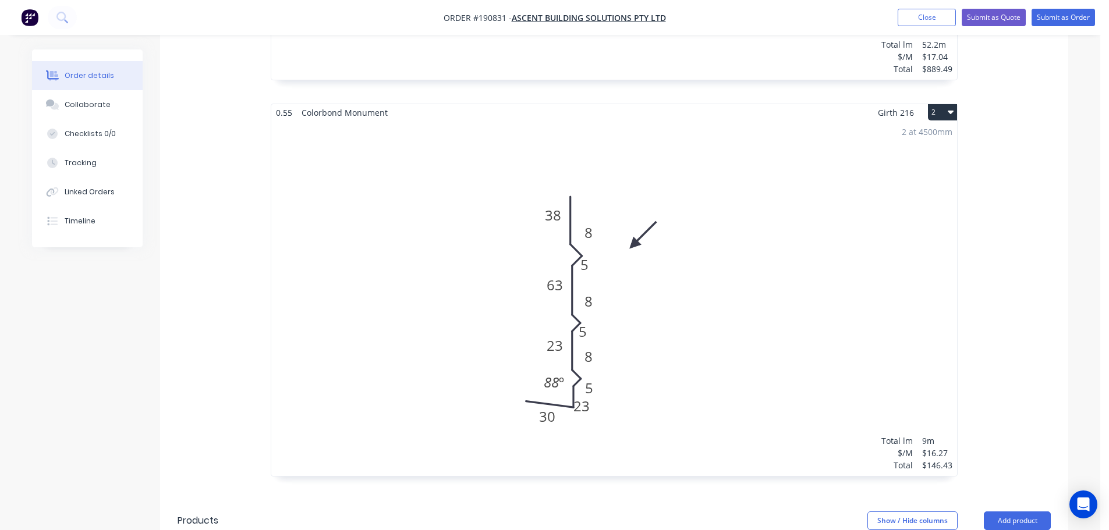
scroll to position [757, 0]
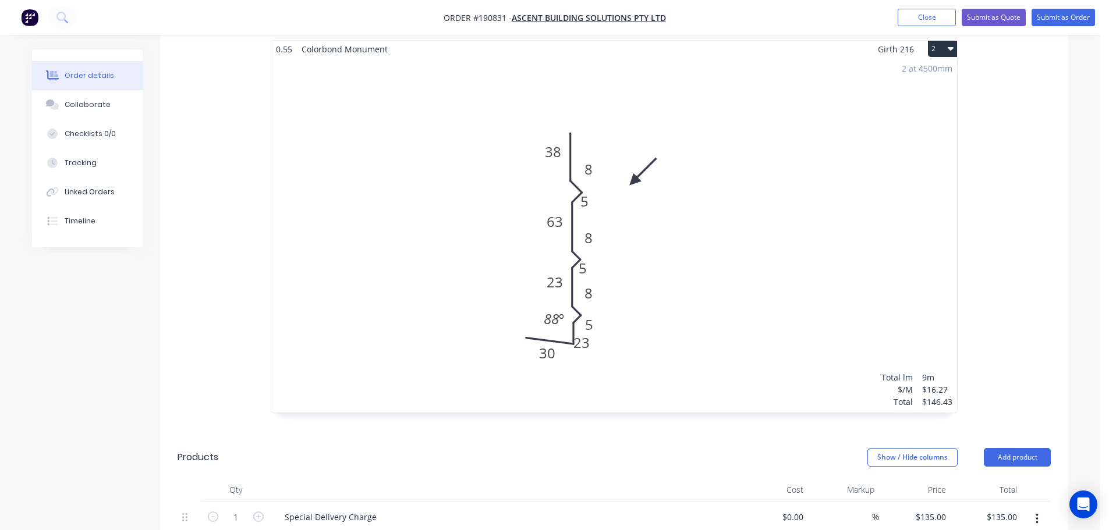
click at [676, 265] on div "2 at 4500mm Total lm $/M Total 9m $16.27 $146.43" at bounding box center [614, 235] width 686 height 355
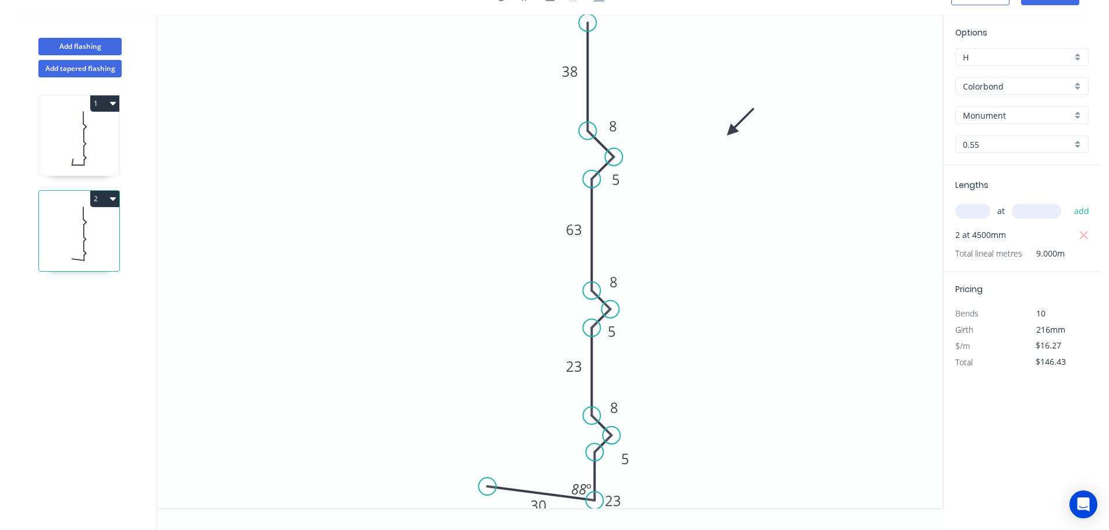
scroll to position [22, 0]
drag, startPoint x: 628, startPoint y: 492, endPoint x: 635, endPoint y: 480, distance: 13.8
click at [635, 481] on rect at bounding box center [620, 490] width 38 height 24
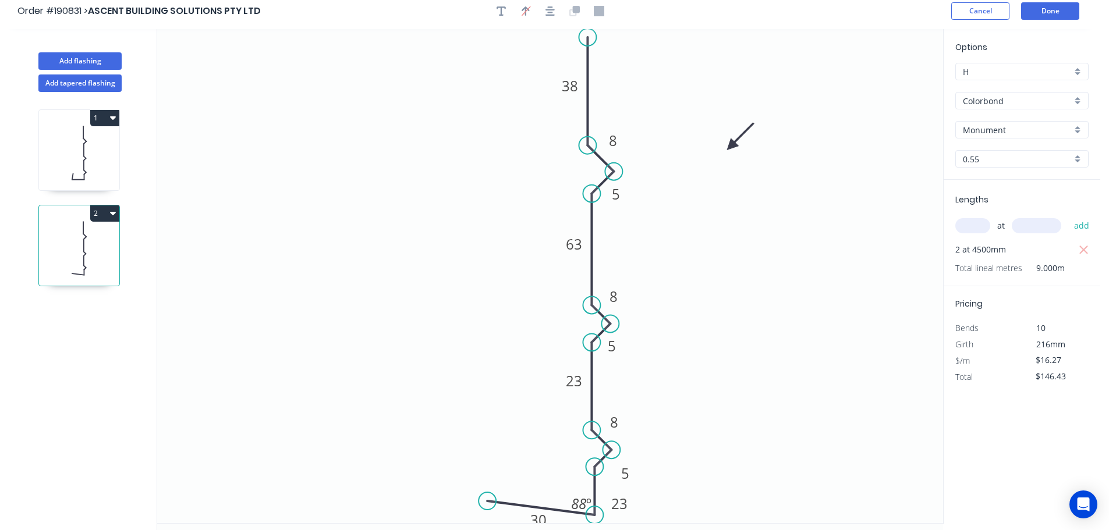
scroll to position [0, 0]
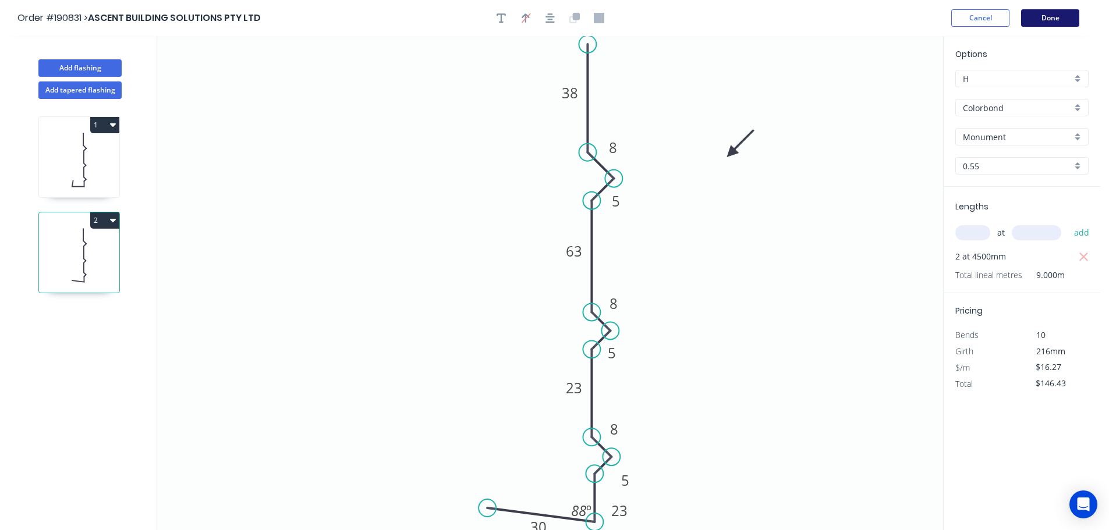
click at [1052, 19] on button "Done" at bounding box center [1050, 17] width 58 height 17
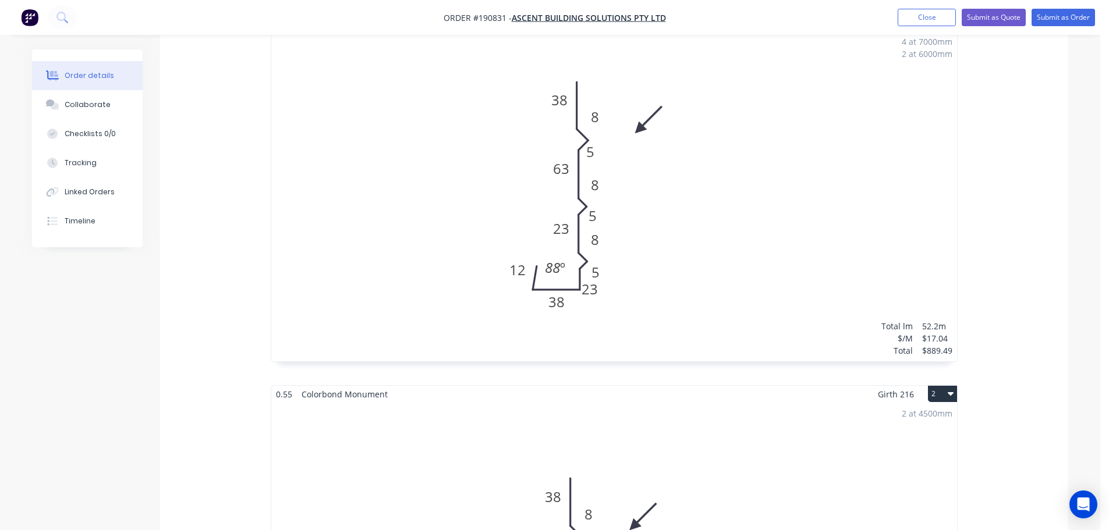
scroll to position [349, 0]
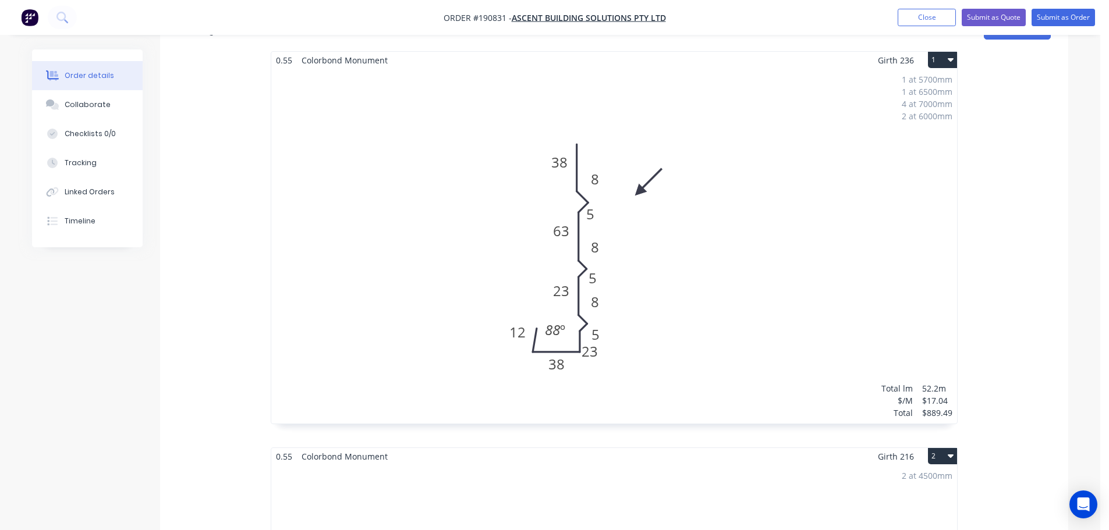
click at [699, 165] on div "1 at 5700mm 1 at 6500mm 4 at 7000mm 2 at 6000mm Total lm $/M Total 52.2m $17.04…" at bounding box center [614, 246] width 686 height 355
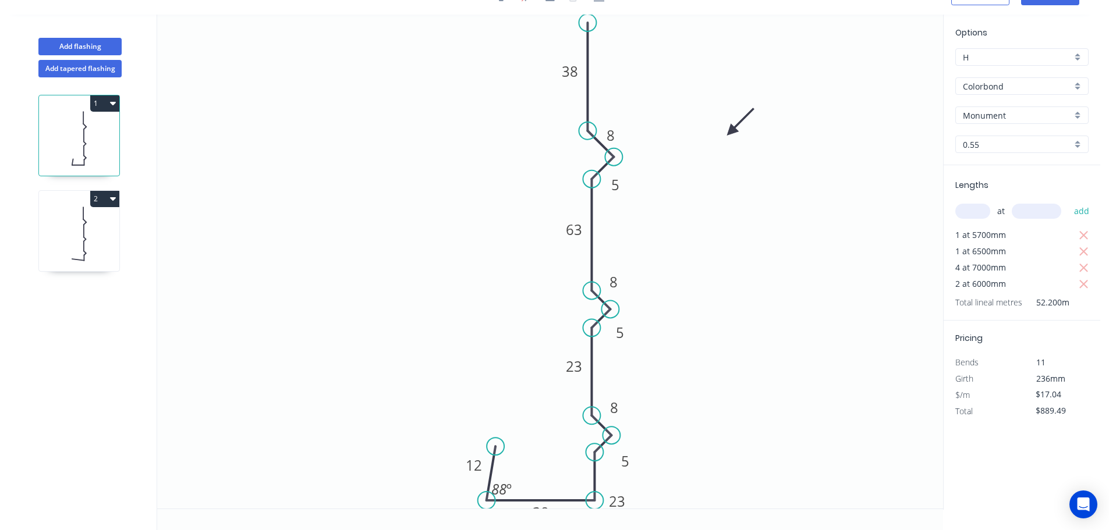
click at [696, 254] on icon "0 63 38 8 8 38 23 12 5 5 5 23 8 88 º" at bounding box center [550, 262] width 786 height 494
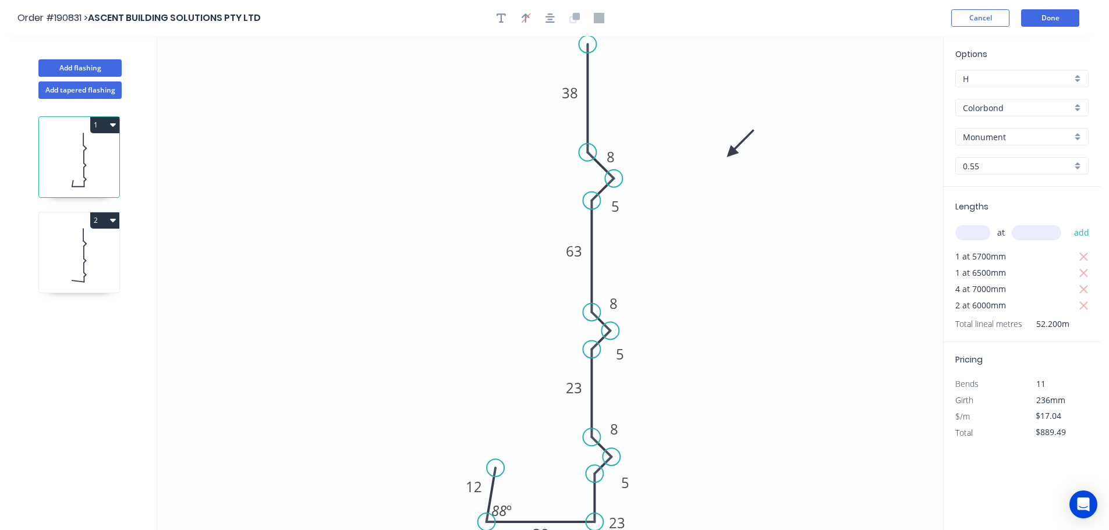
click at [759, 498] on icon "0 63 38 8 8 38 23 12 5 5 5 23 8 88 º" at bounding box center [550, 283] width 786 height 494
click at [1058, 20] on button "Done" at bounding box center [1050, 17] width 58 height 17
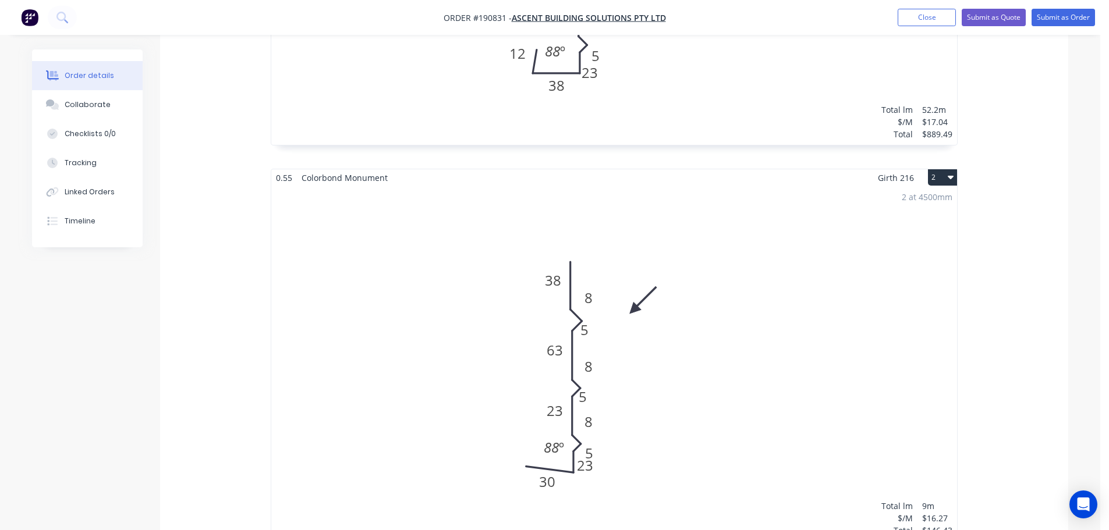
scroll to position [640, 0]
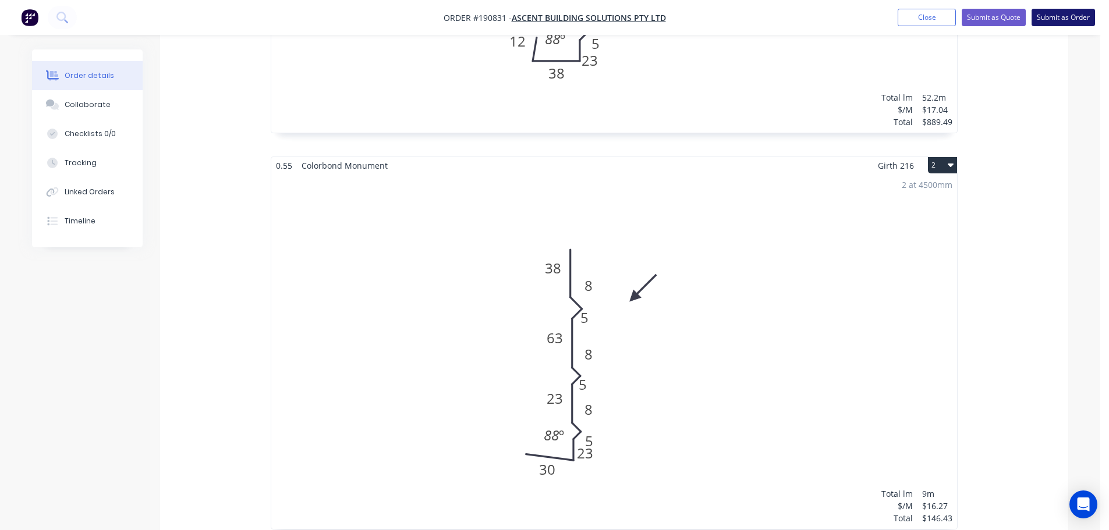
click at [1077, 15] on button "Submit as Order" at bounding box center [1063, 17] width 63 height 17
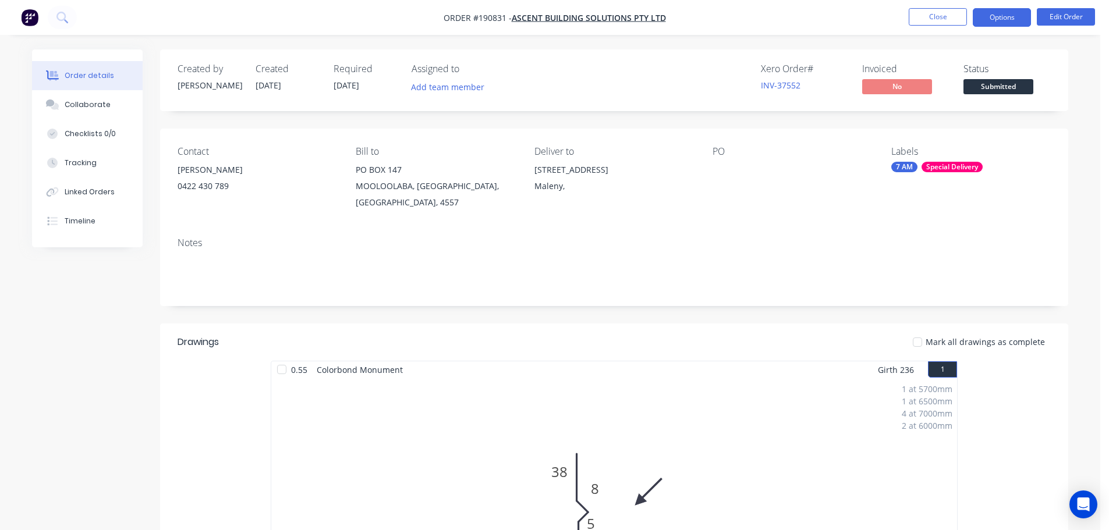
click at [1001, 15] on button "Options" at bounding box center [1002, 17] width 58 height 19
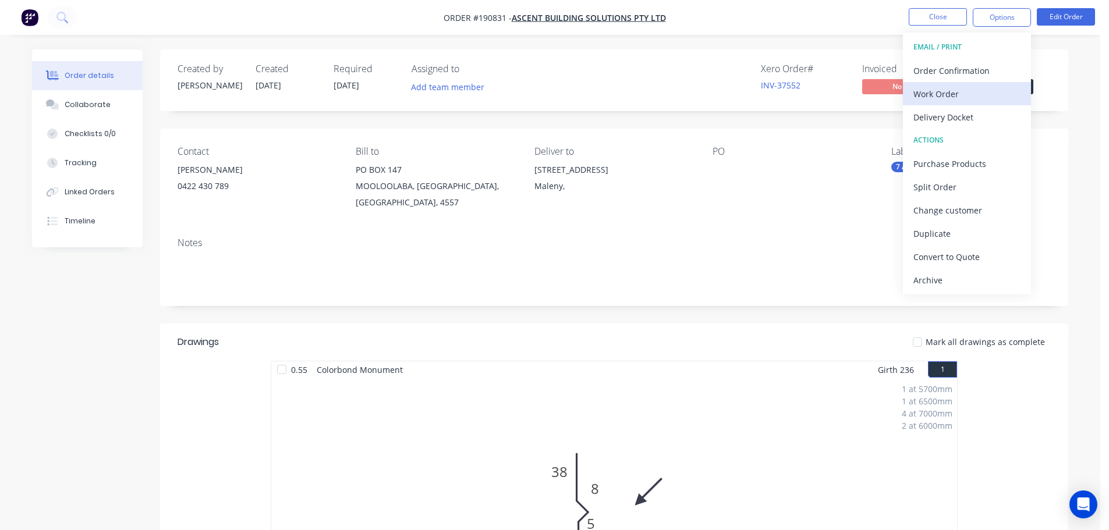
click at [940, 91] on div "Work Order" at bounding box center [966, 94] width 107 height 17
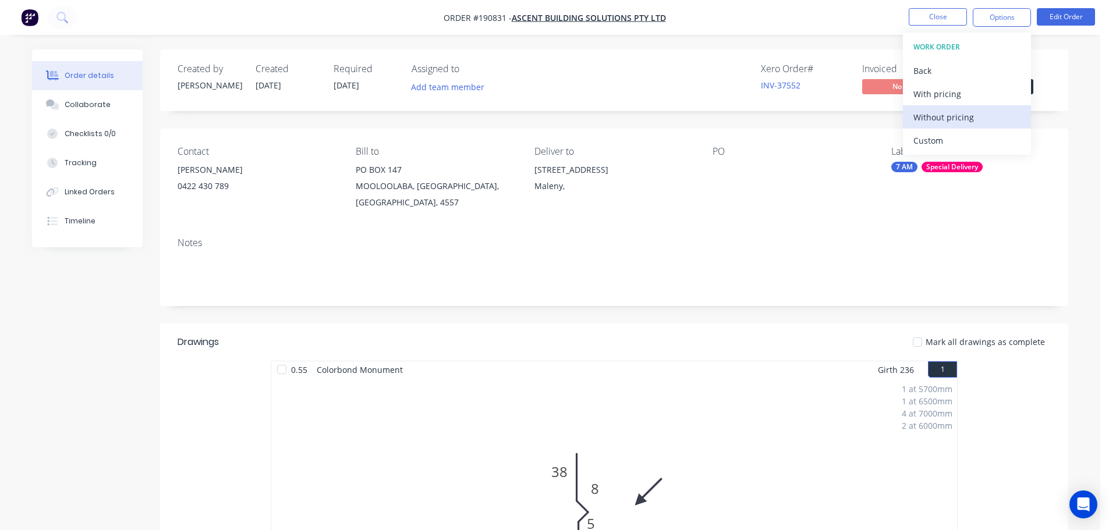
click at [946, 115] on div "Without pricing" at bounding box center [966, 117] width 107 height 17
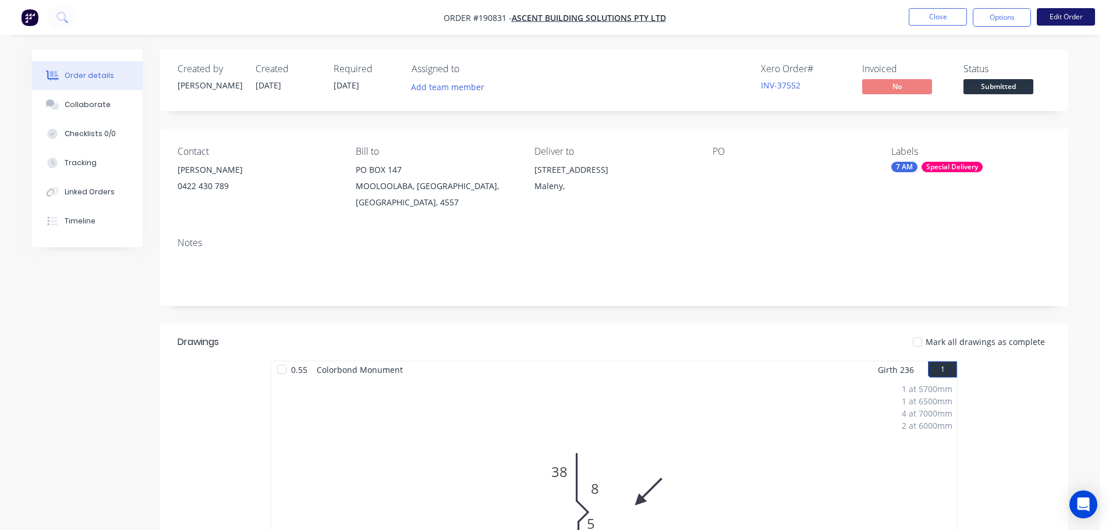
click at [1068, 14] on button "Edit Order" at bounding box center [1066, 16] width 58 height 17
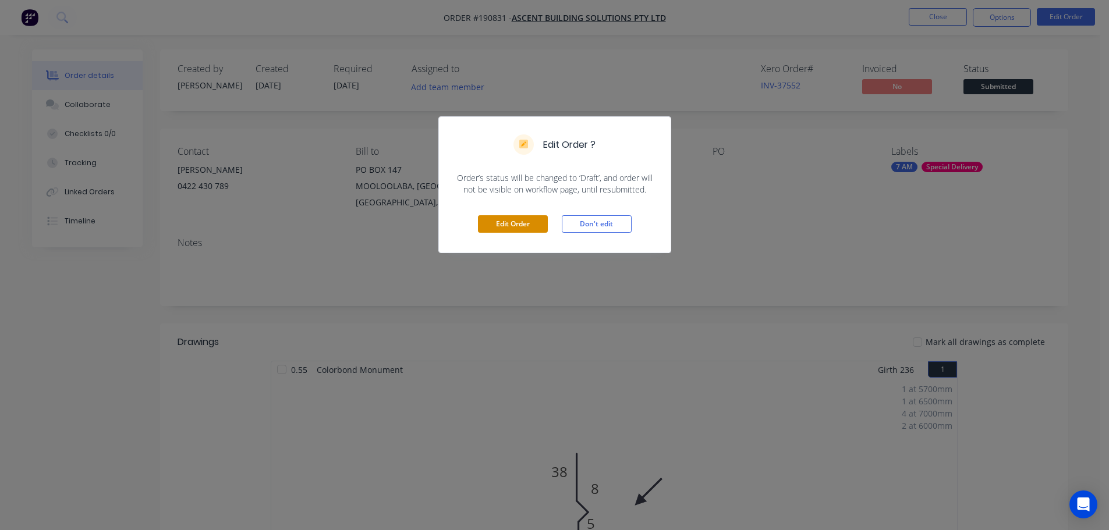
click at [513, 215] on button "Edit Order" at bounding box center [513, 223] width 70 height 17
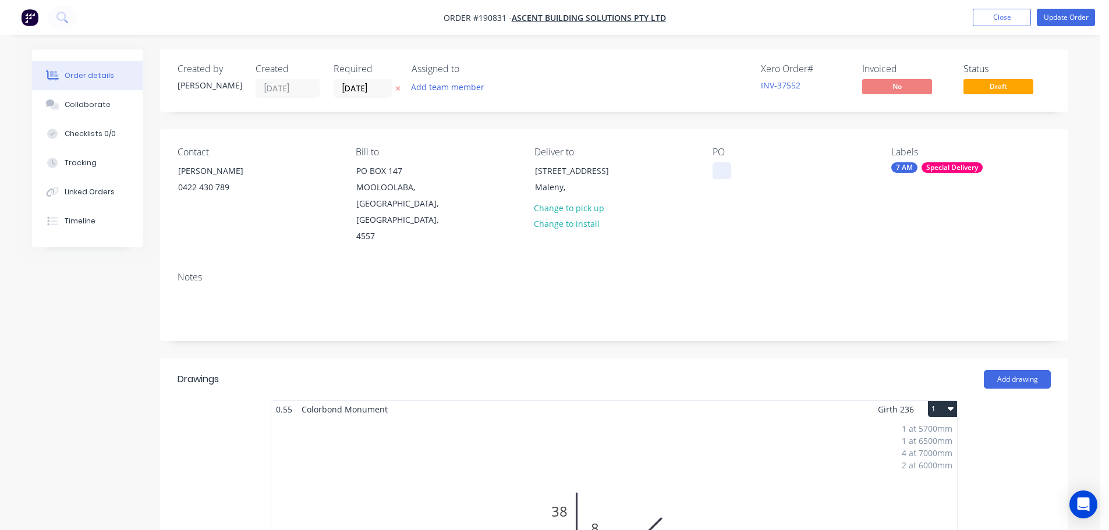
click at [722, 165] on div at bounding box center [722, 170] width 19 height 17
click at [793, 180] on div "PO 18390" at bounding box center [793, 196] width 160 height 98
click at [1079, 17] on button "Update Order" at bounding box center [1066, 17] width 58 height 17
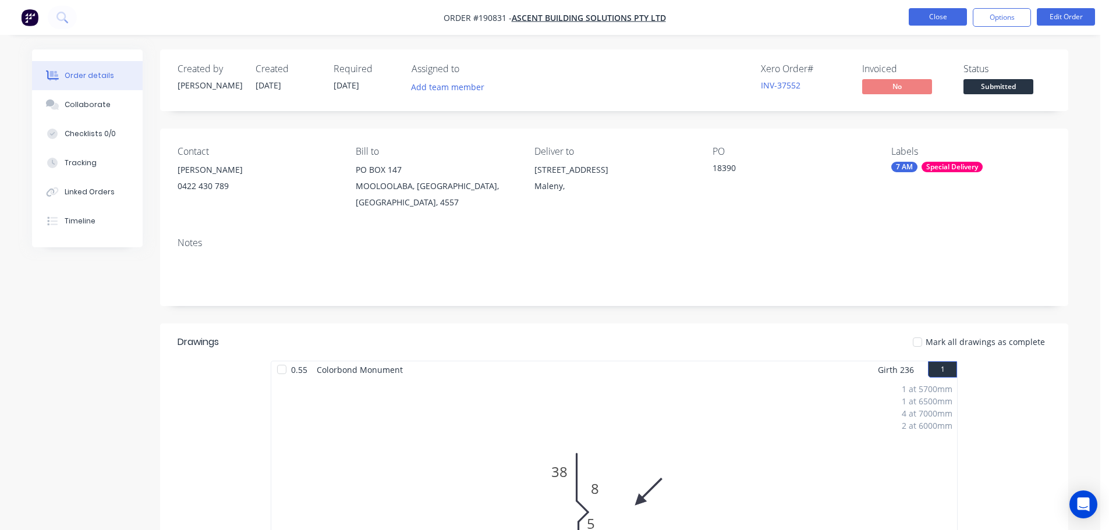
click at [934, 15] on button "Close" at bounding box center [938, 16] width 58 height 17
